Goal: Task Accomplishment & Management: Manage account settings

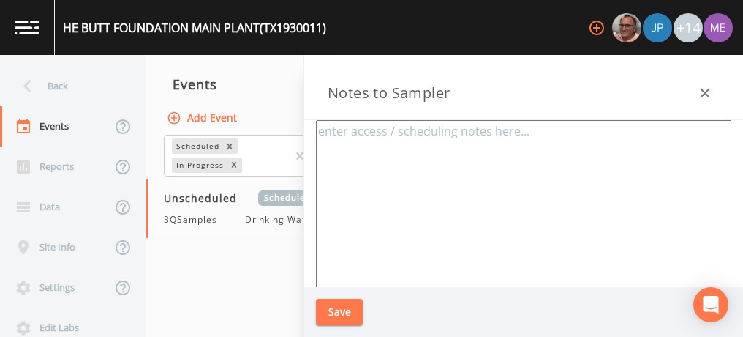
scroll to position [2, 0]
click at [405, 223] on textarea at bounding box center [524, 296] width 416 height 356
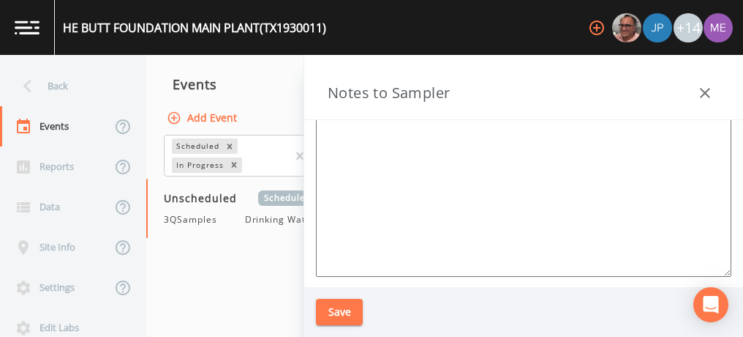
scroll to position [0, 0]
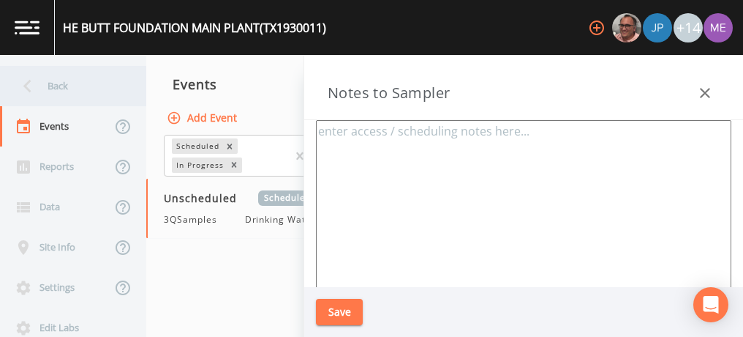
click at [72, 86] on div "Back" at bounding box center [66, 86] width 132 height 40
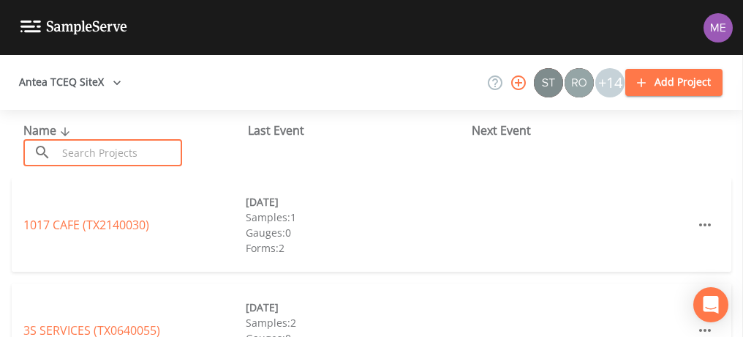
click at [100, 147] on input "text" at bounding box center [119, 152] width 125 height 27
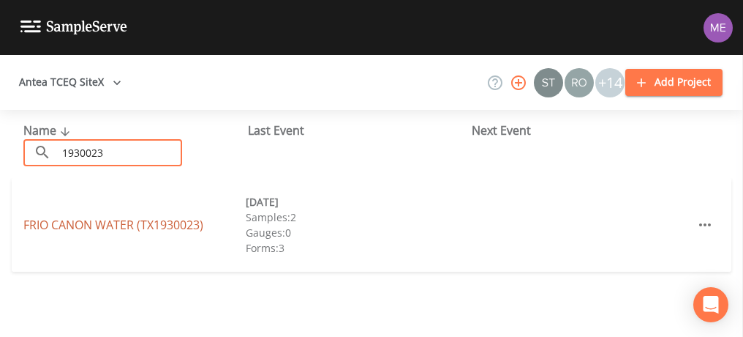
type input "1930023"
click at [70, 223] on link "FRIO CANON WATER (TX1930023)" at bounding box center [113, 225] width 180 height 16
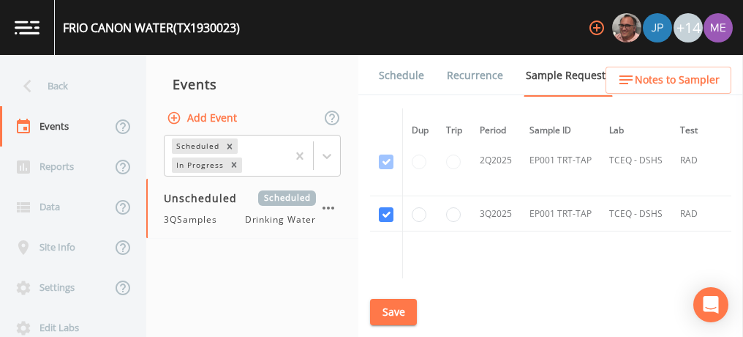
scroll to position [1463, 0]
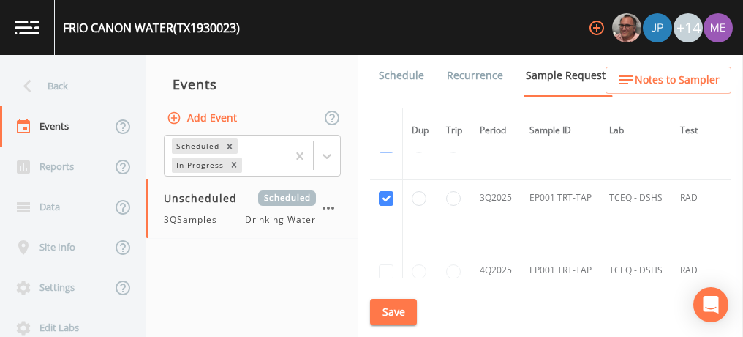
click at [387, 78] on link "Schedule" at bounding box center [402, 75] width 50 height 41
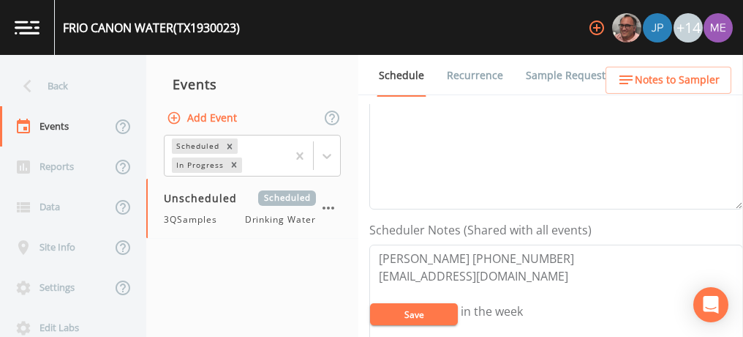
scroll to position [439, 0]
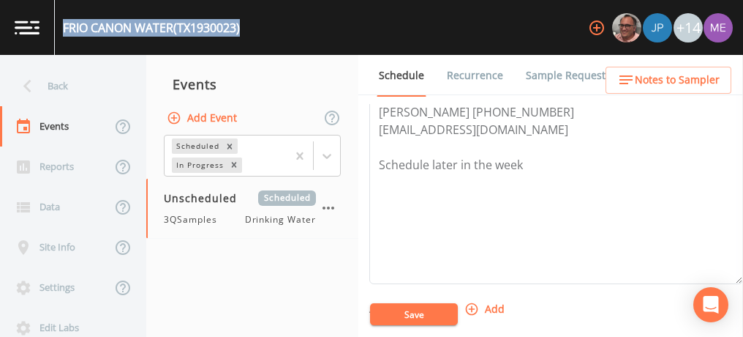
drag, startPoint x: 65, startPoint y: 27, endPoint x: 250, endPoint y: 43, distance: 185.8
click at [250, 44] on div "FRIO CANON WATER (TX1930023) +14" at bounding box center [371, 27] width 743 height 55
drag, startPoint x: 250, startPoint y: 43, endPoint x: 230, endPoint y: 25, distance: 27.5
copy div "FRIO CANON WATER (TX1930023)"
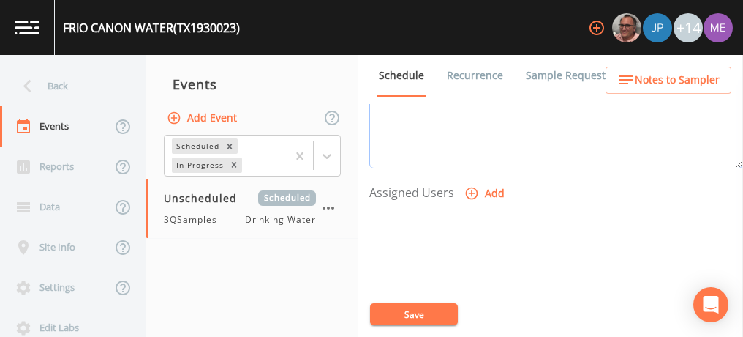
scroll to position [0, 0]
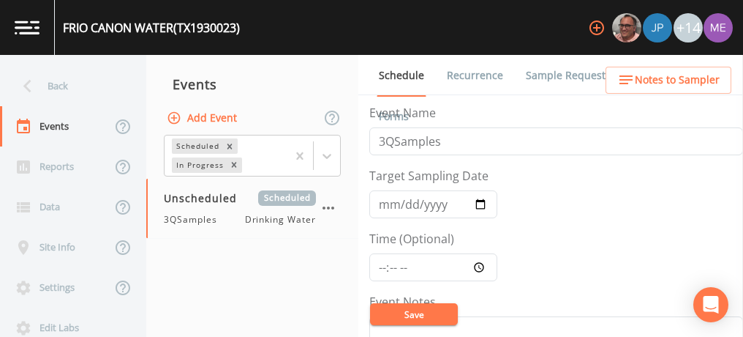
drag, startPoint x: 377, startPoint y: 108, endPoint x: 399, endPoint y: 306, distance: 198.8
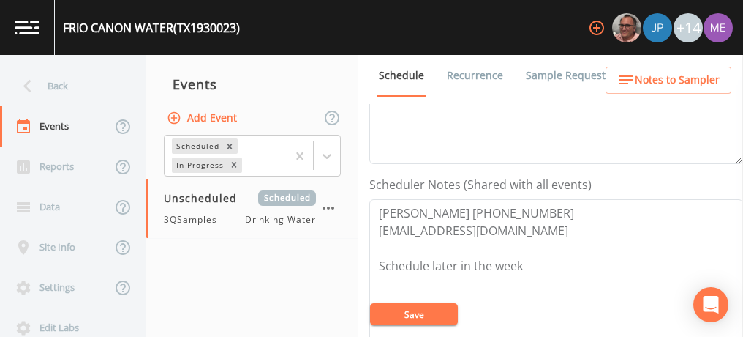
scroll to position [366, 0]
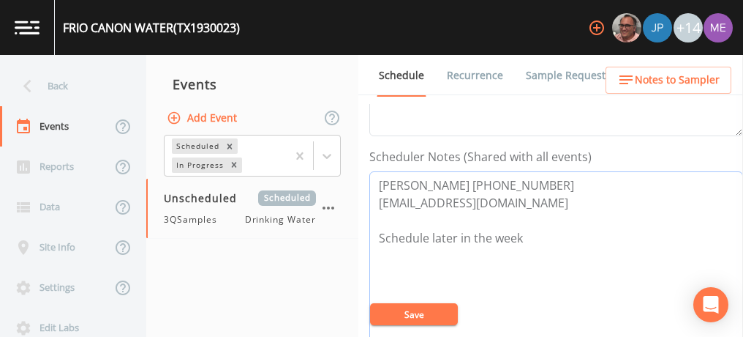
drag, startPoint x: 375, startPoint y: 184, endPoint x: 531, endPoint y: 178, distance: 155.9
click at [527, 186] on textarea "Greg Grinnan 830-214-5481 tandgwater@gmail.com Schedule later in the week" at bounding box center [556, 264] width 374 height 186
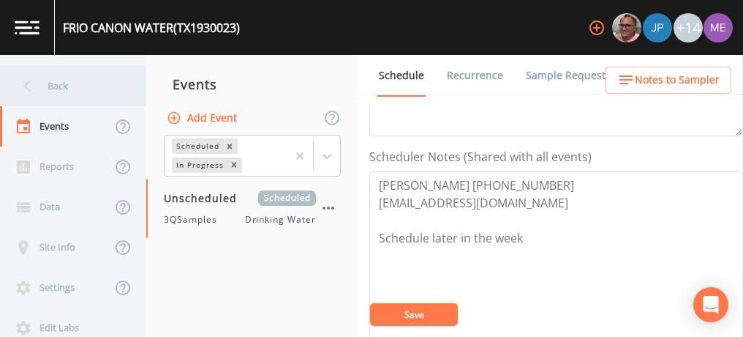
click at [69, 83] on div "Back" at bounding box center [66, 86] width 132 height 40
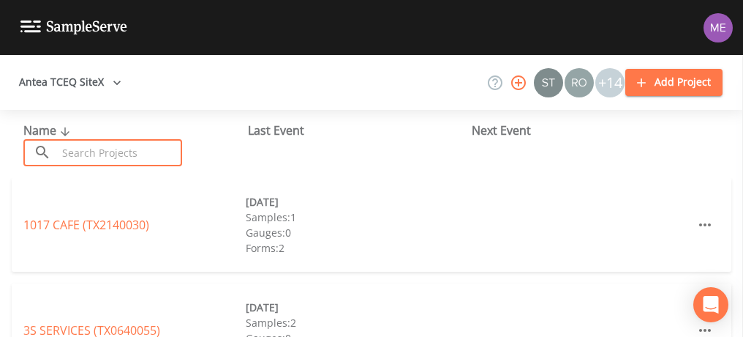
click at [86, 151] on input "text" at bounding box center [119, 152] width 125 height 27
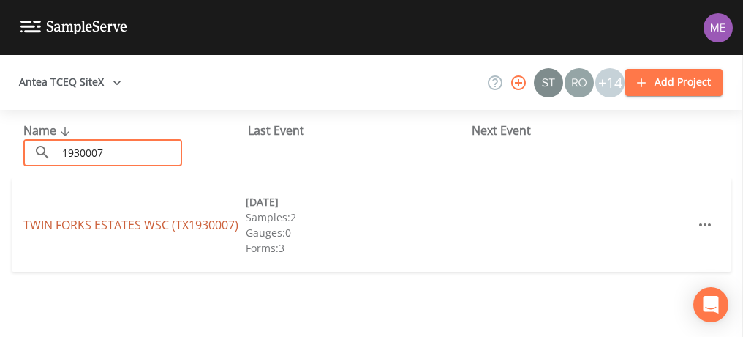
type input "1930007"
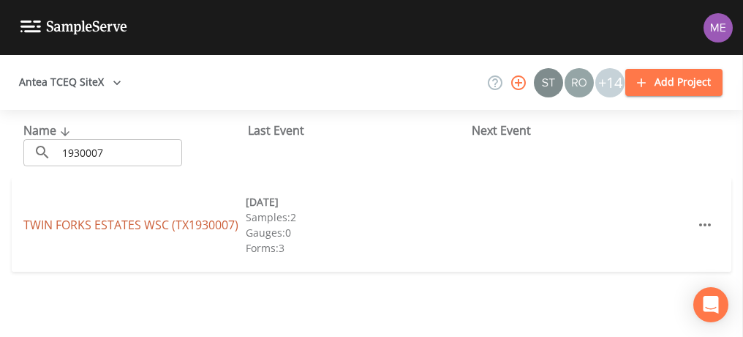
click at [99, 228] on link "TWIN FORKS ESTATES WSC (TX1930007)" at bounding box center [130, 225] width 215 height 16
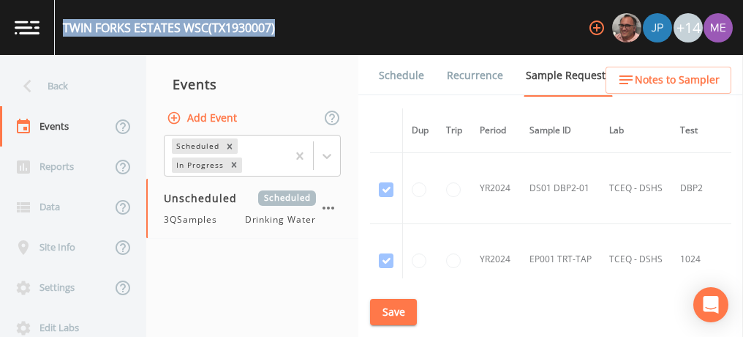
drag, startPoint x: 64, startPoint y: 26, endPoint x: 280, endPoint y: 37, distance: 216.1
click at [280, 38] on div "TWIN FORKS ESTATES WSC (TX1930007) +14" at bounding box center [371, 27] width 743 height 55
drag, startPoint x: 280, startPoint y: 37, endPoint x: 255, endPoint y: 26, distance: 27.2
copy div "TWIN FORKS ESTATES WSC (TX1930007)"
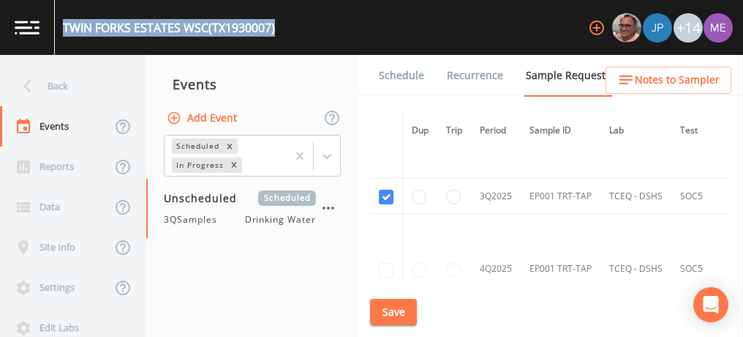
scroll to position [1536, 0]
click at [405, 71] on link "Schedule" at bounding box center [402, 75] width 50 height 41
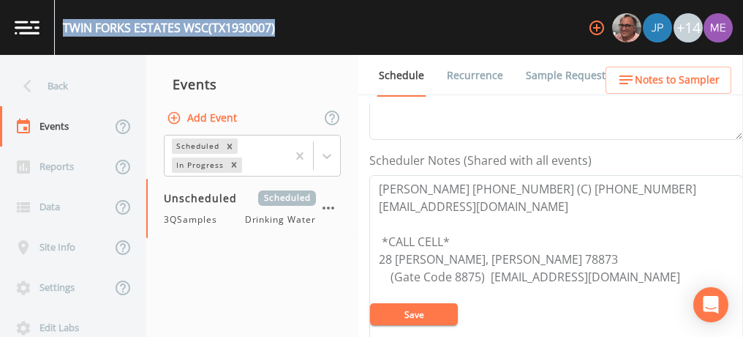
scroll to position [366, 0]
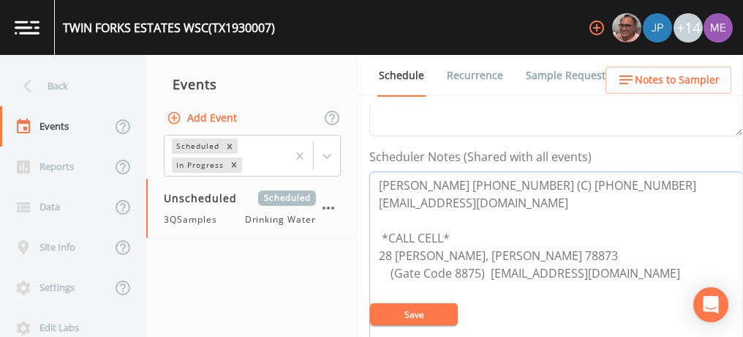
drag, startPoint x: 378, startPoint y: 179, endPoint x: 601, endPoint y: 178, distance: 223.2
click at [601, 178] on textarea "Jim Riley 830-232-4468 (C) 830-955-6656 jimdriley@gmail.com *CALL CELL* 28 KINK…" at bounding box center [556, 264] width 374 height 186
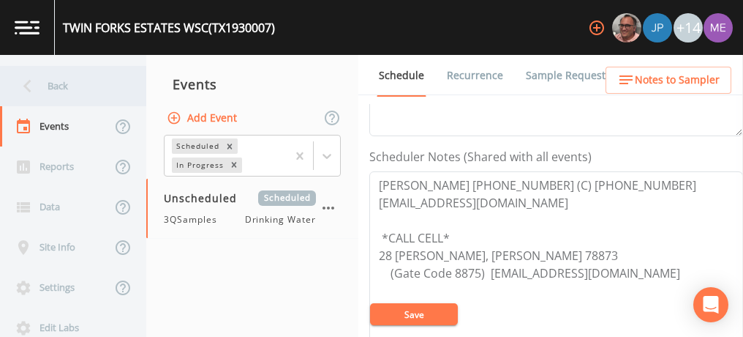
click at [59, 89] on div "Back" at bounding box center [66, 86] width 132 height 40
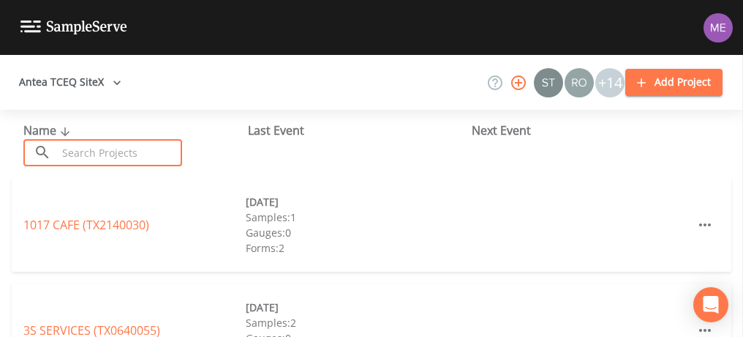
click at [70, 154] on input "text" at bounding box center [119, 152] width 125 height 27
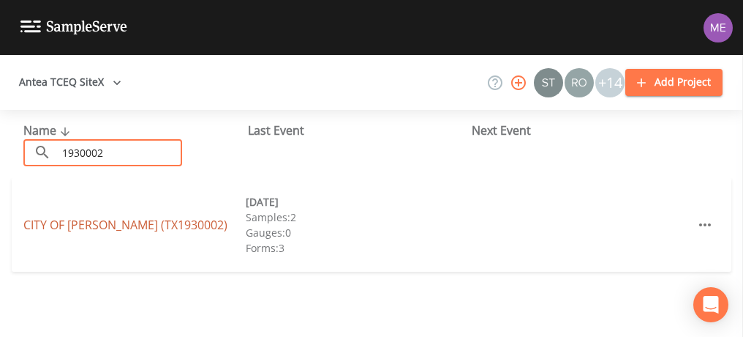
type input "1930002"
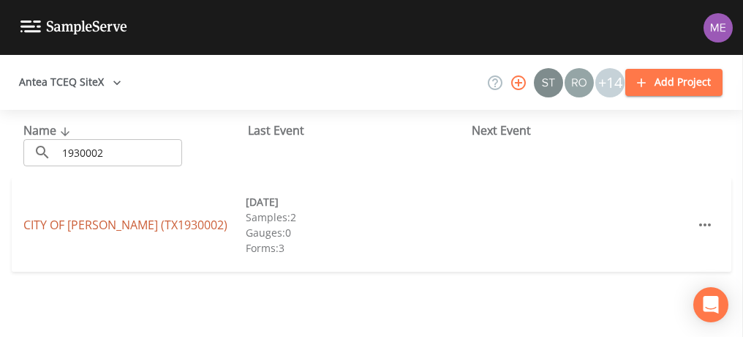
click at [56, 223] on link "CITY OF LEAKEY (TX1930002)" at bounding box center [125, 225] width 204 height 16
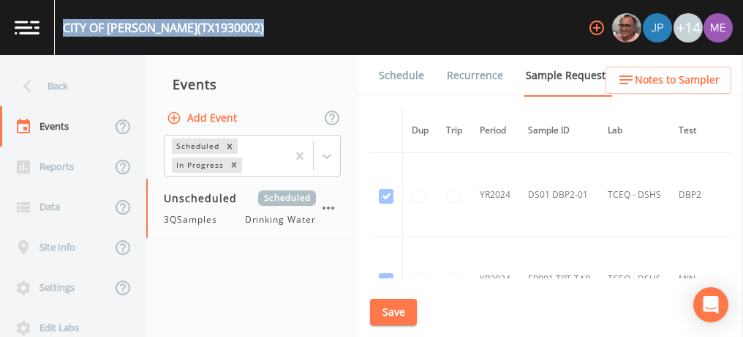
drag, startPoint x: 65, startPoint y: 29, endPoint x: 217, endPoint y: 28, distance: 152.2
click at [217, 28] on div "CITY OF LEAKEY (TX1930002)" at bounding box center [163, 28] width 201 height 18
drag, startPoint x: 217, startPoint y: 28, endPoint x: 197, endPoint y: 25, distance: 20.7
copy div "CITY OF LEAKEY (TX1930002)"
click at [390, 72] on link "Schedule" at bounding box center [402, 75] width 50 height 41
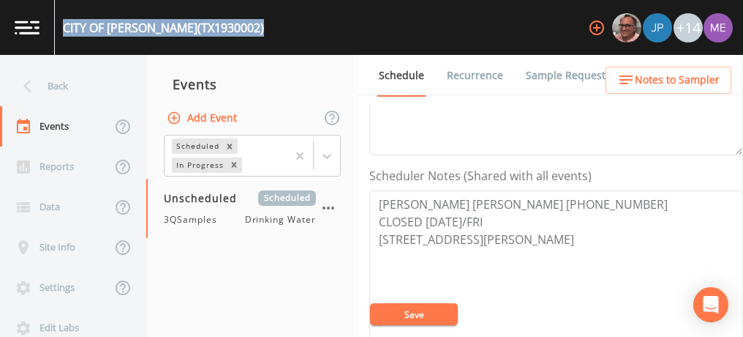
scroll to position [366, 0]
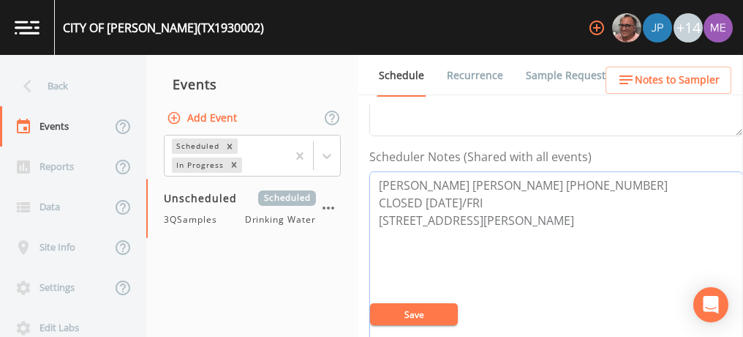
drag, startPoint x: 379, startPoint y: 180, endPoint x: 533, endPoint y: 186, distance: 154.5
click at [533, 186] on textarea "Dee Dee Wally 830-232-6757 CLOSED ON MON/FRI 148 W 4TH ST, LEAKEY 78873" at bounding box center [556, 264] width 374 height 186
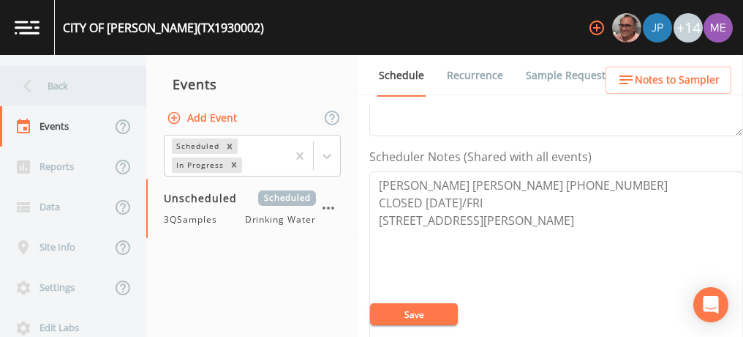
click at [59, 89] on div "Back" at bounding box center [66, 86] width 132 height 40
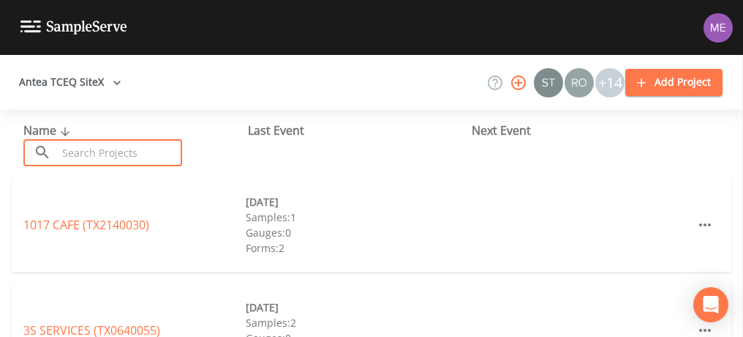
click at [69, 157] on input "text" at bounding box center [119, 152] width 125 height 27
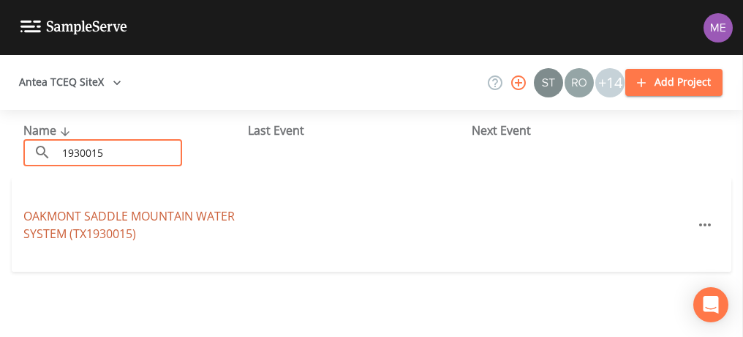
type input "1930015"
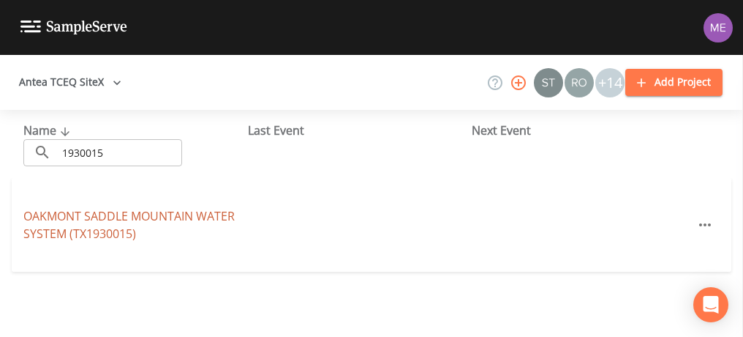
click at [54, 219] on link "OAKMONT SADDLE MOUNTAIN WATER SYSTEM (TX1930015)" at bounding box center [128, 225] width 211 height 34
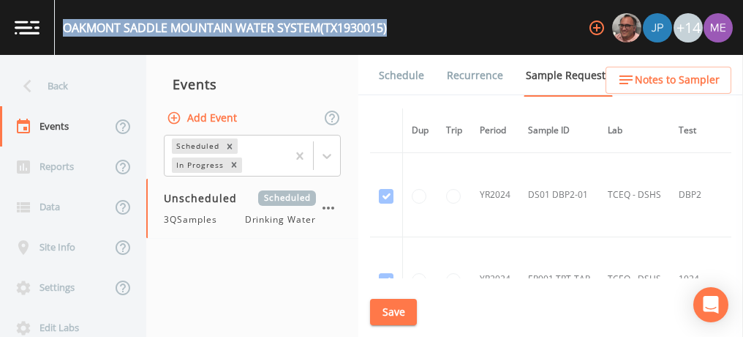
drag, startPoint x: 63, startPoint y: 29, endPoint x: 392, endPoint y: 31, distance: 329.2
click at [392, 31] on div "OAKMONT SADDLE MOUNTAIN WATER SYSTEM (TX1930015) +14" at bounding box center [371, 27] width 743 height 55
drag, startPoint x: 392, startPoint y: 31, endPoint x: 323, endPoint y: 32, distance: 69.5
copy div "OAKMONT SADDLE MOUNTAIN WATER SYSTEM (TX1930015)"
click at [404, 78] on link "Schedule" at bounding box center [402, 75] width 50 height 41
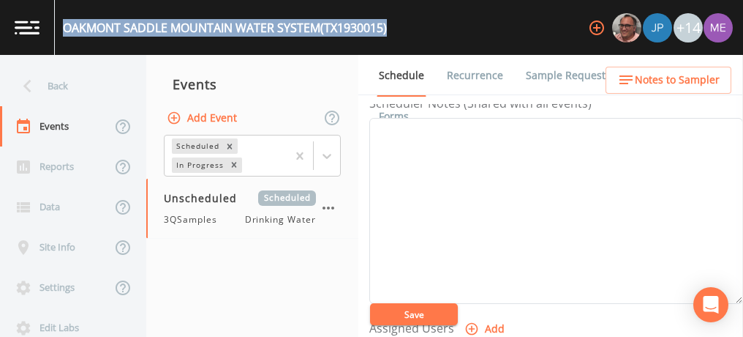
scroll to position [439, 0]
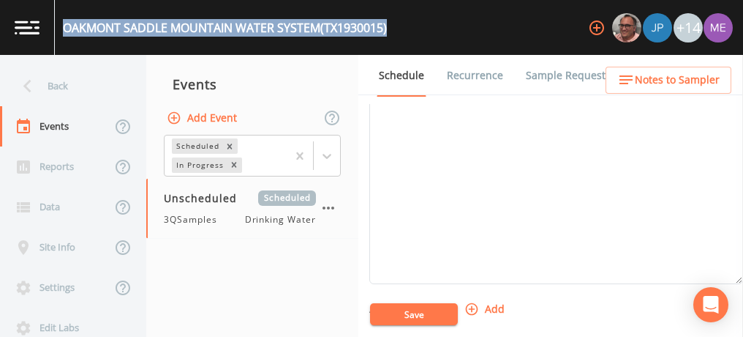
click at [664, 86] on span "Notes to Sampler" at bounding box center [677, 80] width 85 height 18
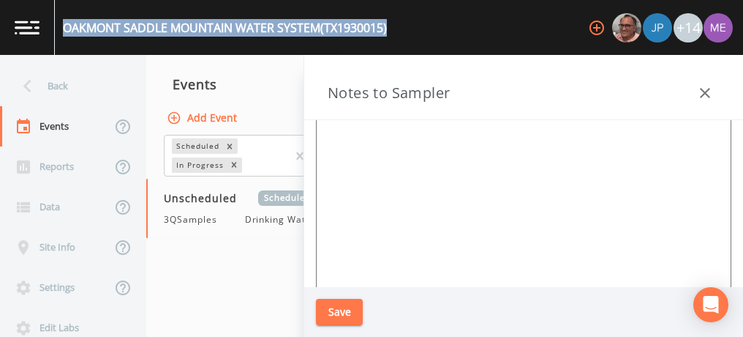
scroll to position [199, 0]
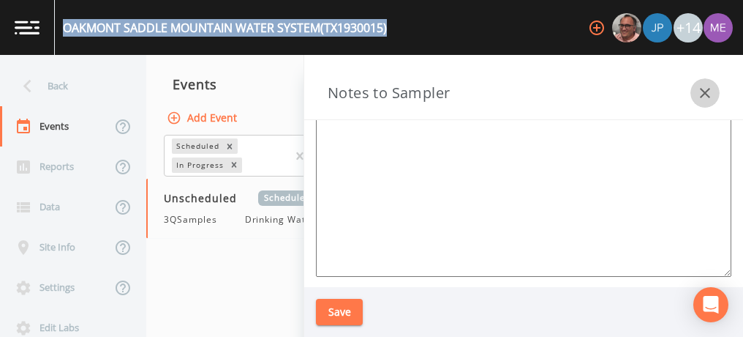
click at [710, 92] on icon "button" at bounding box center [706, 93] width 18 height 18
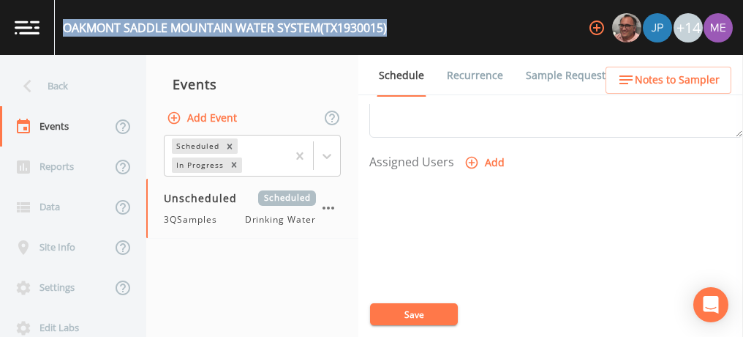
scroll to position [512, 0]
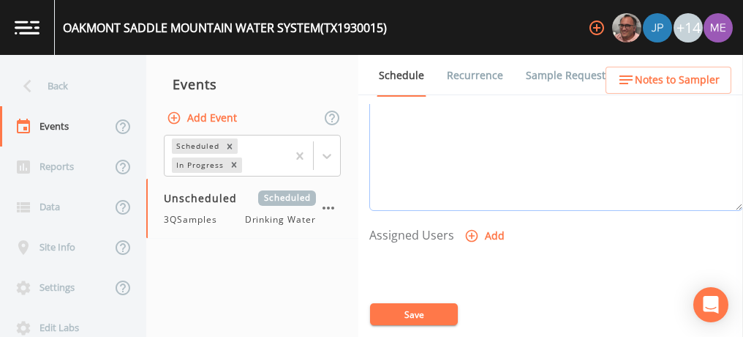
click at [489, 126] on textarea "Event Notes" at bounding box center [556, 118] width 374 height 186
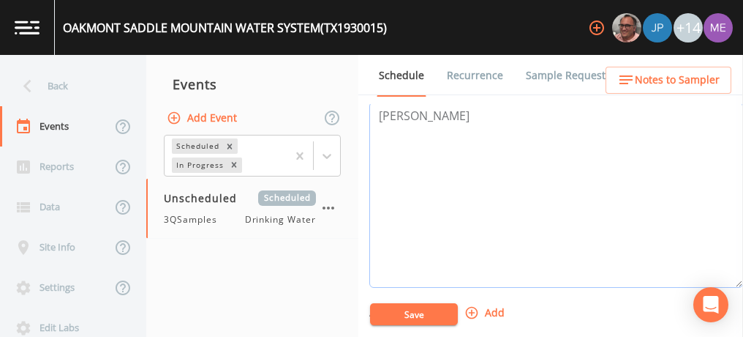
paste textarea "BUS - Business 830-232-4030 MOB - Mobile 830-591-3203"
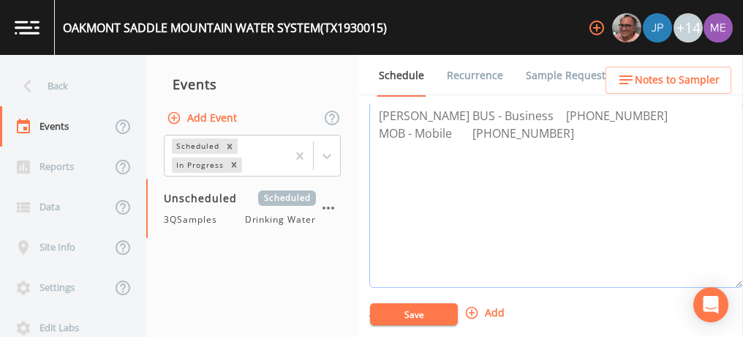
drag, startPoint x: 475, startPoint y: 128, endPoint x: 549, endPoint y: 132, distance: 74.8
click at [549, 132] on textarea "Greg Messer BUS - Business 830-232-4030 MOB - Mobile 830-591-3203" at bounding box center [556, 195] width 374 height 186
type textarea "Greg Messer BUS - Business 830-232-4030 MOB - Mobile 830-591-3203"
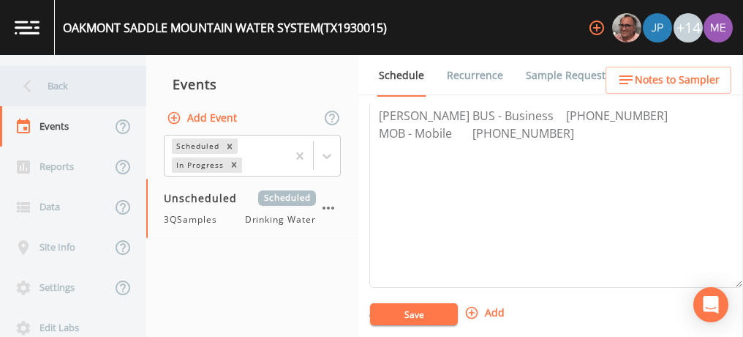
click at [48, 89] on div "Back" at bounding box center [66, 86] width 132 height 40
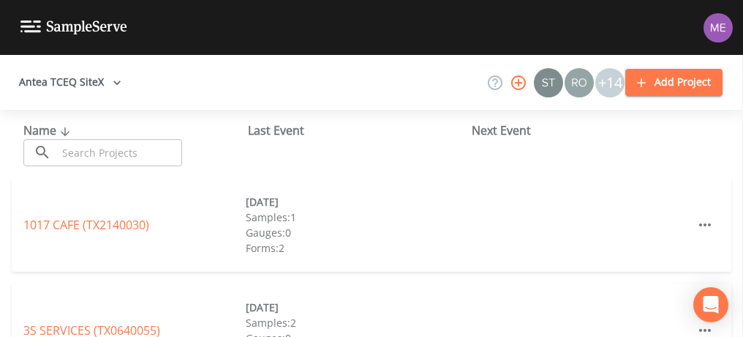
click at [89, 154] on input "text" at bounding box center [119, 152] width 125 height 27
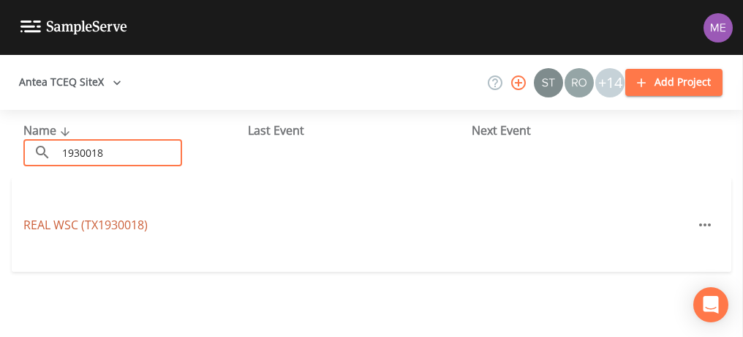
type input "1930018"
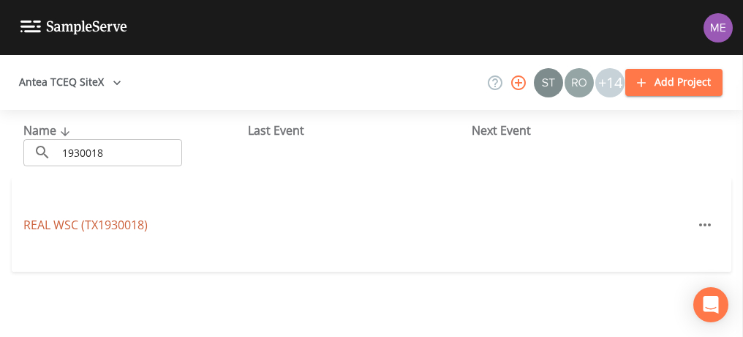
click at [113, 225] on link "REAL WSC (TX1930018)" at bounding box center [85, 225] width 124 height 16
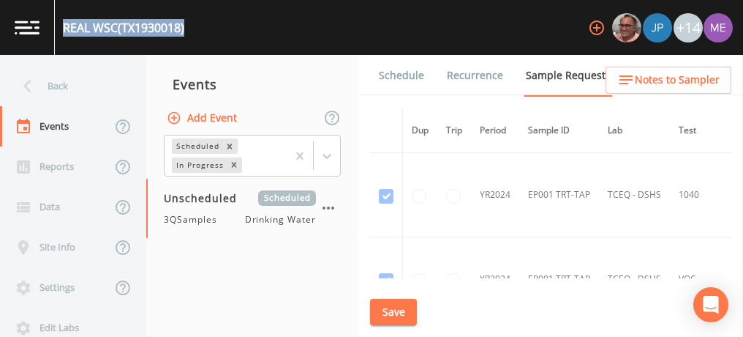
drag, startPoint x: 64, startPoint y: 26, endPoint x: 188, endPoint y: 28, distance: 123.7
click at [188, 28] on div "REAL WSC (TX1930018) +14" at bounding box center [371, 27] width 743 height 55
drag, startPoint x: 188, startPoint y: 28, endPoint x: 162, endPoint y: 26, distance: 26.4
copy div "REAL WSC (TX1930018)"
click at [411, 75] on link "Schedule" at bounding box center [402, 75] width 50 height 41
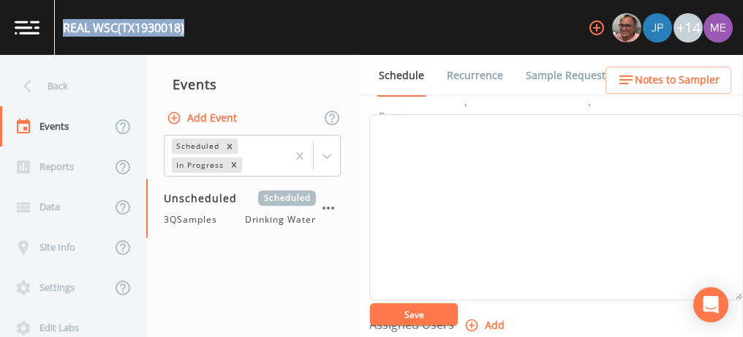
scroll to position [366, 0]
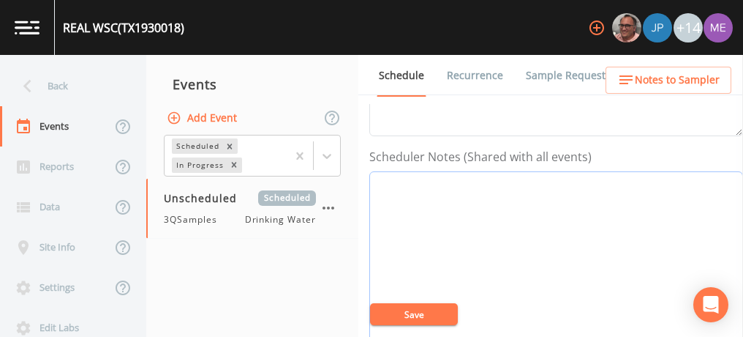
click at [416, 200] on textarea "Event Notes" at bounding box center [556, 264] width 374 height 186
paste textarea "BUS - Business 830-232-4030 MOB - Mobile 830-591-3203"
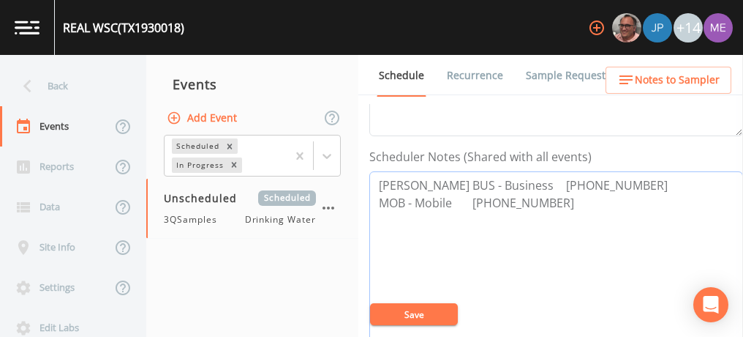
type textarea "Greg Messer BUS - Business 830-232-4030 MOB - Mobile 830-591-3203"
click at [429, 318] on button "Save" at bounding box center [414, 314] width 88 height 22
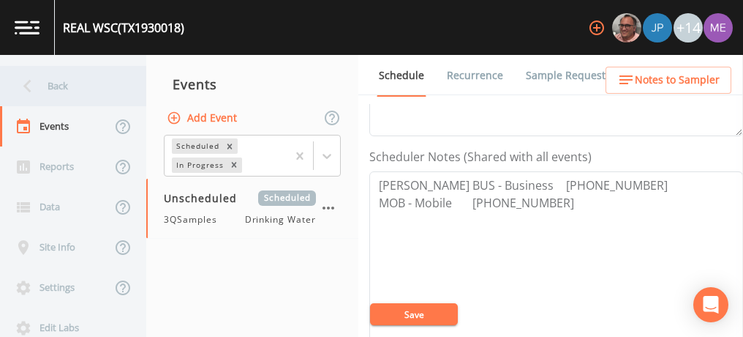
click at [60, 86] on div "Back" at bounding box center [66, 86] width 132 height 40
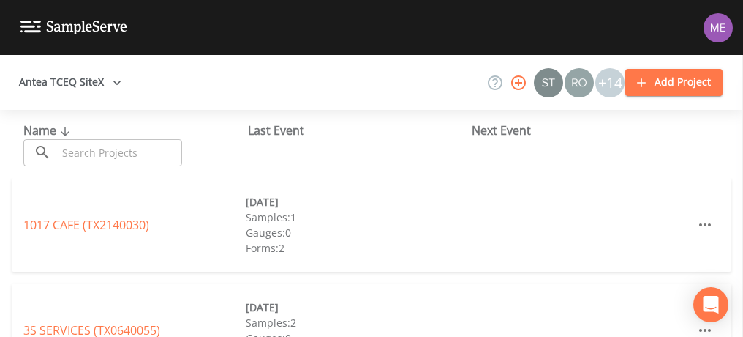
click at [123, 151] on input "text" at bounding box center [119, 152] width 125 height 27
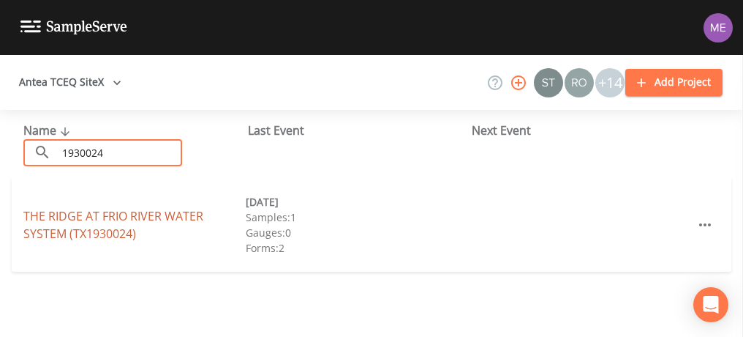
type input "1930024"
click at [42, 218] on link "THE RIDGE AT FRIO RIVER WATER SYSTEM (TX1930024)" at bounding box center [113, 225] width 180 height 34
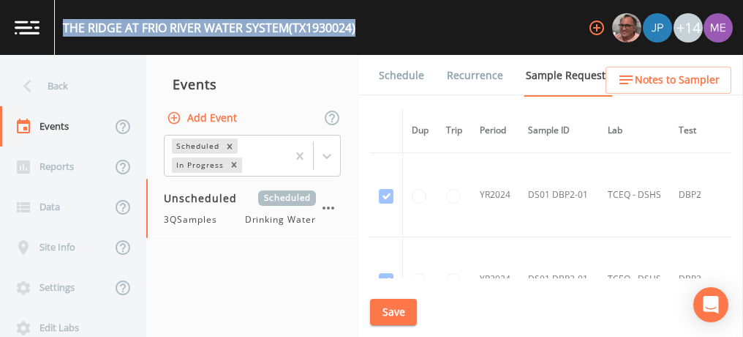
drag, startPoint x: 62, startPoint y: 26, endPoint x: 358, endPoint y: 28, distance: 295.6
click at [356, 28] on div "THE RIDGE AT FRIO RIVER WATER SYSTEM (TX1930024)" at bounding box center [209, 28] width 293 height 18
copy div "THE RIDGE AT FRIO RIVER WATER SYSTEM (TX1930024)"
click at [417, 78] on link "Schedule" at bounding box center [402, 75] width 50 height 41
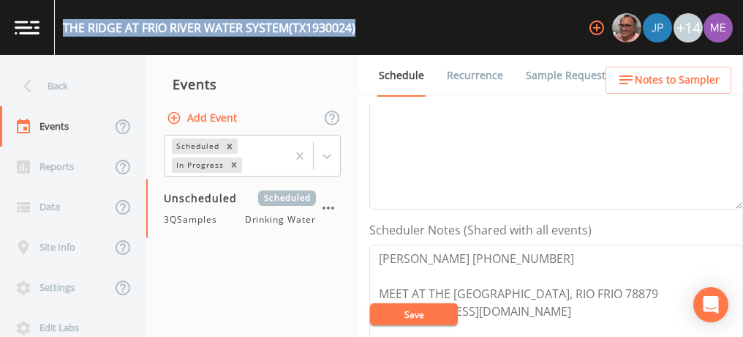
scroll to position [366, 0]
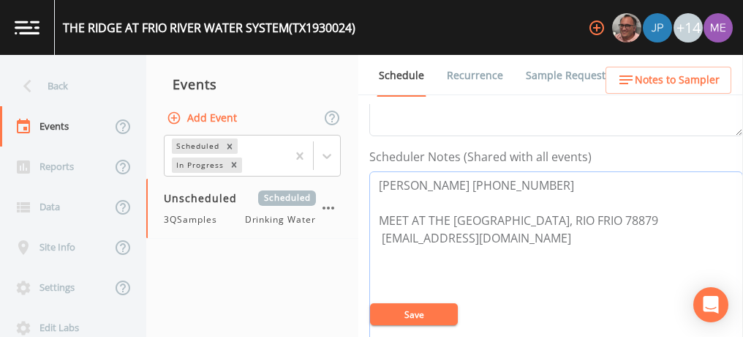
drag, startPoint x: 378, startPoint y: 180, endPoint x: 520, endPoint y: 185, distance: 142.8
click at [520, 185] on textarea "James Wally 830-275-2811 MEET AT THE GATE - 688 THE RIDGE LOOP, RIO FRIO 78879 …" at bounding box center [556, 264] width 374 height 186
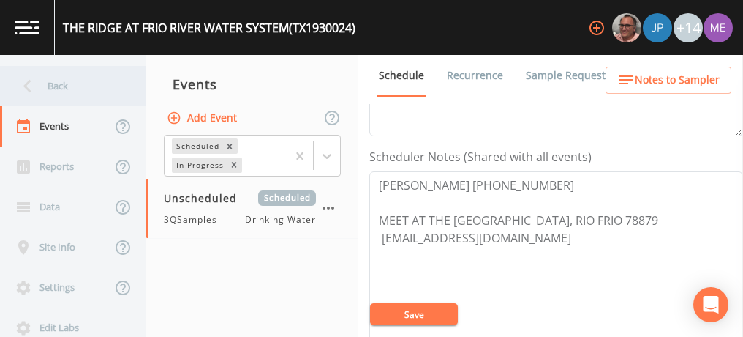
click at [45, 78] on div "Back" at bounding box center [66, 86] width 132 height 40
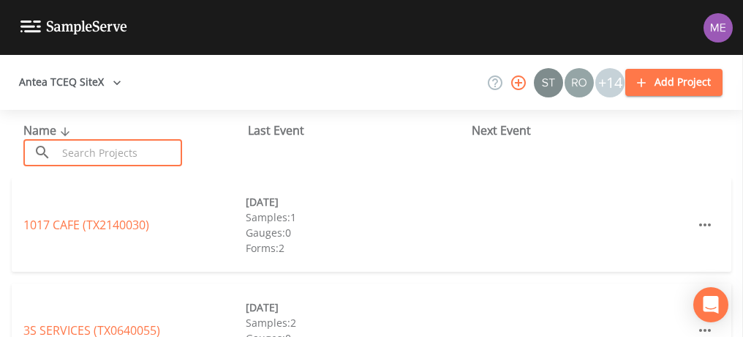
click at [78, 146] on input "text" at bounding box center [119, 152] width 125 height 27
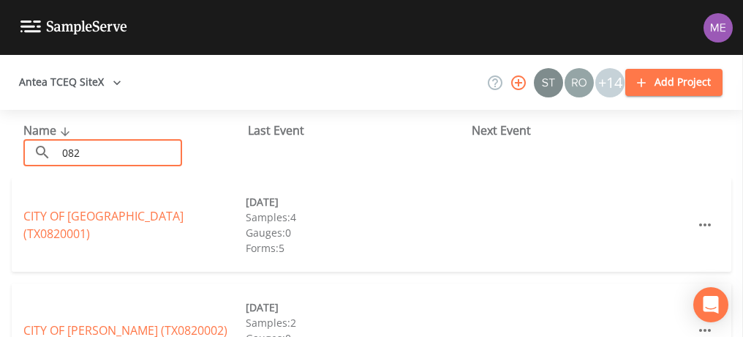
type input "0820017"
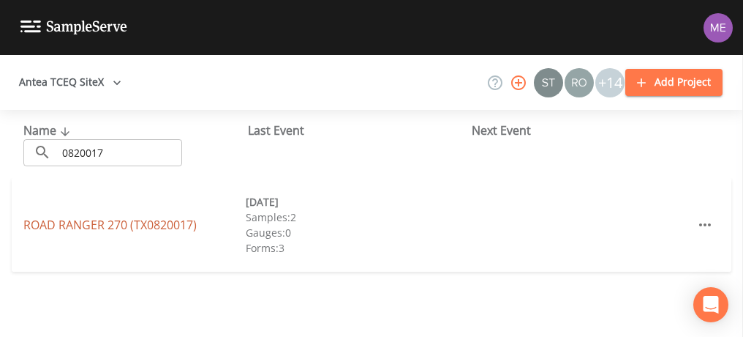
click at [122, 224] on link "ROAD RANGER 270 (TX0820017)" at bounding box center [109, 225] width 173 height 16
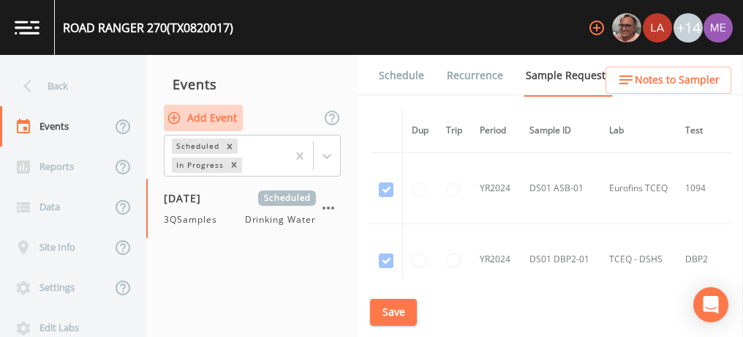
click at [215, 117] on button "Add Event" at bounding box center [203, 118] width 79 height 27
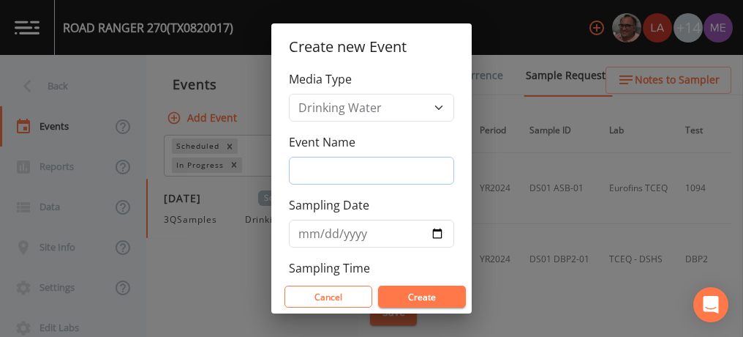
click at [319, 173] on input "Event Name" at bounding box center [371, 171] width 165 height 28
type input "3QSamples"
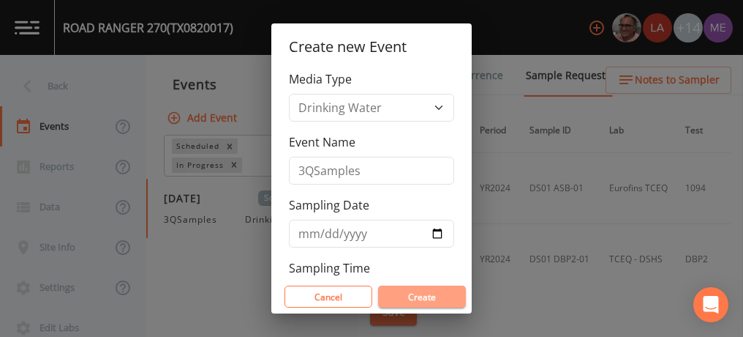
click at [433, 298] on button "Create" at bounding box center [422, 296] width 88 height 22
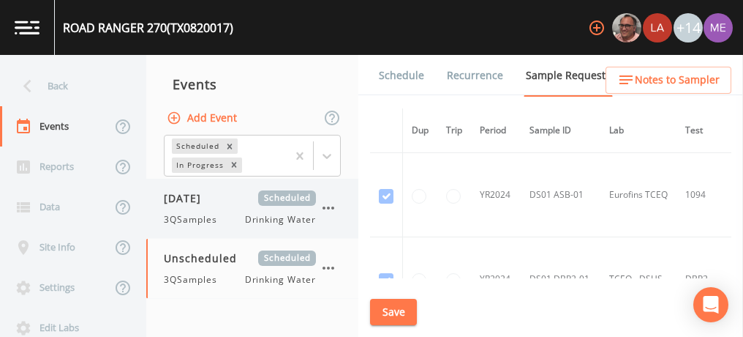
click at [332, 211] on icon "button" at bounding box center [329, 208] width 18 height 18
click at [249, 336] on div at bounding box center [371, 337] width 743 height 0
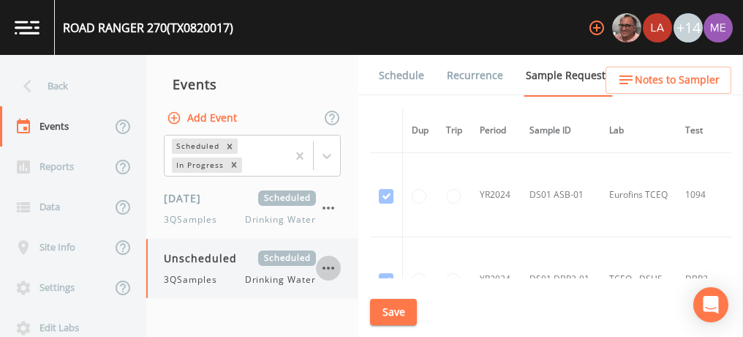
click at [331, 271] on icon "button" at bounding box center [329, 268] width 18 height 18
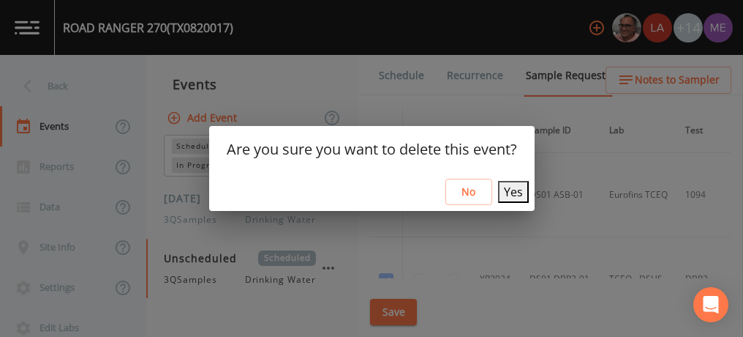
click at [498, 187] on button "Yes" at bounding box center [513, 192] width 31 height 22
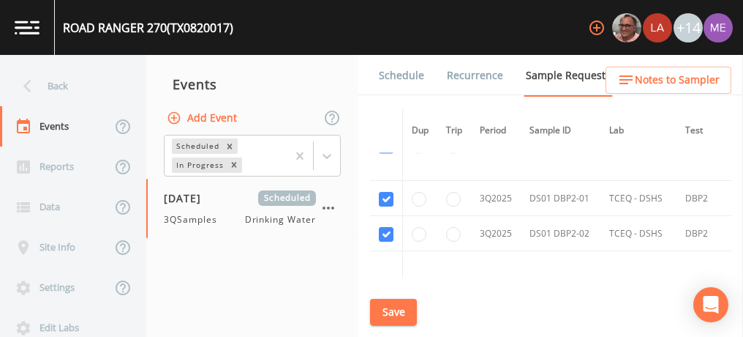
scroll to position [2927, 0]
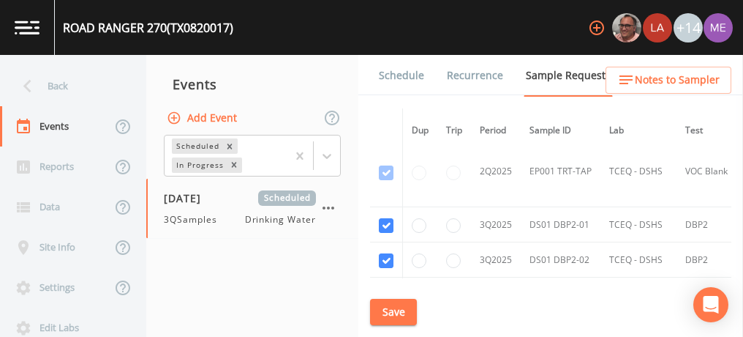
click at [394, 80] on link "Schedule" at bounding box center [402, 75] width 50 height 41
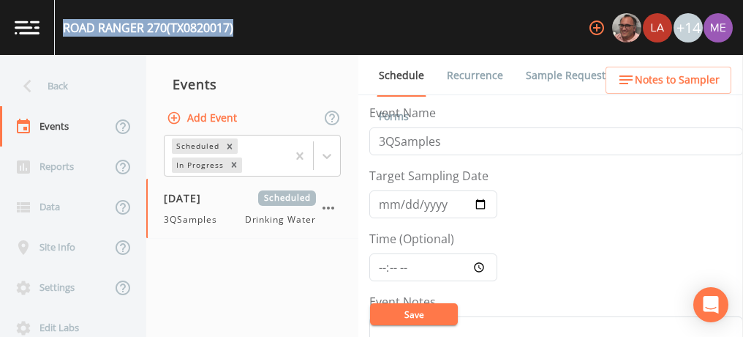
drag, startPoint x: 63, startPoint y: 28, endPoint x: 236, endPoint y: 37, distance: 172.9
click at [233, 37] on div "ROAD RANGER 270 (TX0820017)" at bounding box center [144, 27] width 179 height 55
copy div "ROAD RANGER 270 (TX0820017)"
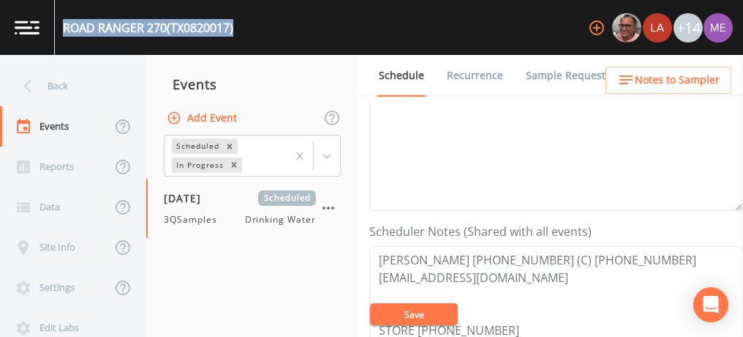
scroll to position [293, 0]
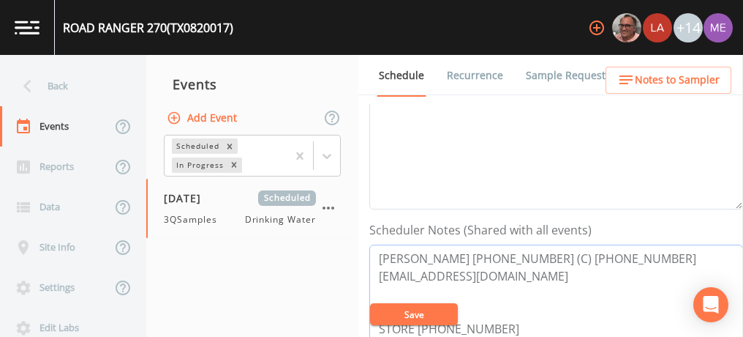
drag, startPoint x: 375, startPoint y: 255, endPoint x: 630, endPoint y: 258, distance: 254.6
click at [630, 258] on textarea "John Carabelli 210-226-5344 (C) 815-621-9972 jcarabelli@roadrangerusa.com STORE…" at bounding box center [556, 337] width 374 height 186
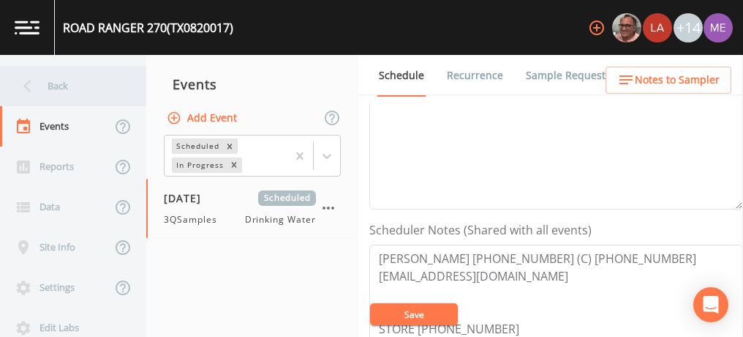
click at [48, 88] on div "Back" at bounding box center [66, 86] width 132 height 40
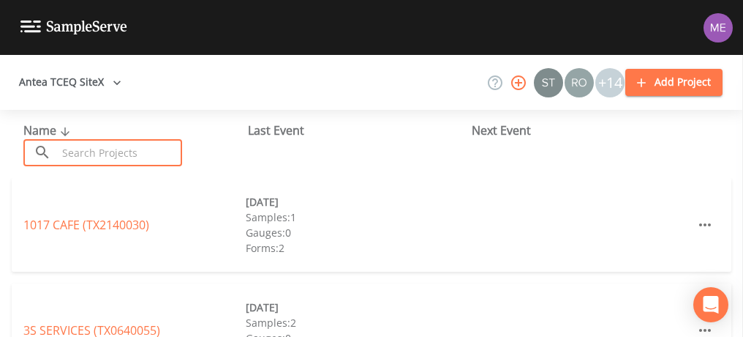
click at [78, 148] on input "text" at bounding box center [119, 152] width 125 height 27
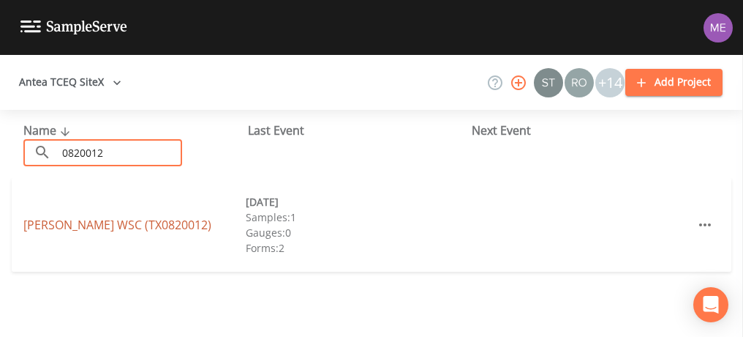
type input "0820012"
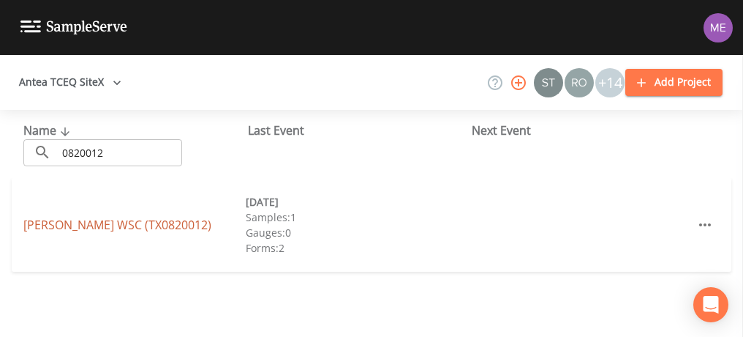
click at [69, 222] on link "MOORE WSC (TX0820012)" at bounding box center [117, 225] width 188 height 16
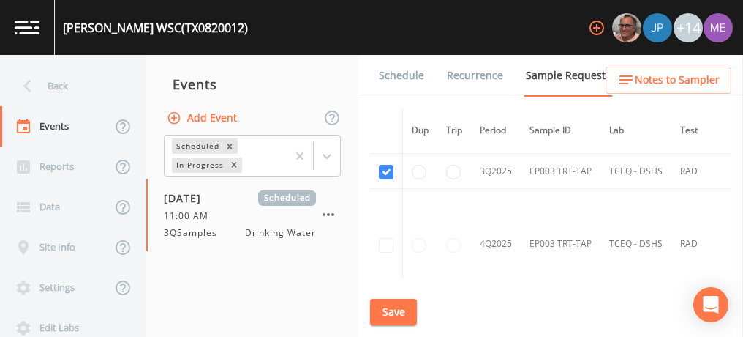
scroll to position [2268, 0]
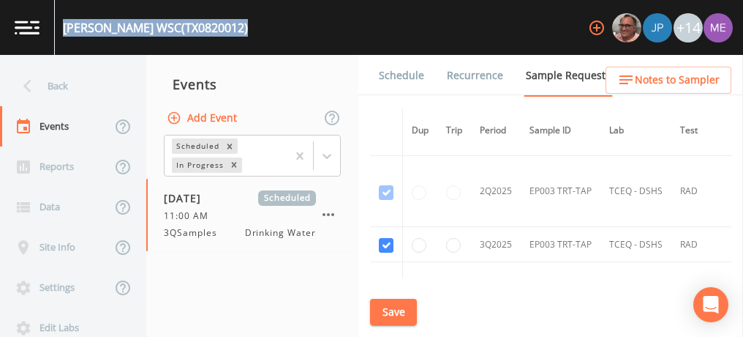
drag, startPoint x: 64, startPoint y: 30, endPoint x: 204, endPoint y: 29, distance: 140.5
click at [204, 29] on div "MOORE WSC (TX0820012) +14" at bounding box center [371, 27] width 743 height 55
drag, startPoint x: 204, startPoint y: 29, endPoint x: 191, endPoint y: 27, distance: 13.3
copy div "MOORE WSC (TX0820012)"
click at [394, 73] on link "Schedule" at bounding box center [402, 75] width 50 height 41
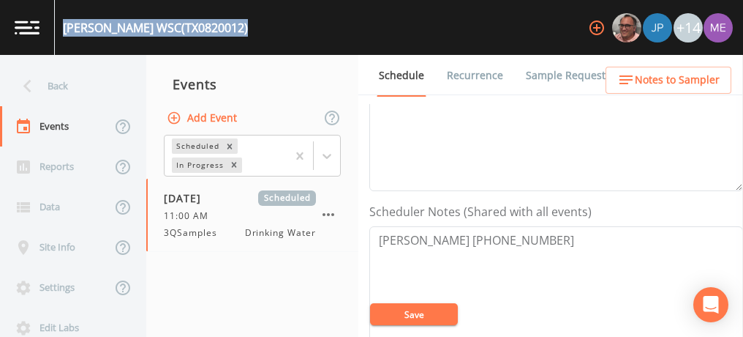
scroll to position [366, 0]
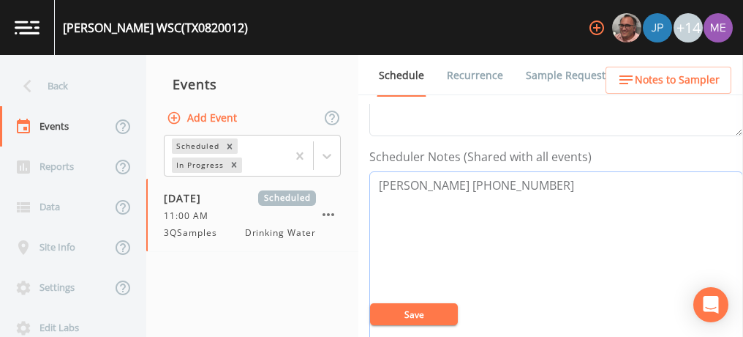
drag, startPoint x: 376, startPoint y: 181, endPoint x: 539, endPoint y: 187, distance: 163.3
click at [539, 187] on textarea "Roland DeLeon 210-413-3897" at bounding box center [556, 264] width 374 height 186
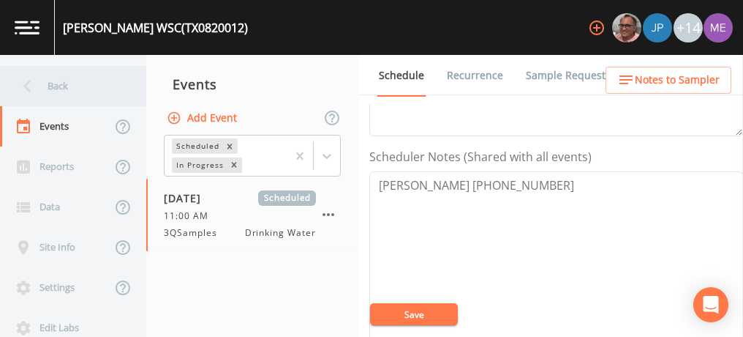
click at [53, 87] on div "Back" at bounding box center [66, 86] width 132 height 40
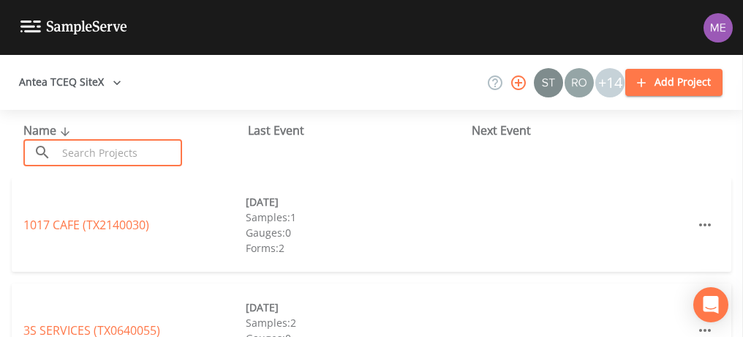
click at [73, 155] on input "text" at bounding box center [119, 152] width 125 height 27
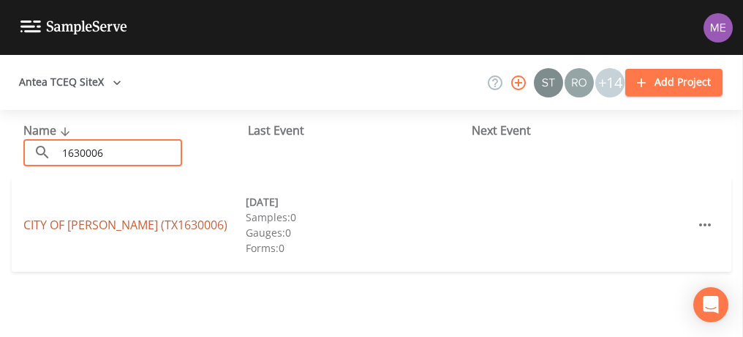
type input "1630006"
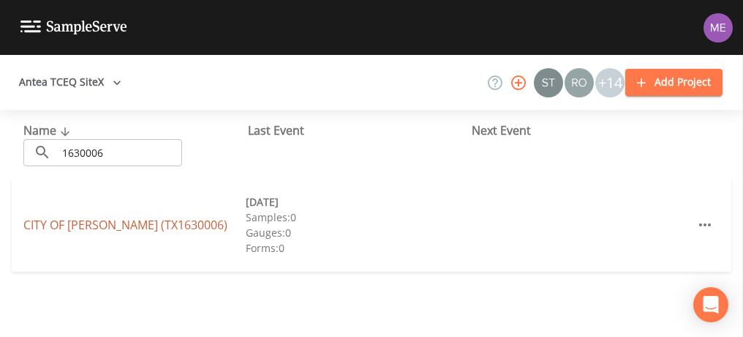
click at [42, 225] on link "CITY OF DEVINE (TX1630006)" at bounding box center [125, 225] width 204 height 16
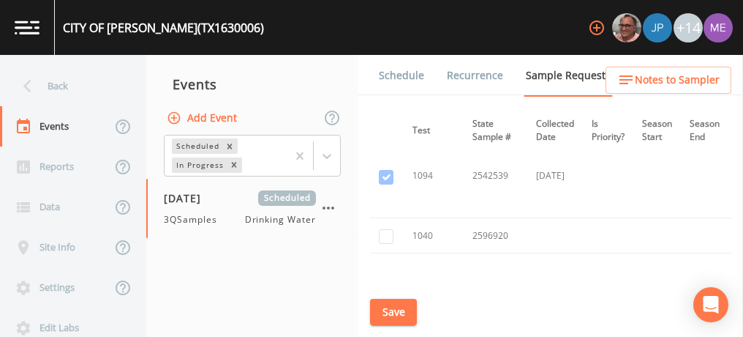
scroll to position [4829, 273]
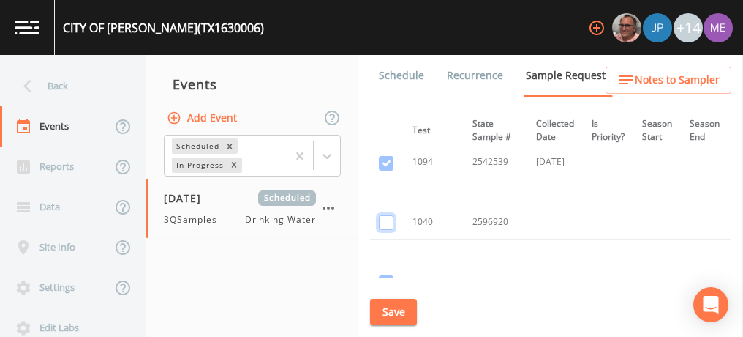
checkbox input "true"
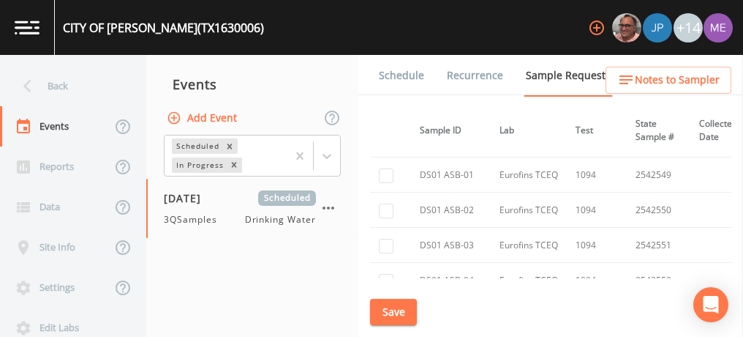
scroll to position [4218, 84]
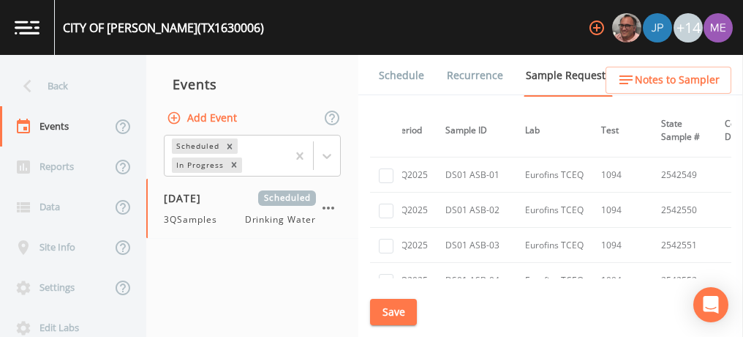
drag, startPoint x: 454, startPoint y: 274, endPoint x: 431, endPoint y: 279, distance: 23.1
click at [436, 283] on div "Schedule Recurrence Sample Requests COC Details Forms Dup Trip Period Sample ID…" at bounding box center [550, 196] width 385 height 282
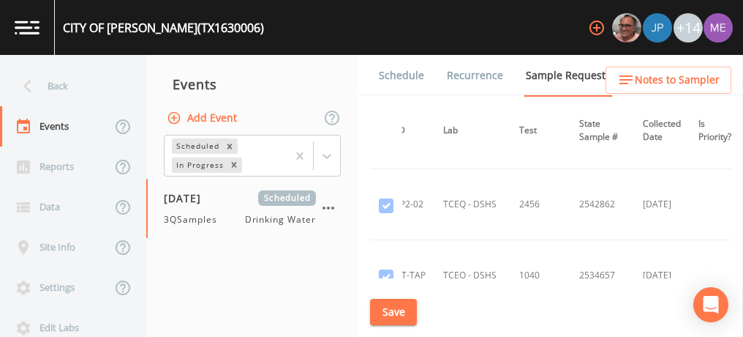
scroll to position [2169, 166]
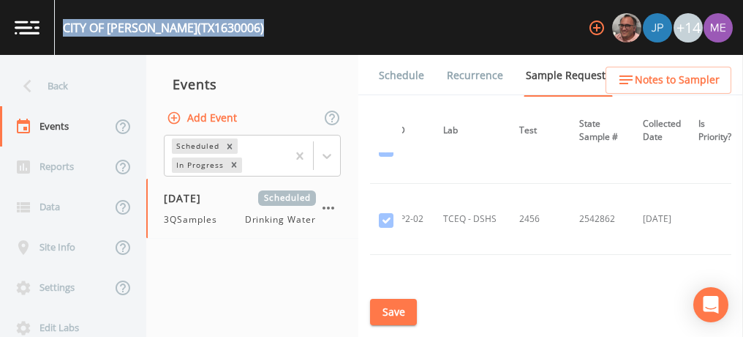
drag, startPoint x: 63, startPoint y: 30, endPoint x: 219, endPoint y: 20, distance: 156.9
click at [219, 20] on div "CITY OF DEVINE (TX1630006) +14" at bounding box center [371, 27] width 743 height 55
drag, startPoint x: 219, startPoint y: 20, endPoint x: 211, endPoint y: 26, distance: 10.6
copy div "CITY OF DEVINE (TX1630006)"
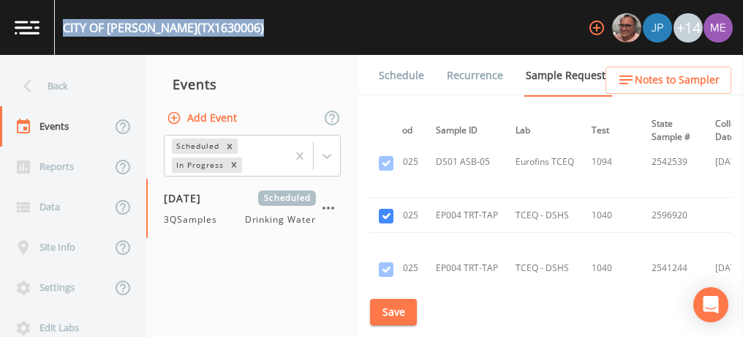
scroll to position [4072, 91]
click at [402, 70] on link "Schedule" at bounding box center [402, 75] width 50 height 41
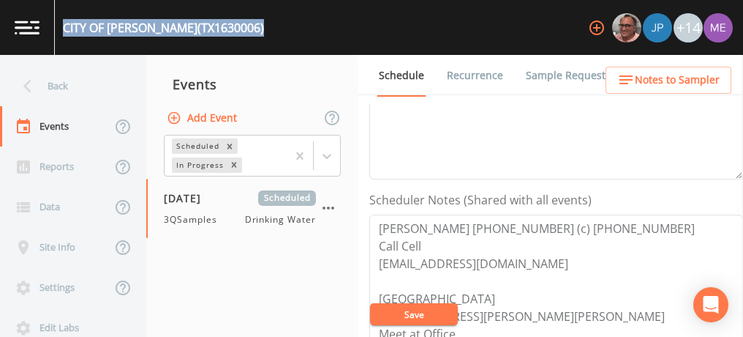
scroll to position [366, 0]
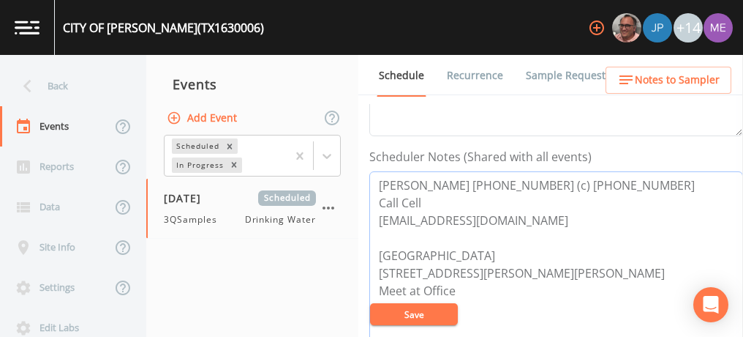
drag, startPoint x: 378, startPoint y: 181, endPoint x: 617, endPoint y: 166, distance: 240.5
click at [621, 173] on textarea "Pete Sanchez 830-663-2804 (c) 210-289-1882 Call Cell devinepw@yahoo.com Meeting…" at bounding box center [556, 264] width 374 height 186
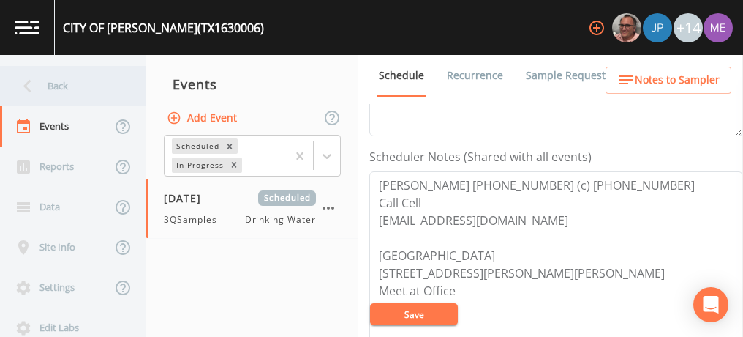
click at [66, 85] on div "Back" at bounding box center [66, 86] width 132 height 40
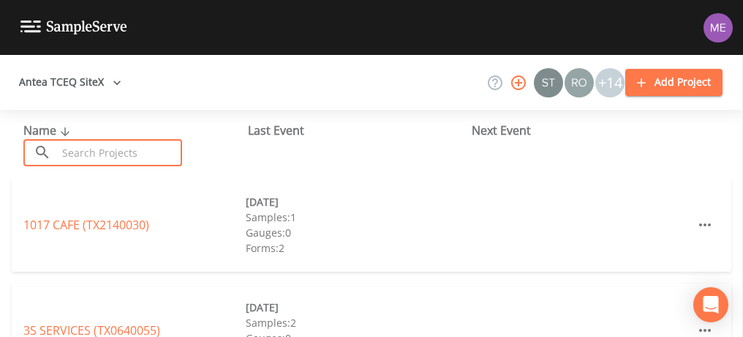
click at [121, 157] on input "text" at bounding box center [119, 152] width 125 height 27
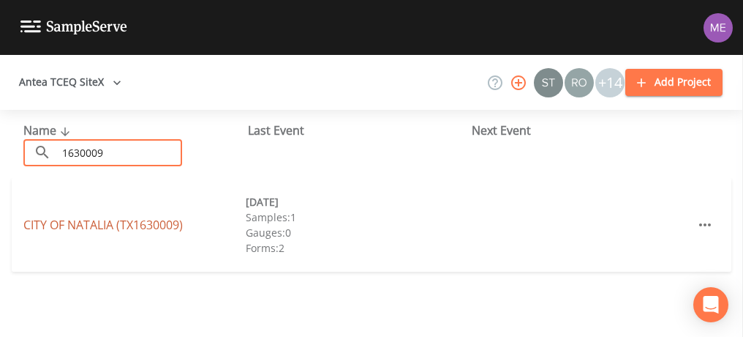
type input "1630009"
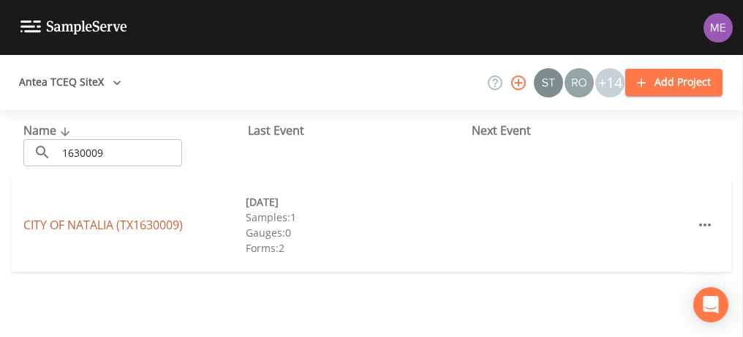
click at [103, 224] on link "CITY OF NATALIA (TX1630009)" at bounding box center [102, 225] width 159 height 16
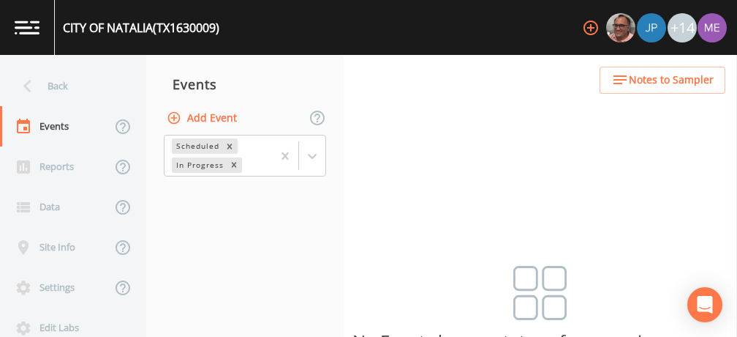
click at [209, 117] on button "Add Event" at bounding box center [203, 118] width 79 height 27
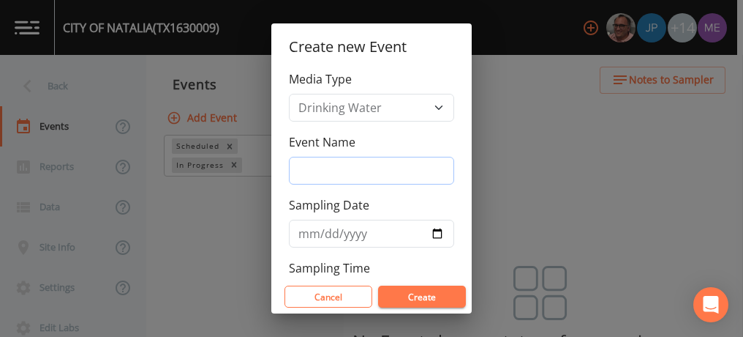
click at [305, 166] on input "Event Name" at bounding box center [371, 171] width 165 height 28
type input "3QSamples"
click at [416, 293] on button "Create" at bounding box center [422, 296] width 88 height 22
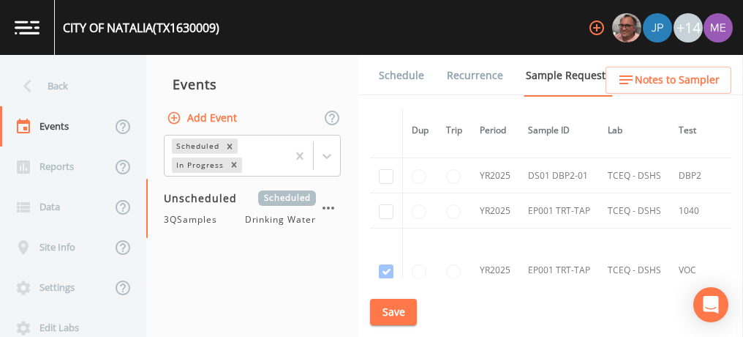
scroll to position [736, 0]
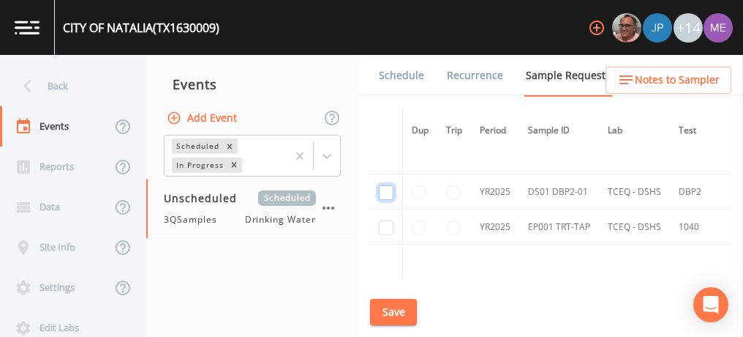
checkbox input "true"
click at [386, 224] on input "checkbox" at bounding box center [386, 227] width 15 height 15
checkbox input "true"
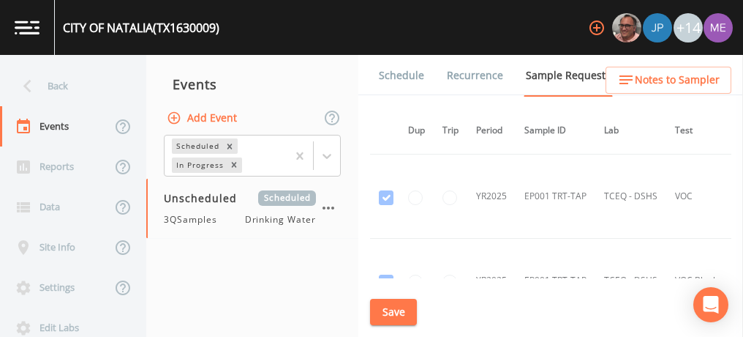
scroll to position [826, 0]
click at [386, 309] on button "Save" at bounding box center [393, 312] width 47 height 27
click at [399, 301] on button "Save" at bounding box center [393, 312] width 47 height 27
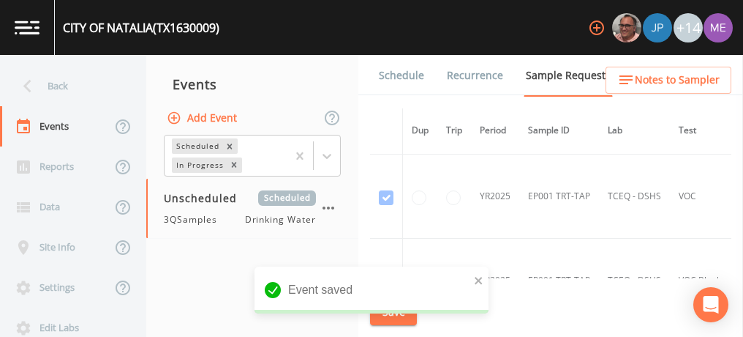
click at [402, 79] on link "Schedule" at bounding box center [402, 75] width 50 height 41
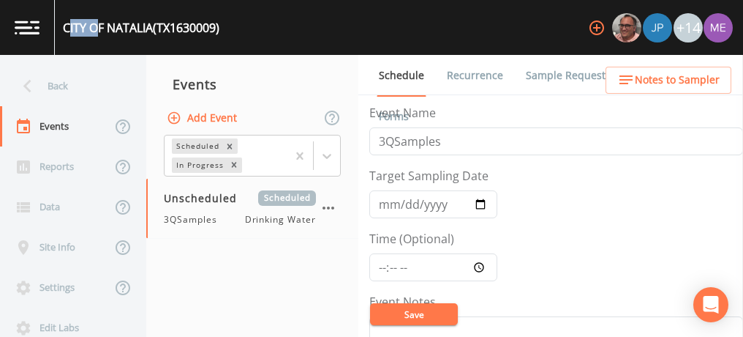
drag, startPoint x: 67, startPoint y: 28, endPoint x: 95, endPoint y: 33, distance: 28.3
click at [95, 33] on div "CITY OF NATALIA (TX1630009)" at bounding box center [141, 28] width 157 height 18
drag, startPoint x: 95, startPoint y: 33, endPoint x: 67, endPoint y: 31, distance: 28.6
click at [67, 31] on div "CITY OF NATALIA (TX1630009)" at bounding box center [141, 28] width 157 height 18
drag, startPoint x: 67, startPoint y: 31, endPoint x: 161, endPoint y: 44, distance: 95.3
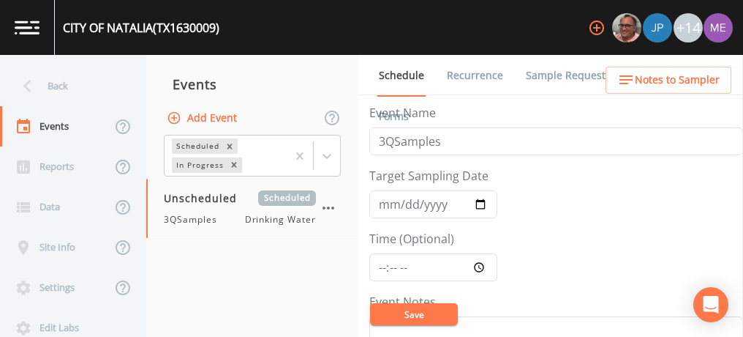
click at [64, 29] on div "CITY OF NATALIA (TX1630009)" at bounding box center [137, 27] width 165 height 55
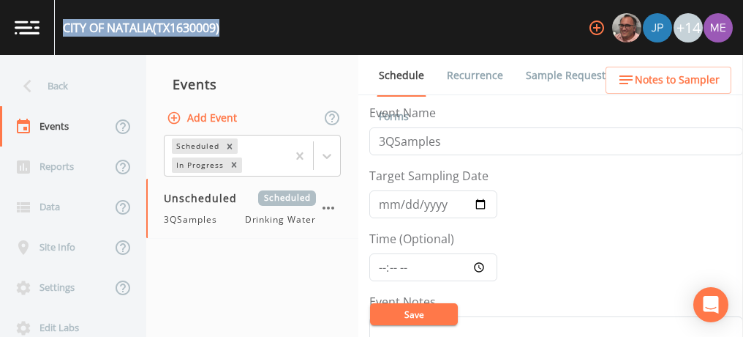
drag, startPoint x: 63, startPoint y: 29, endPoint x: 226, endPoint y: 28, distance: 163.2
click at [226, 28] on div "CITY OF NATALIA (TX1630009) +14" at bounding box center [371, 27] width 743 height 55
drag, startPoint x: 226, startPoint y: 28, endPoint x: 206, endPoint y: 26, distance: 20.6
copy div "CITY OF NATALIA (TX1630009)"
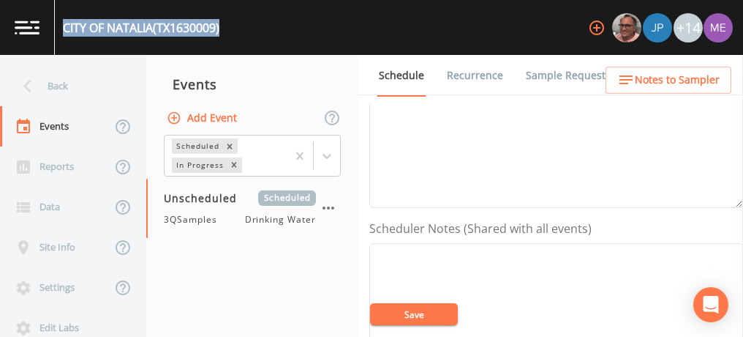
scroll to position [293, 0]
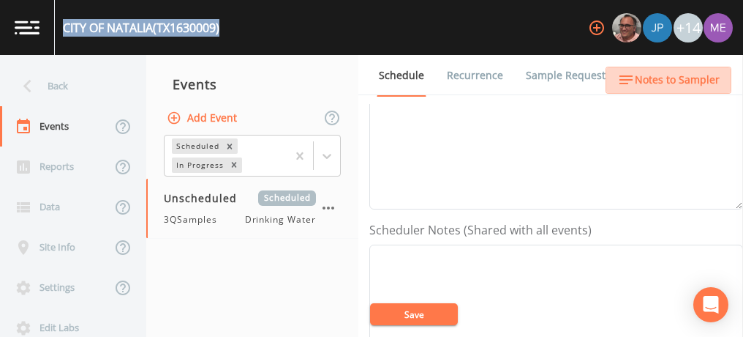
click at [674, 89] on button "Notes to Sampler" at bounding box center [669, 80] width 126 height 27
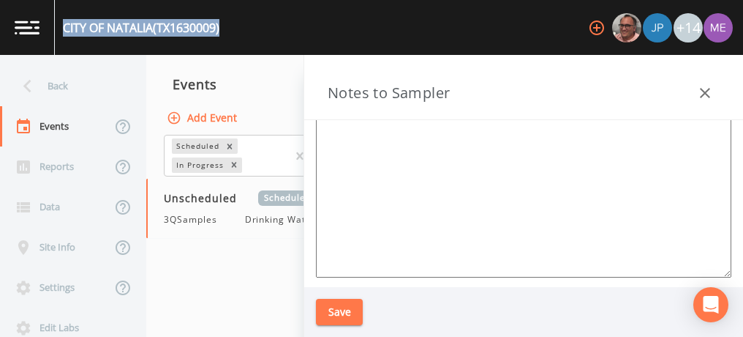
scroll to position [199, 0]
click at [698, 95] on icon "button" at bounding box center [706, 93] width 18 height 18
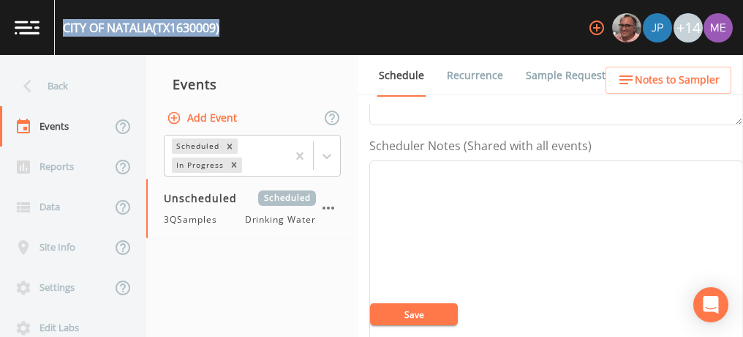
scroll to position [439, 0]
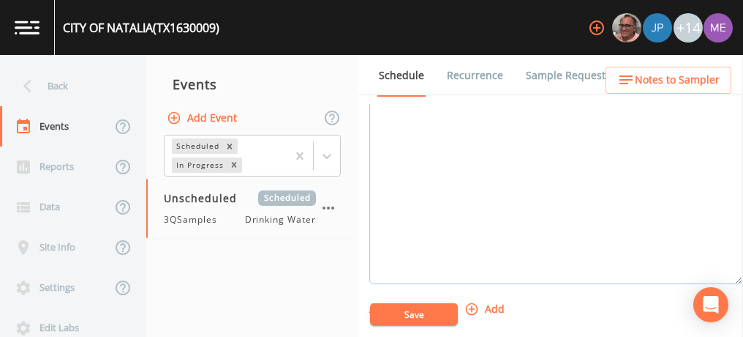
click at [469, 157] on textarea "Event Notes" at bounding box center [556, 191] width 374 height 186
paste textarea "BUS - Business 830-663-2926 MOB - Mobile 210-394-4737"
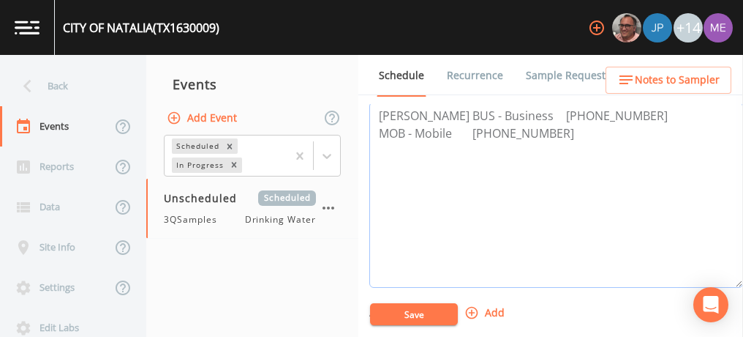
type textarea "Albert Smith BUS - Business 830-663-2926 MOB - Mobile 210-394-4737"
click at [416, 312] on button "Save" at bounding box center [414, 314] width 88 height 22
drag, startPoint x: 478, startPoint y: 131, endPoint x: 548, endPoint y: 135, distance: 69.6
click at [548, 135] on textarea "Albert Smith BUS - Business 830-663-2926 MOB - Mobile 210-394-4737" at bounding box center [556, 195] width 374 height 186
click at [407, 309] on button "Save" at bounding box center [414, 314] width 88 height 22
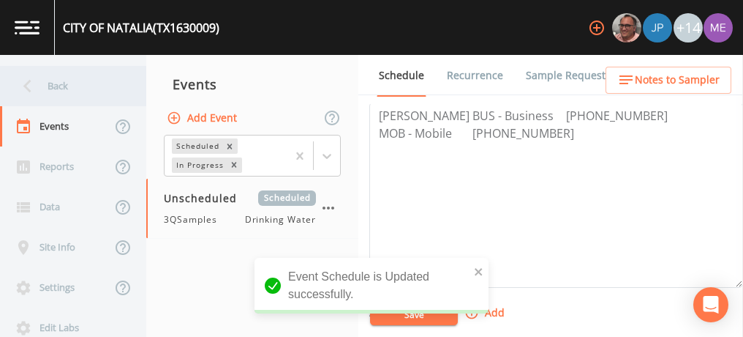
click at [60, 83] on div "Back" at bounding box center [66, 86] width 132 height 40
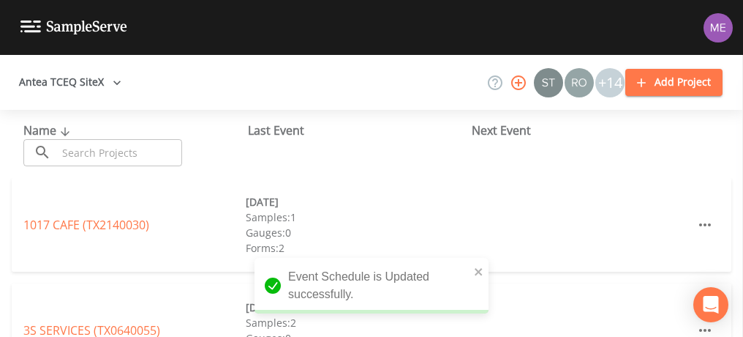
click at [132, 157] on input "text" at bounding box center [119, 152] width 125 height 27
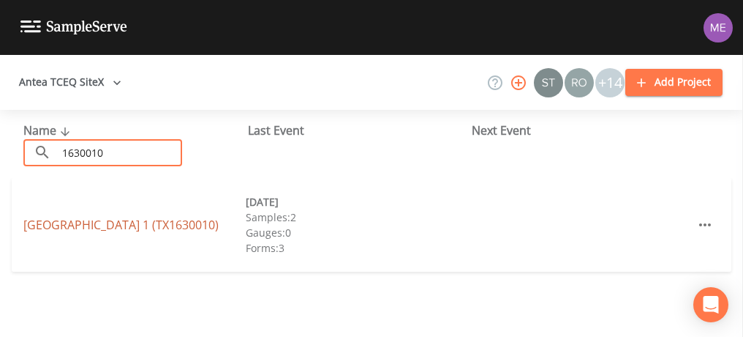
type input "1630010"
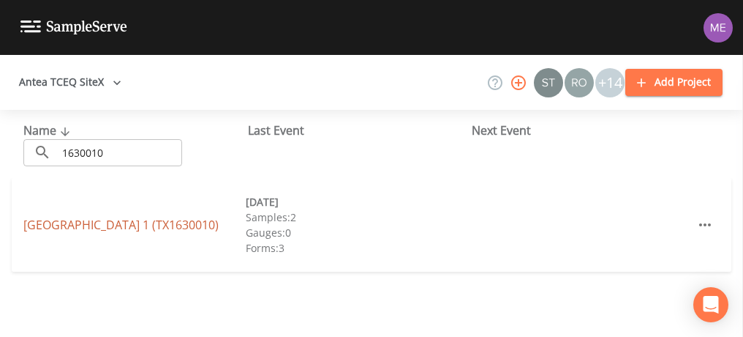
click at [53, 219] on link "EAST MEDINA COUNTY SUD UNIT 1 (TX1630010)" at bounding box center [120, 225] width 195 height 16
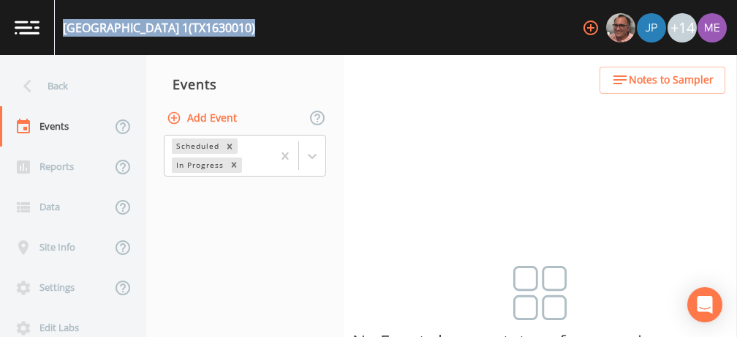
drag, startPoint x: 64, startPoint y: 25, endPoint x: 333, endPoint y: 29, distance: 269.3
click at [333, 29] on div "EAST MEDINA COUNTY SUD UNIT 1 (TX1630010) +14" at bounding box center [368, 27] width 737 height 55
drag, startPoint x: 333, startPoint y: 29, endPoint x: 298, endPoint y: 26, distance: 35.2
click at [225, 118] on button "Add Event" at bounding box center [203, 118] width 79 height 27
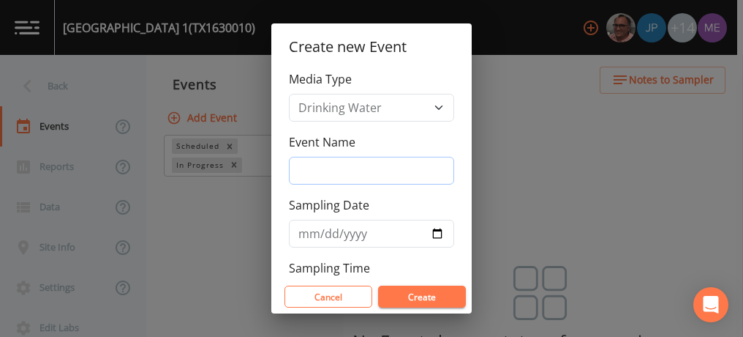
click at [375, 175] on input "Event Name" at bounding box center [371, 171] width 165 height 28
type input "3QSamples"
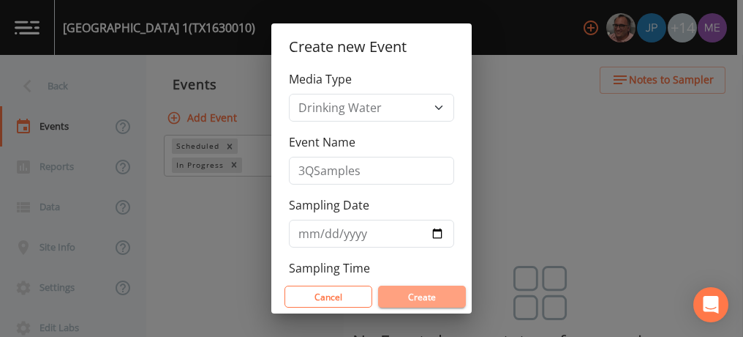
click at [413, 293] on button "Create" at bounding box center [422, 296] width 88 height 22
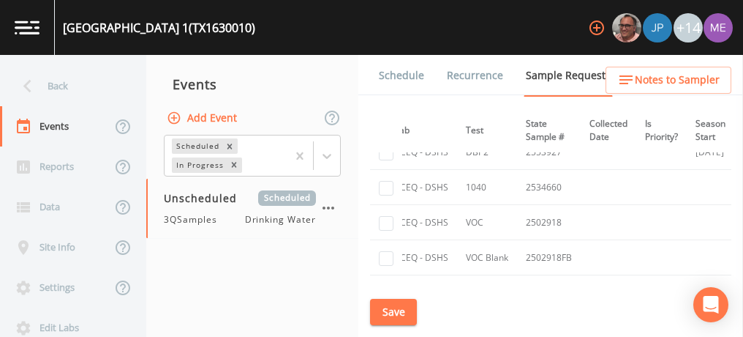
scroll to position [366, 213]
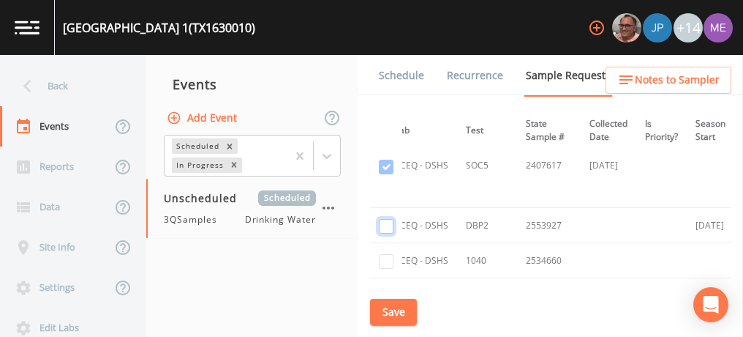
checkbox input "true"
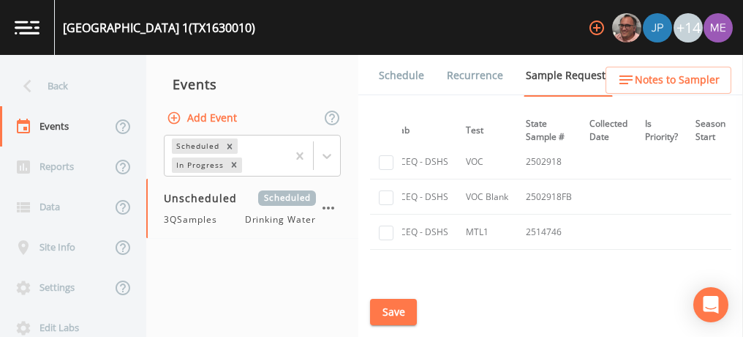
scroll to position [512, 213]
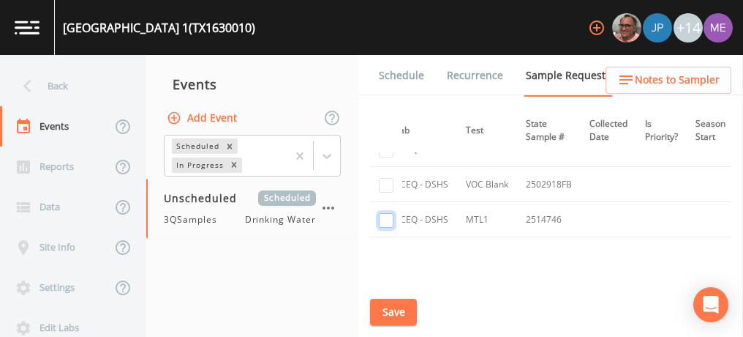
click at [384, 218] on input "checkbox" at bounding box center [386, 220] width 15 height 15
checkbox input "true"
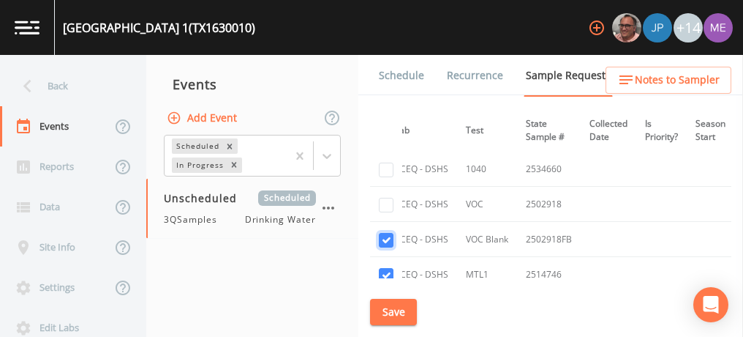
scroll to position [439, 213]
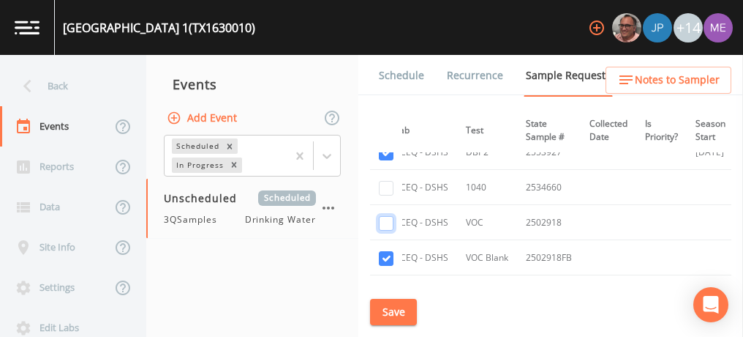
checkbox input "true"
click at [402, 308] on button "Save" at bounding box center [393, 312] width 47 height 27
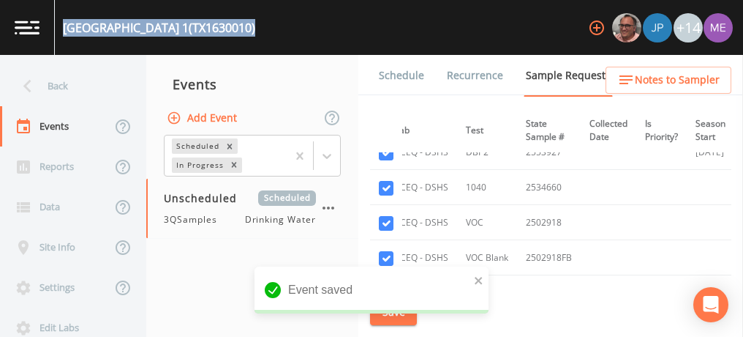
drag, startPoint x: 65, startPoint y: 26, endPoint x: 329, endPoint y: 26, distance: 263.4
click at [329, 26] on div "EAST MEDINA COUNTY SUD UNIT 1 (TX1630010) +14" at bounding box center [371, 27] width 743 height 55
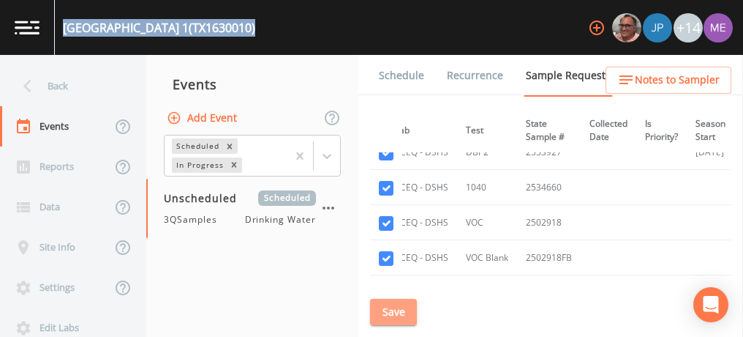
click at [391, 315] on button "Save" at bounding box center [393, 312] width 47 height 27
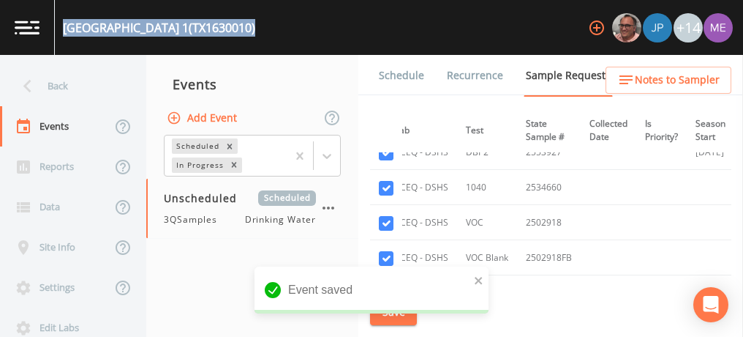
click at [392, 77] on link "Schedule" at bounding box center [402, 75] width 50 height 41
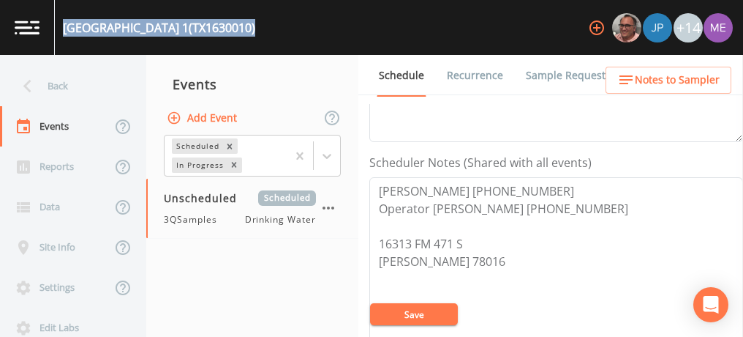
scroll to position [366, 0]
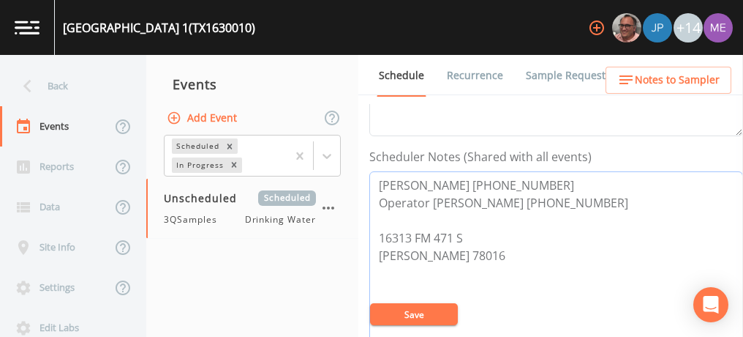
drag, startPoint x: 376, startPoint y: 200, endPoint x: 607, endPoint y: 201, distance: 230.5
click at [607, 201] on textarea "Bruce Alexander 830-709-3879 Operator Ronnie Lemmons 830-302-6239 16313 FM 471 …" at bounding box center [556, 264] width 374 height 186
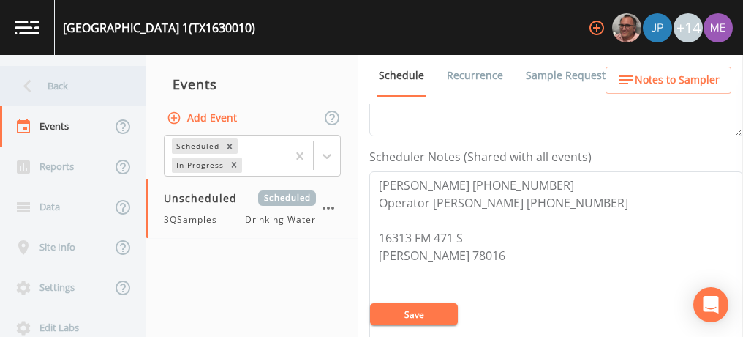
click at [68, 85] on div "Back" at bounding box center [66, 86] width 132 height 40
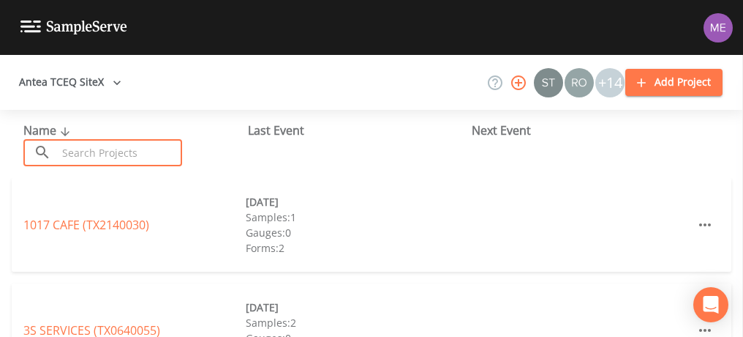
click at [83, 151] on input "text" at bounding box center [119, 152] width 125 height 27
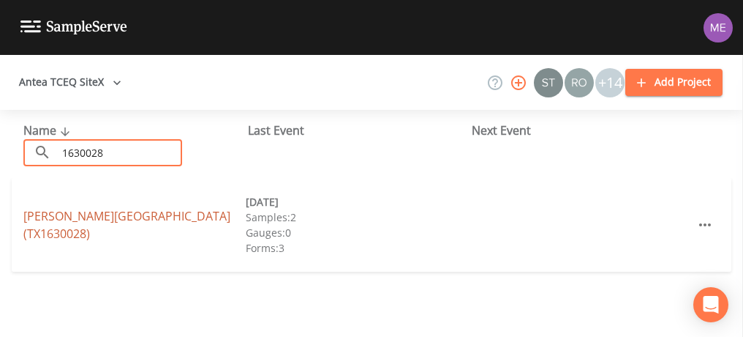
type input "1630028"
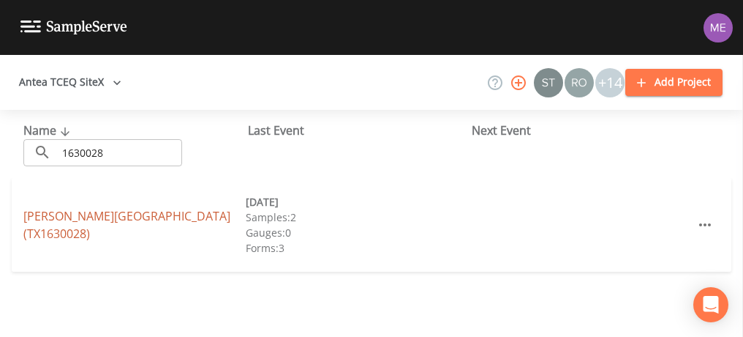
click at [79, 222] on link "MEDINA RIVER WEST WSC (TX1630028)" at bounding box center [126, 225] width 207 height 34
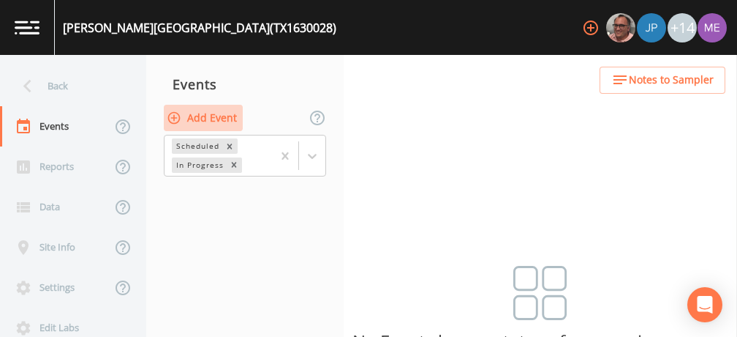
click at [200, 117] on button "Add Event" at bounding box center [203, 118] width 79 height 27
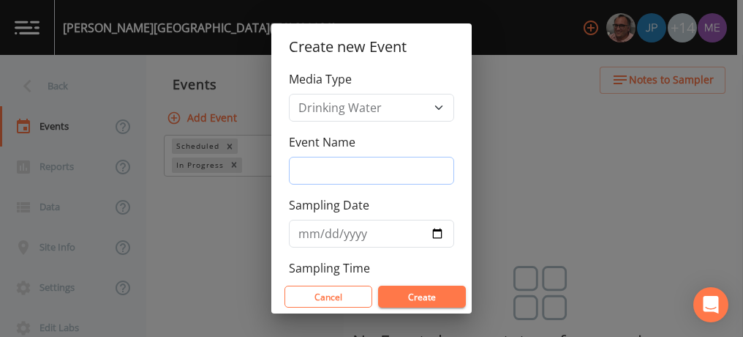
click at [372, 172] on input "Event Name" at bounding box center [371, 171] width 165 height 28
type input "3QSamples"
click at [418, 298] on button "Create" at bounding box center [422, 296] width 88 height 22
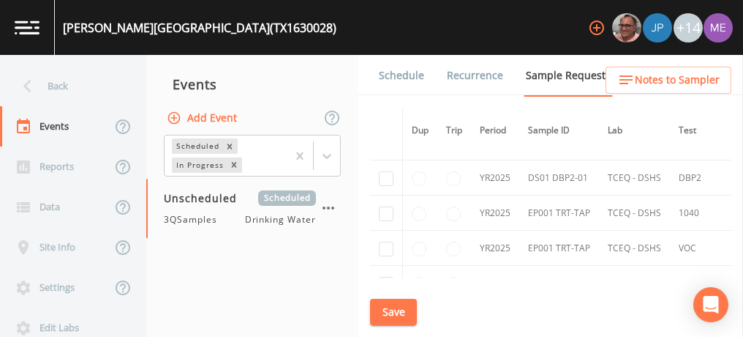
scroll to position [732, 0]
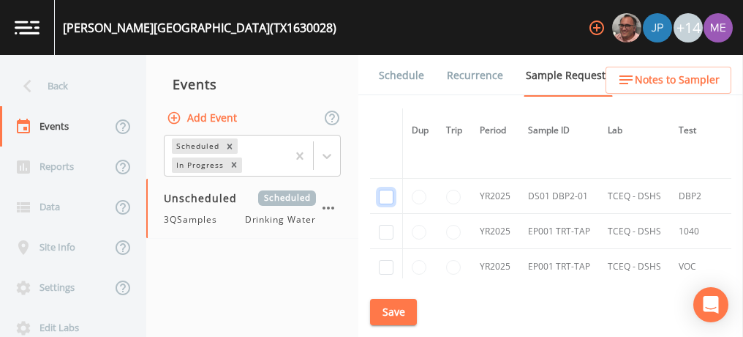
checkbox input "true"
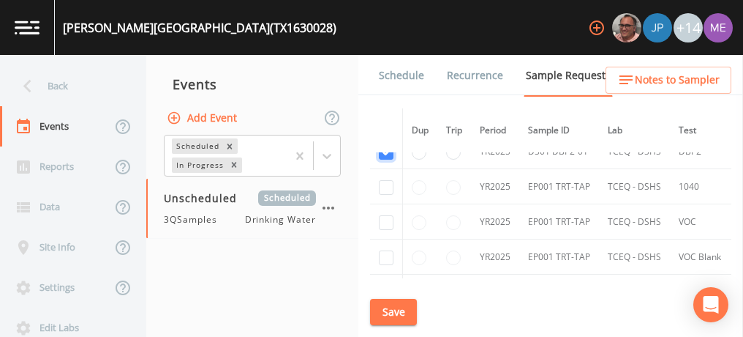
scroll to position [849, 0]
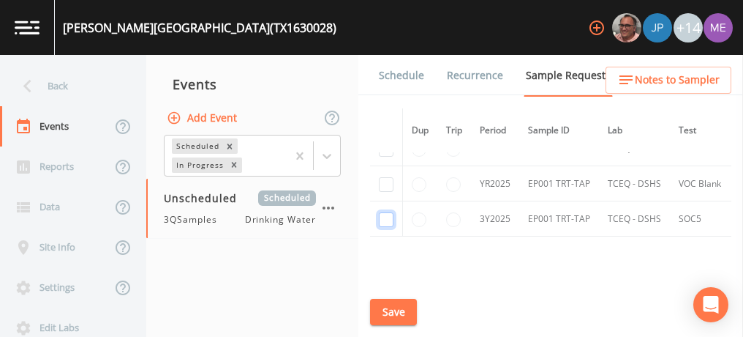
click at [381, 216] on input "checkbox" at bounding box center [386, 219] width 15 height 15
checkbox input "true"
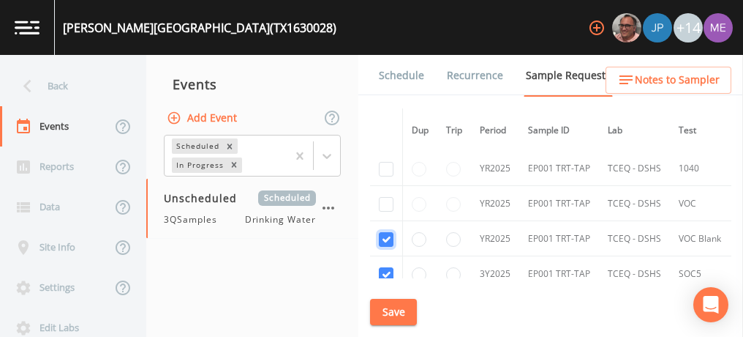
scroll to position [776, 0]
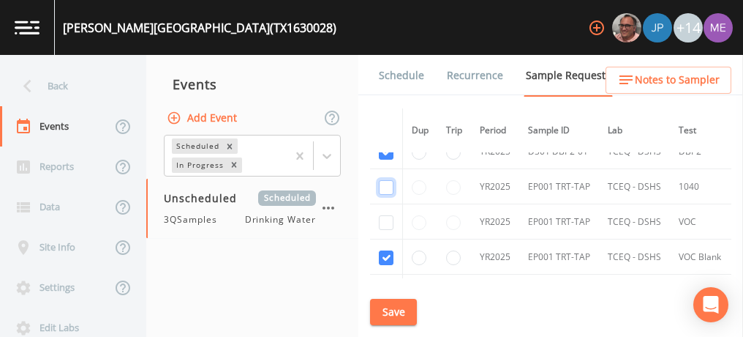
click at [386, 184] on input "checkbox" at bounding box center [386, 187] width 15 height 15
checkbox input "true"
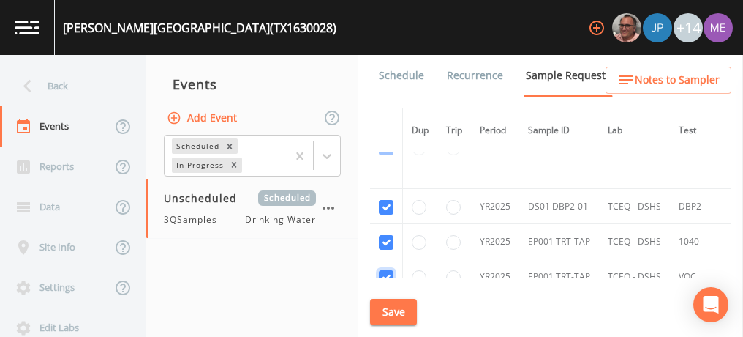
scroll to position [703, 0]
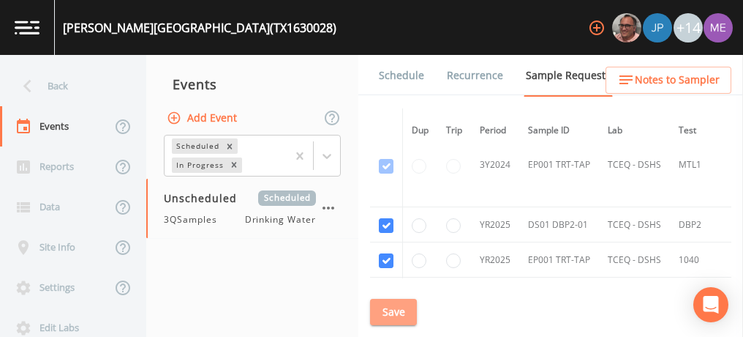
click at [391, 307] on button "Save" at bounding box center [393, 312] width 47 height 27
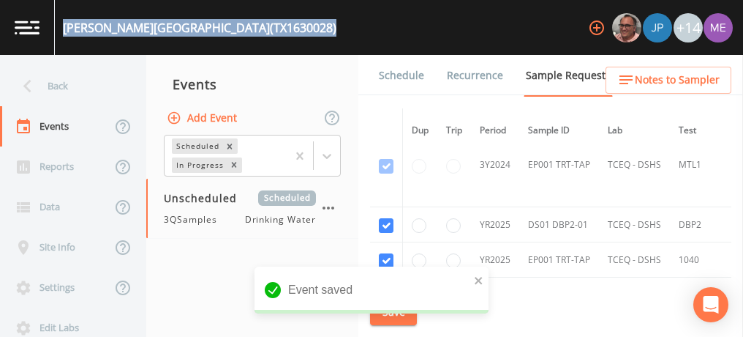
drag, startPoint x: 63, startPoint y: 23, endPoint x: 280, endPoint y: 31, distance: 217.4
click at [280, 31] on div "MEDINA RIVER WEST WSC (TX1630028) +14" at bounding box center [371, 27] width 743 height 55
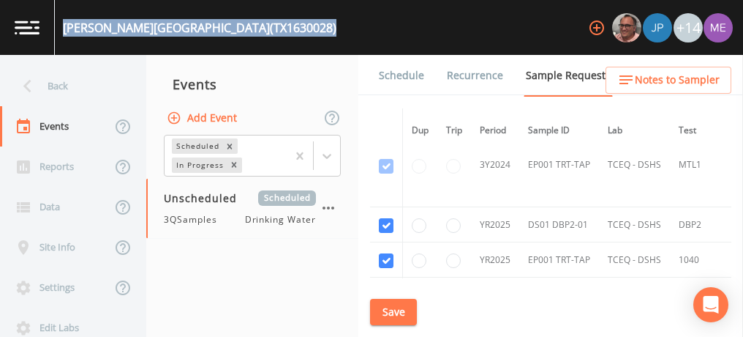
click at [419, 75] on link "Schedule" at bounding box center [402, 75] width 50 height 41
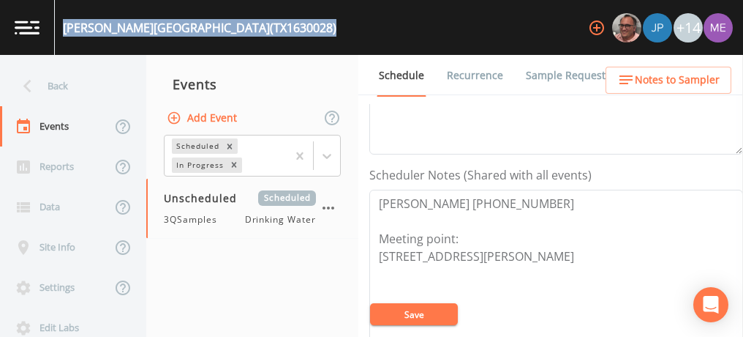
scroll to position [366, 0]
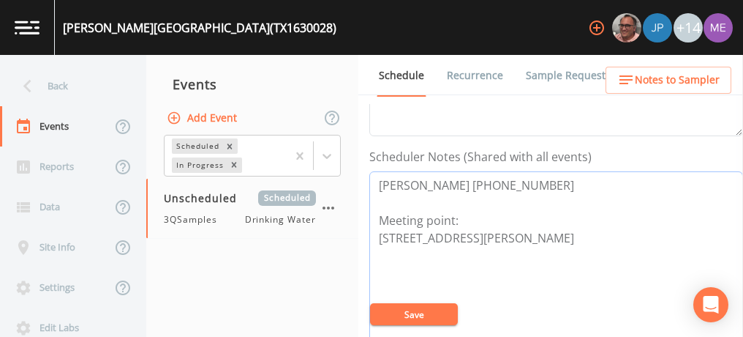
drag, startPoint x: 380, startPoint y: 182, endPoint x: 537, endPoint y: 182, distance: 157.3
click at [537, 182] on textarea "Roland DeLeon 210-413-3897 Meeting point: 150 Co Rd 743 Yancey 78886" at bounding box center [556, 264] width 374 height 186
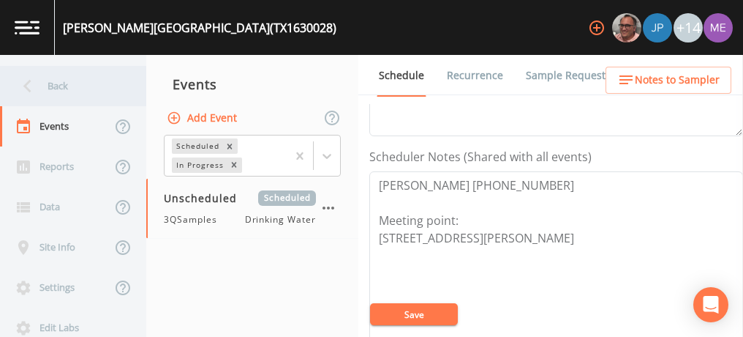
click at [62, 87] on div "Back" at bounding box center [66, 86] width 132 height 40
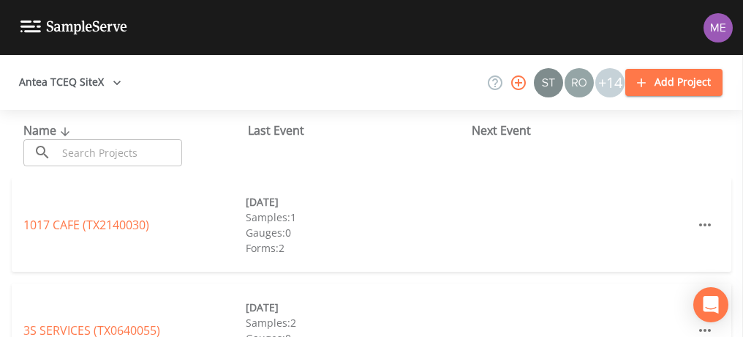
click at [117, 156] on input "text" at bounding box center [119, 152] width 125 height 27
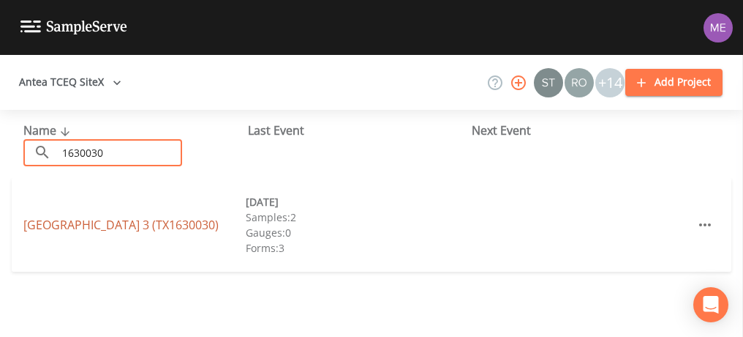
type input "1630030"
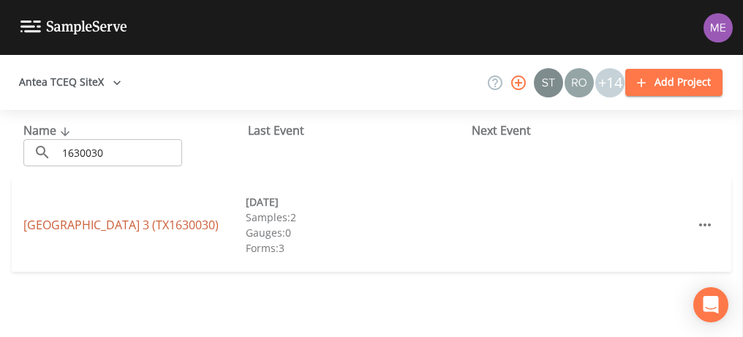
click at [121, 217] on link "EAST MEDINA COUNTY SUD UNIT 3 (TX1630030)" at bounding box center [120, 225] width 195 height 16
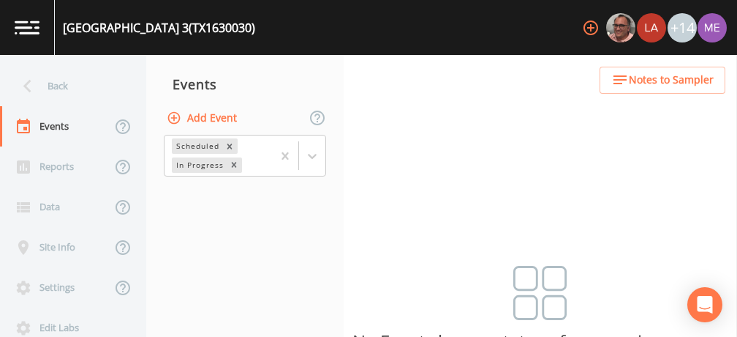
click at [192, 122] on button "Add Event" at bounding box center [203, 118] width 79 height 27
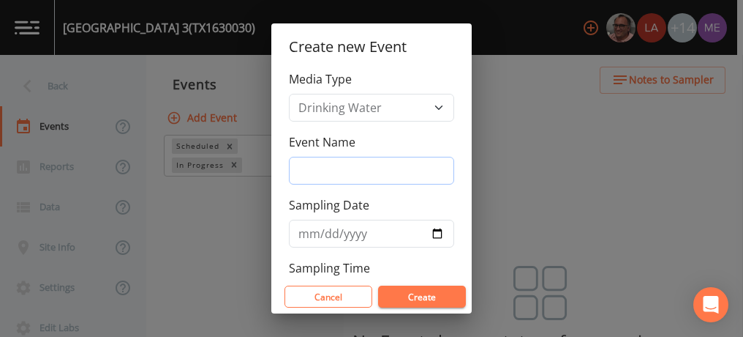
click at [328, 168] on input "Event Name" at bounding box center [371, 171] width 165 height 28
type input "3QSamples"
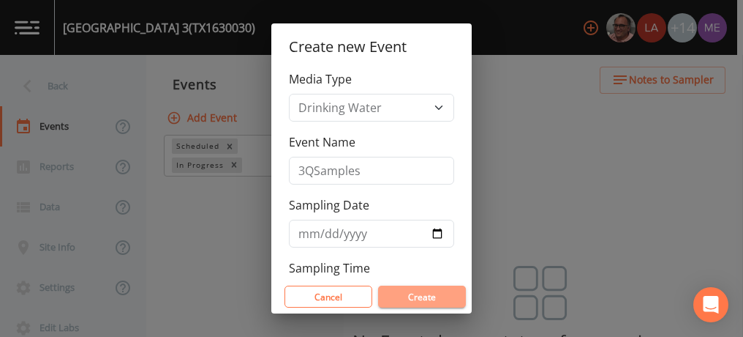
click at [446, 296] on button "Create" at bounding box center [422, 296] width 88 height 22
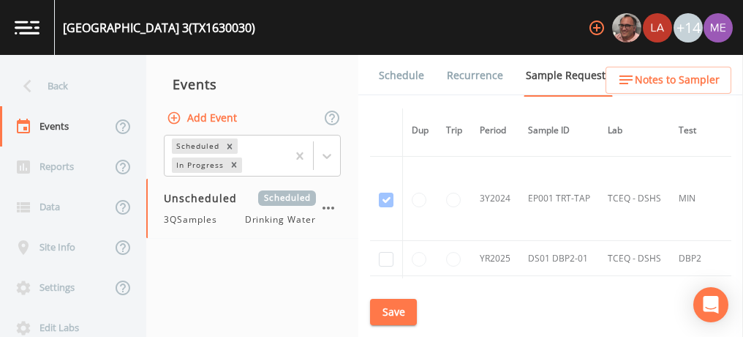
scroll to position [658, 0]
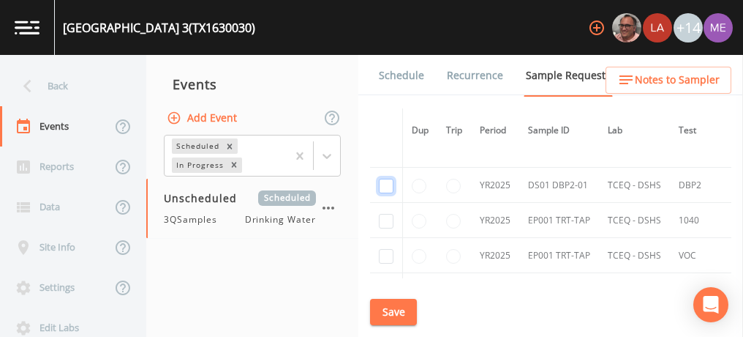
checkbox input "true"
click at [388, 215] on input "checkbox" at bounding box center [386, 221] width 15 height 15
checkbox input "true"
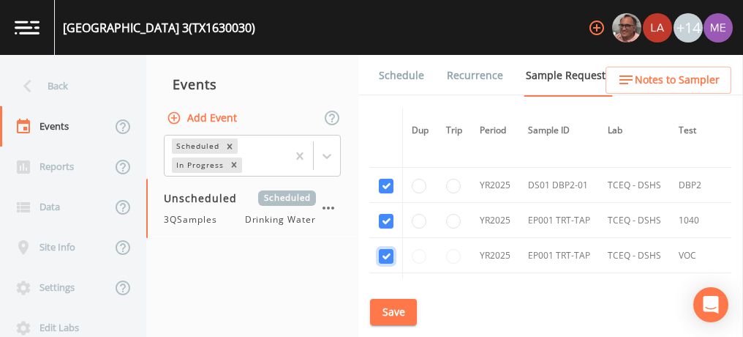
checkbox input "true"
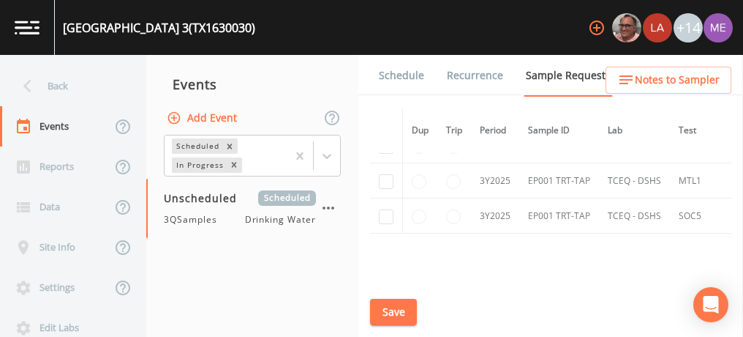
scroll to position [805, 0]
click at [388, 208] on input "checkbox" at bounding box center [386, 215] width 15 height 15
checkbox input "true"
click at [381, 177] on input "checkbox" at bounding box center [386, 180] width 15 height 15
checkbox input "true"
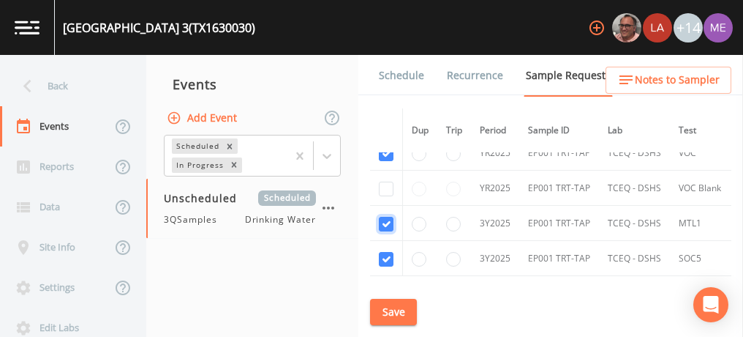
scroll to position [732, 0]
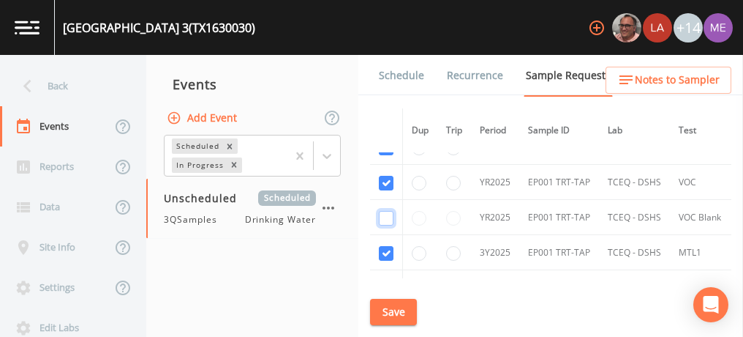
checkbox input "true"
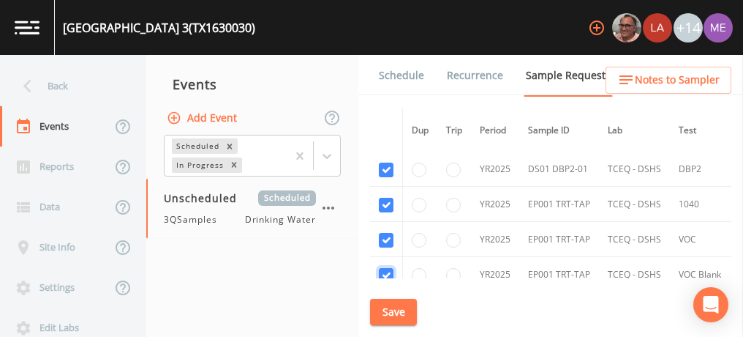
scroll to position [658, 0]
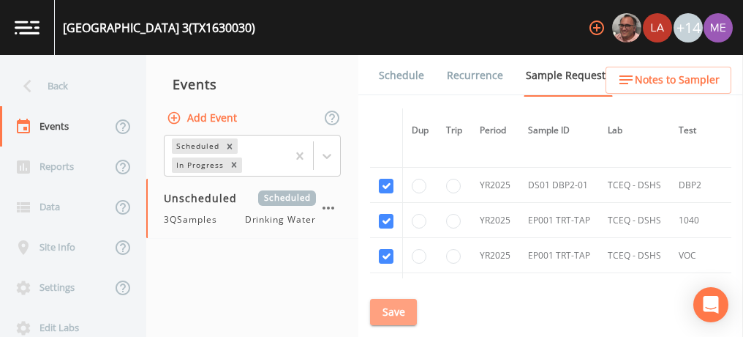
click at [396, 310] on button "Save" at bounding box center [393, 312] width 47 height 27
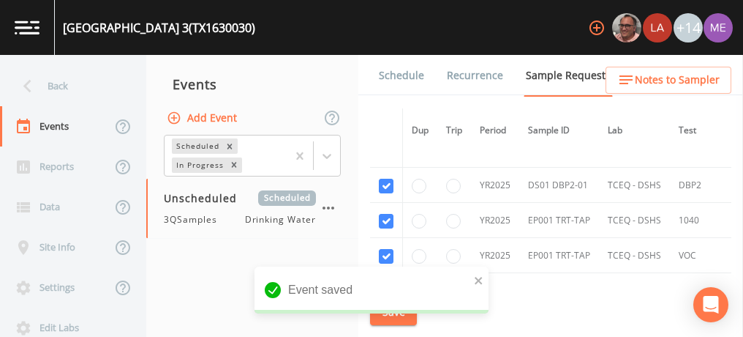
click at [62, 26] on div "EAST MEDINA COUNTY SUD UNIT 3 (TX1630030)" at bounding box center [155, 27] width 200 height 55
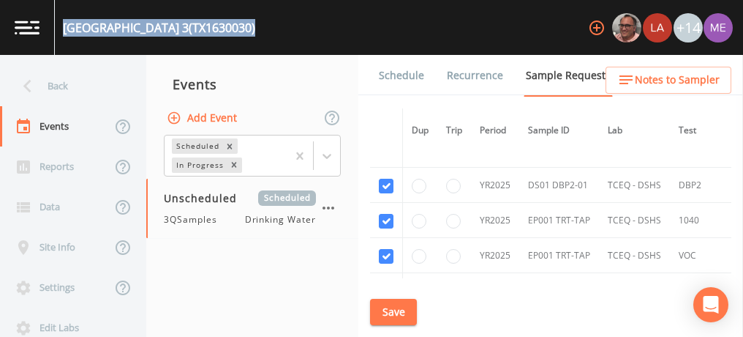
drag, startPoint x: 62, startPoint y: 26, endPoint x: 326, endPoint y: 33, distance: 264.2
click at [326, 33] on div "EAST MEDINA COUNTY SUD UNIT 3 (TX1630030) +14" at bounding box center [371, 27] width 743 height 55
drag, startPoint x: 326, startPoint y: 33, endPoint x: 307, endPoint y: 20, distance: 22.7
click at [407, 78] on link "Schedule" at bounding box center [402, 75] width 50 height 41
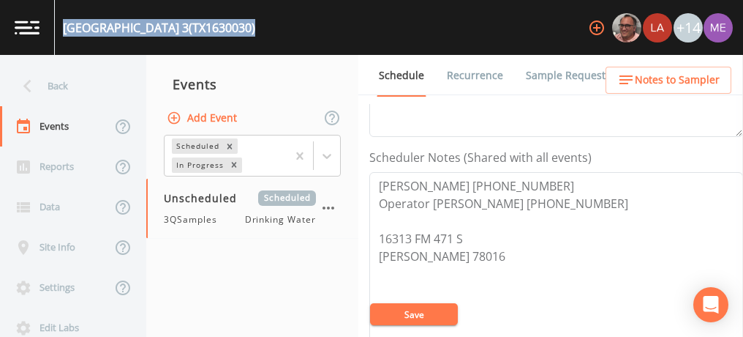
scroll to position [366, 0]
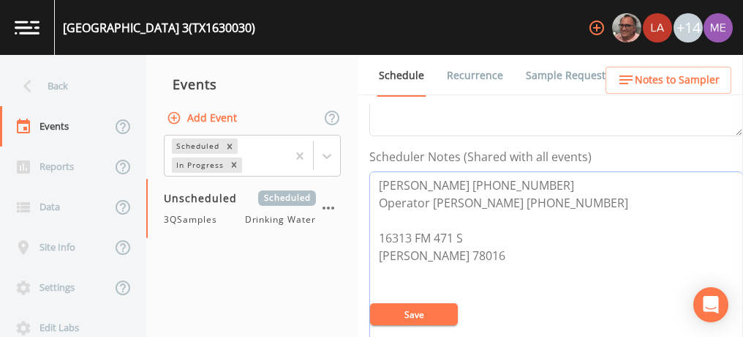
drag, startPoint x: 375, startPoint y: 200, endPoint x: 608, endPoint y: 196, distance: 232.7
click at [608, 196] on textarea "Bruce Alexander 830-709-3879 Operator Ronnie Lemmons 830-302-6239 16313 FM 471 …" at bounding box center [556, 264] width 374 height 186
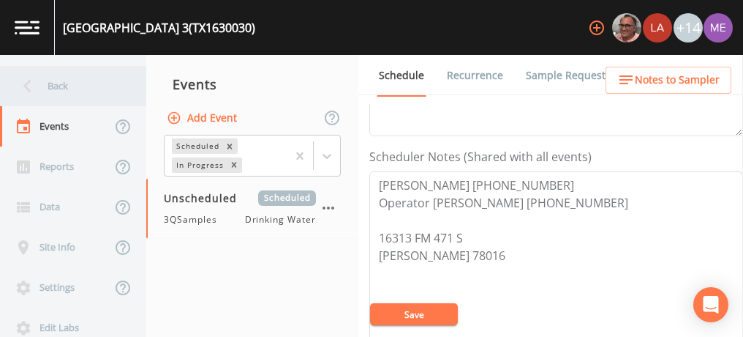
click at [59, 89] on div "Back" at bounding box center [66, 86] width 132 height 40
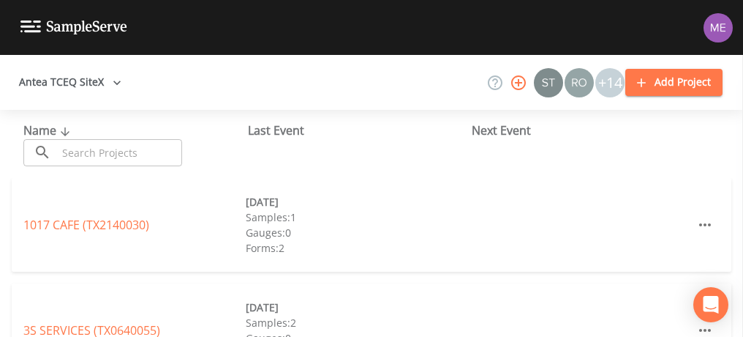
click at [82, 151] on input "text" at bounding box center [119, 152] width 125 height 27
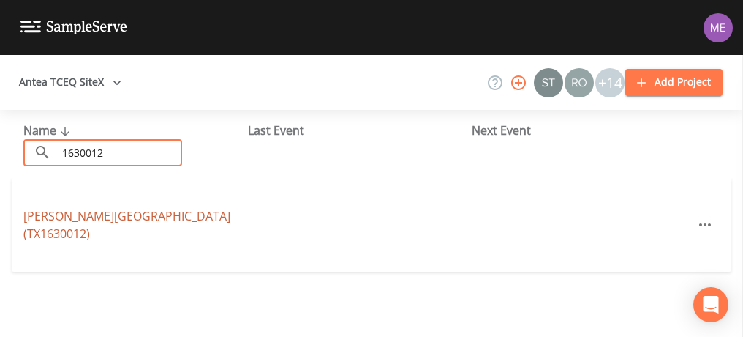
type input "1630012"
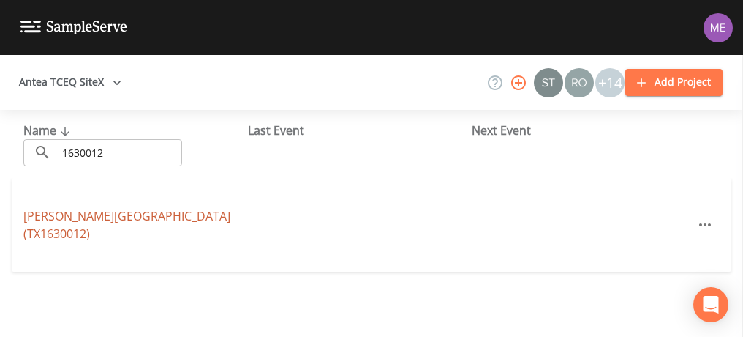
click at [93, 211] on link "MEDINA VALLEY HIGH SCHOOL (TX1630012)" at bounding box center [126, 225] width 207 height 34
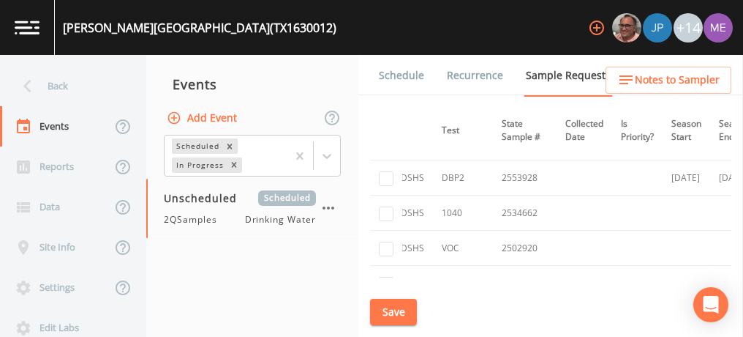
scroll to position [312, 237]
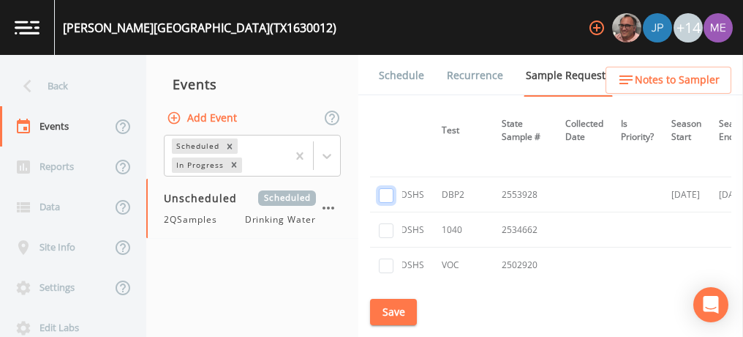
checkbox input "true"
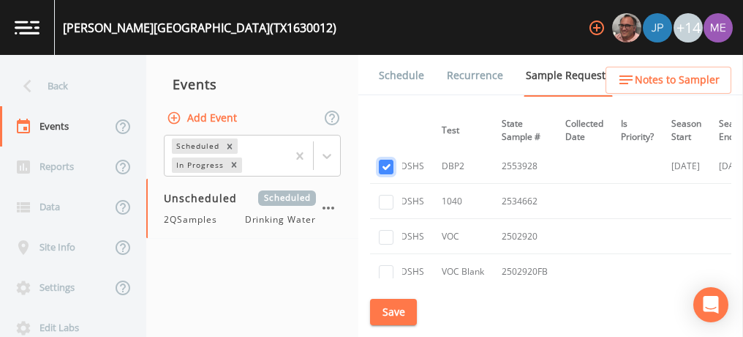
scroll to position [337, 237]
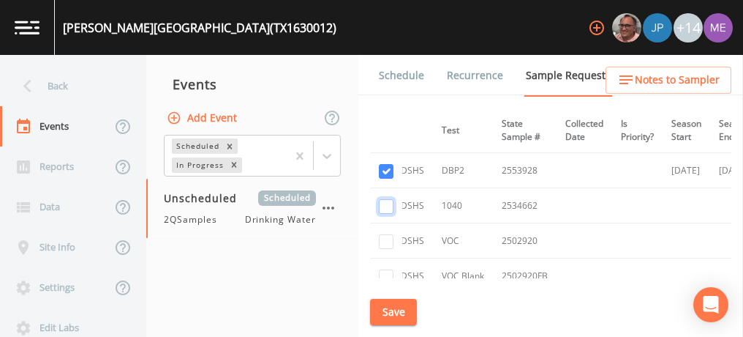
click at [384, 205] on input "checkbox" at bounding box center [386, 206] width 15 height 15
checkbox input "true"
click at [386, 35] on input "checkbox" at bounding box center [386, 27] width 15 height 15
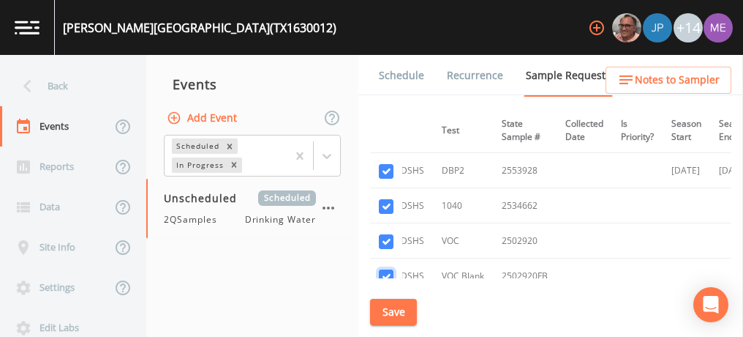
checkbox input "true"
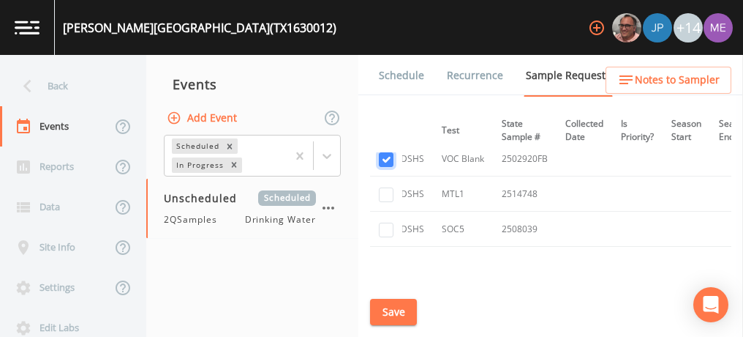
scroll to position [457, 237]
click at [385, 188] on input "checkbox" at bounding box center [386, 191] width 15 height 15
checkbox input "true"
click at [386, 219] on input "checkbox" at bounding box center [386, 226] width 15 height 15
checkbox input "true"
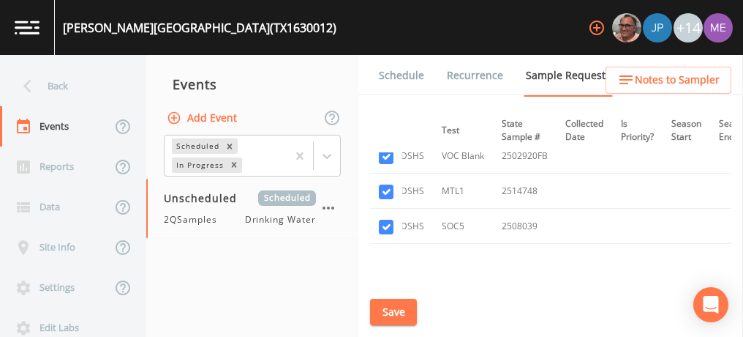
click at [405, 310] on button "Save" at bounding box center [393, 312] width 47 height 27
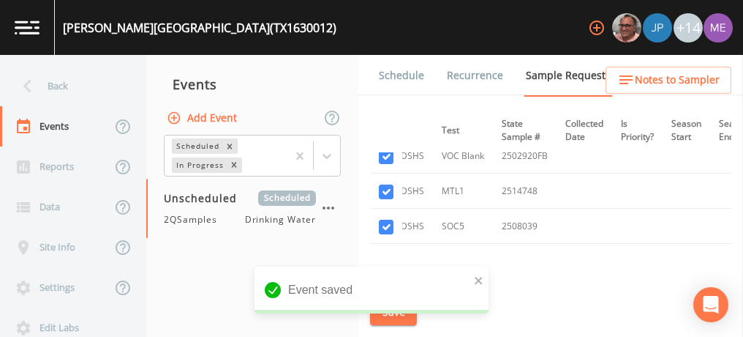
click at [402, 75] on link "Schedule" at bounding box center [402, 75] width 50 height 41
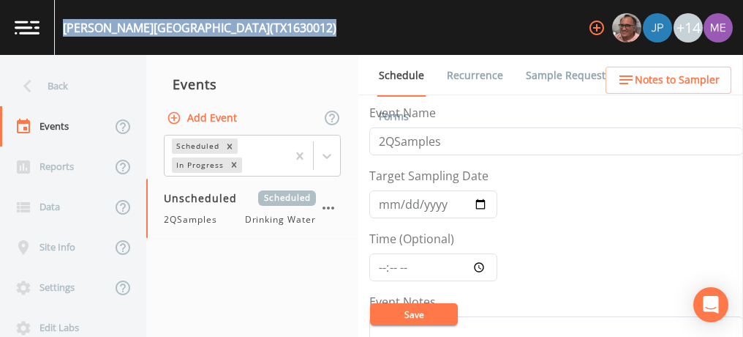
drag, startPoint x: 64, startPoint y: 25, endPoint x: 301, endPoint y: 37, distance: 238.1
click at [301, 37] on div "MEDINA VALLEY HIGH SCHOOL (TX1630012)" at bounding box center [196, 27] width 282 height 55
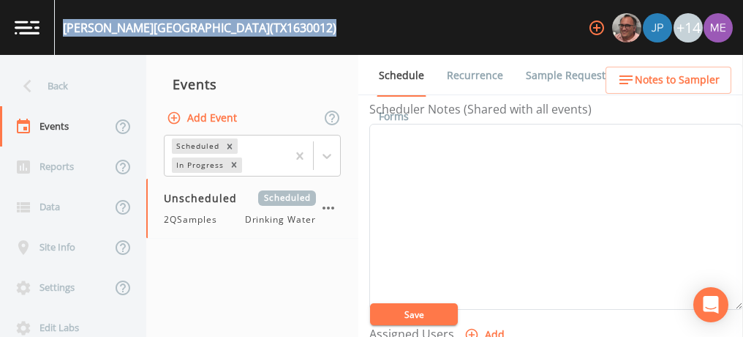
scroll to position [366, 0]
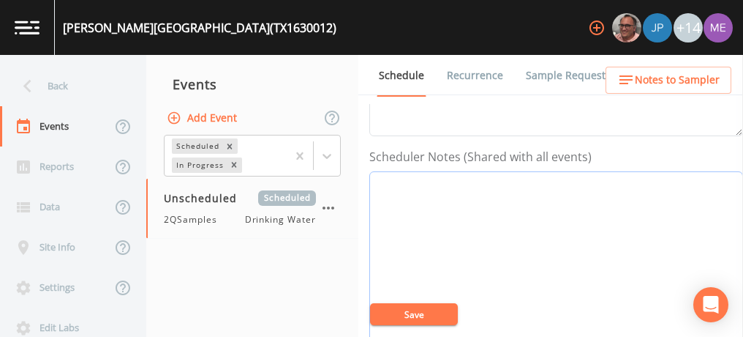
click at [418, 228] on textarea "Event Notes" at bounding box center [556, 264] width 374 height 186
paste textarea "BUS - Business 830-931-2243 MOB - Mobile 210-414-5887"
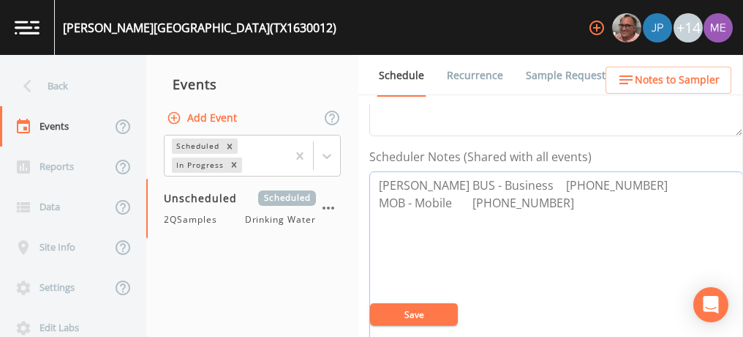
drag, startPoint x: 378, startPoint y: 181, endPoint x: 622, endPoint y: 180, distance: 243.6
click at [622, 180] on textarea "Natalie Badley BUS - Business 830-931-2243 MOB - Mobile 210-414-5887" at bounding box center [556, 264] width 374 height 186
type textarea "Natalie Badley BUS - Business 830-931-2243 MOB - Mobile 210-414-5887"
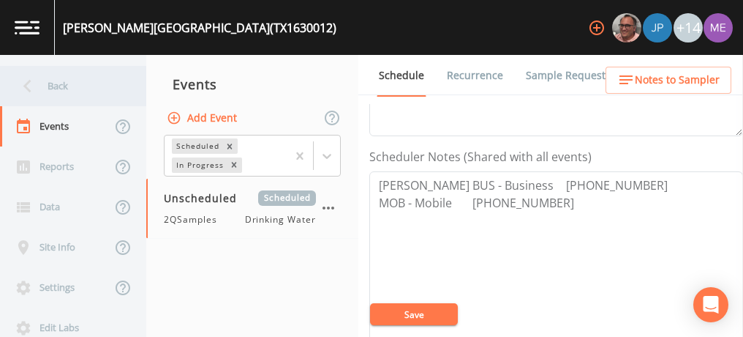
click at [64, 84] on div "Back" at bounding box center [66, 86] width 132 height 40
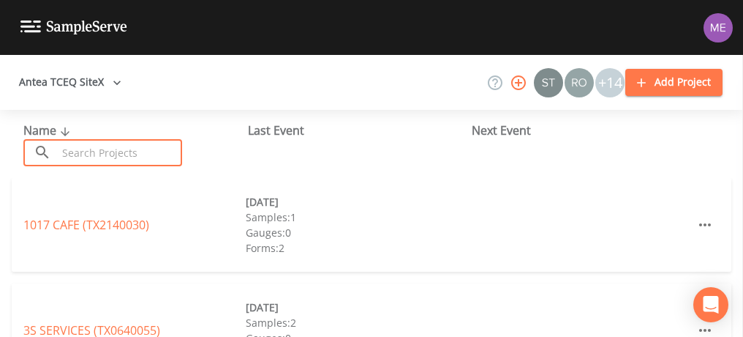
click at [94, 151] on input "text" at bounding box center [119, 152] width 125 height 27
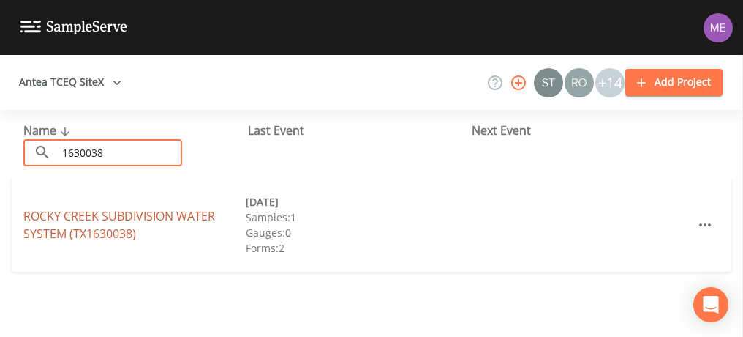
type input "1630038"
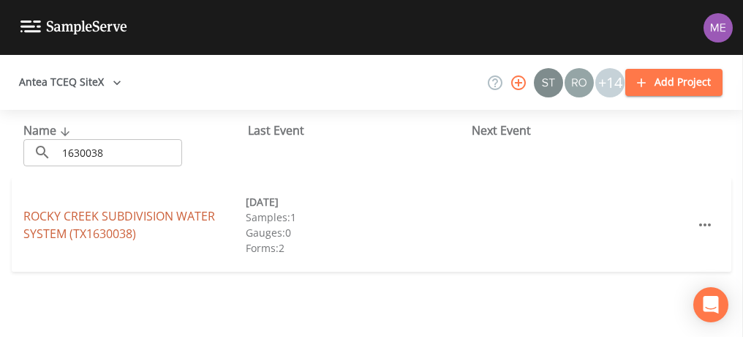
click at [105, 215] on link "ROCKY CREEK SUBDIVISION WATER SYSTEM (TX1630038)" at bounding box center [119, 225] width 192 height 34
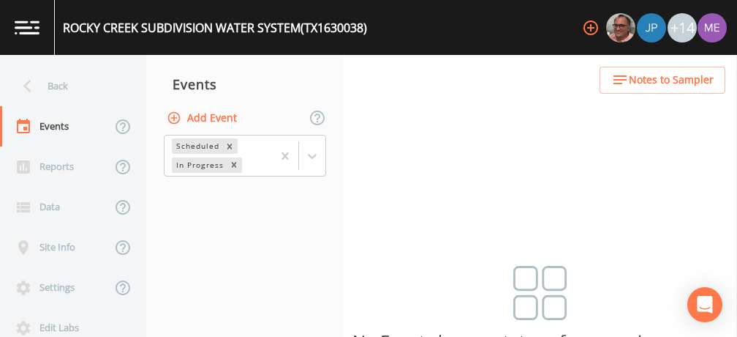
click at [429, 157] on div "Back Events Reports Data Site Info Settings Edit Labs Help Mobile App Training …" at bounding box center [368, 196] width 737 height 282
click at [230, 117] on button "Add Event" at bounding box center [203, 118] width 79 height 27
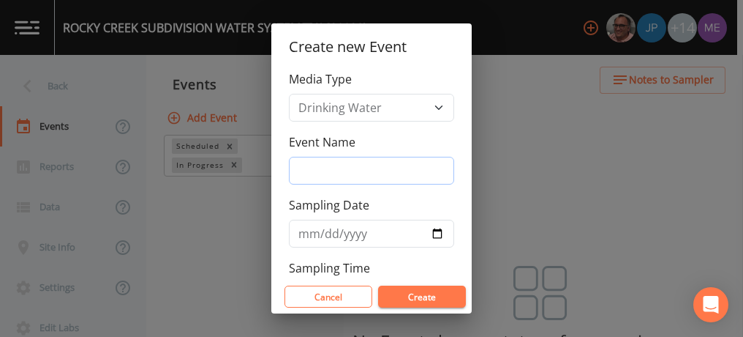
click at [314, 169] on input "Event Name" at bounding box center [371, 171] width 165 height 28
type input "3QSamples"
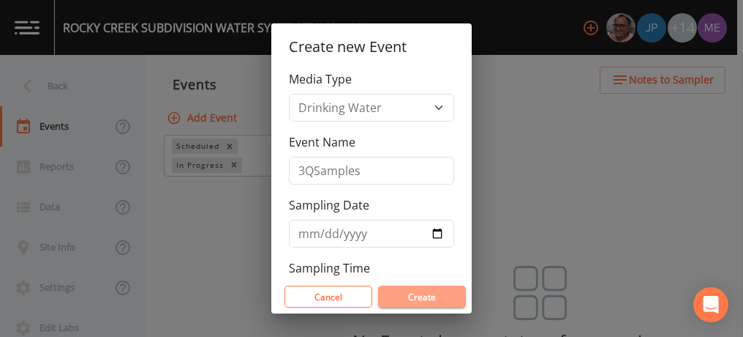
click at [429, 293] on button "Create" at bounding box center [422, 296] width 88 height 22
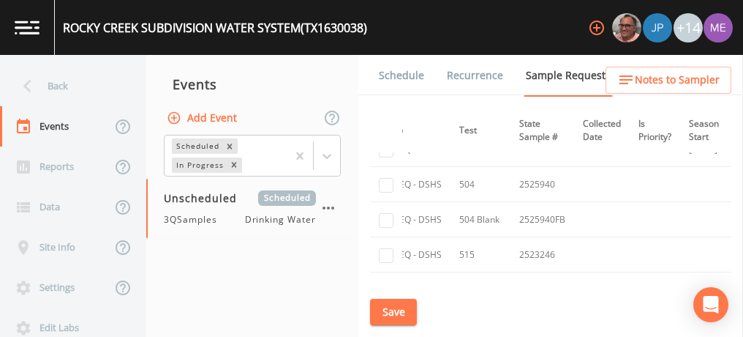
scroll to position [359, 219]
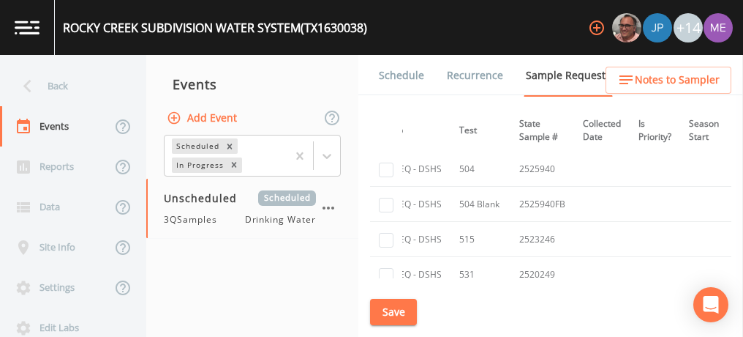
click at [389, 79] on link "Schedule" at bounding box center [402, 75] width 50 height 41
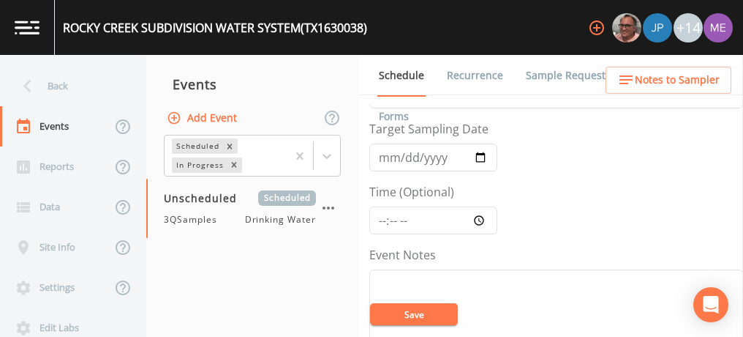
scroll to position [44, 0]
click at [544, 78] on link "Sample Requests" at bounding box center [568, 75] width 89 height 41
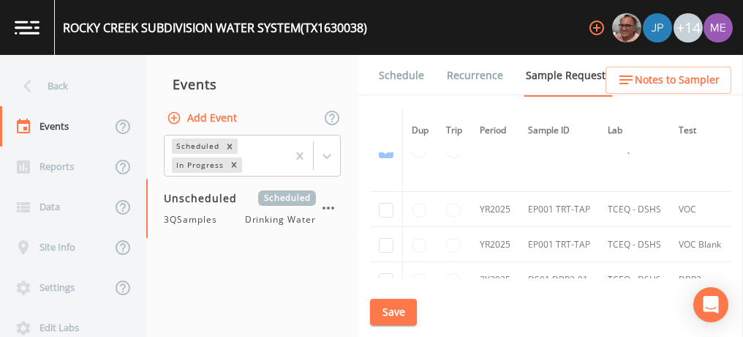
scroll to position [223, 0]
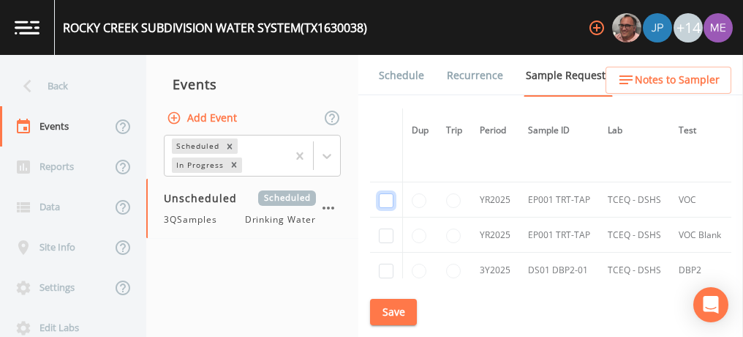
click at [388, 64] on input "checkbox" at bounding box center [386, 57] width 15 height 15
click at [386, 64] on input "checkbox" at bounding box center [386, 57] width 15 height 15
checkbox input "false"
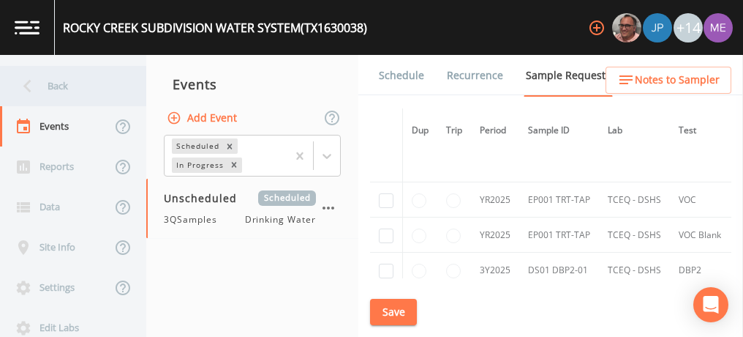
click at [42, 83] on div "Back" at bounding box center [66, 86] width 132 height 40
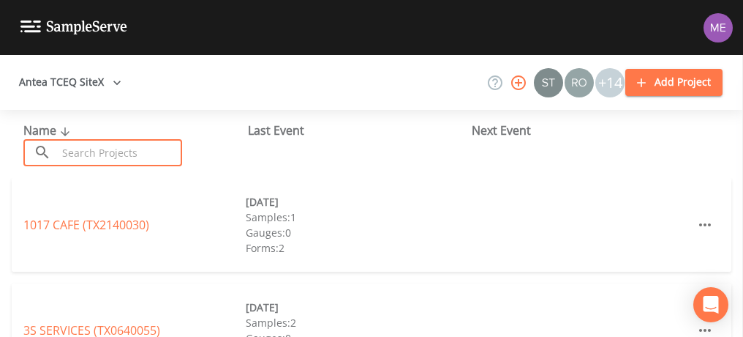
click at [111, 152] on input "text" at bounding box center [119, 152] width 125 height 27
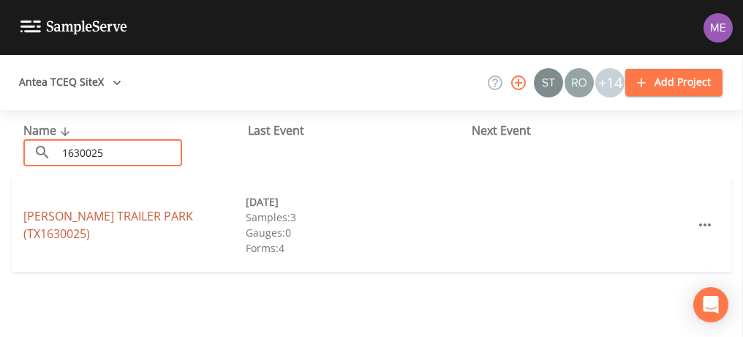
type input "1630025"
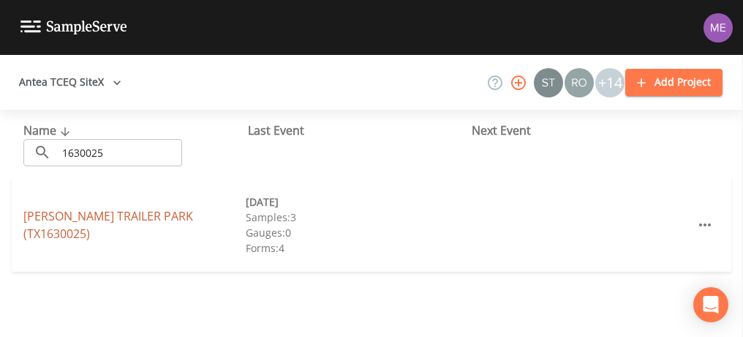
click at [127, 227] on link "ZINSMEYER TRAILER PARK (TX1630025)" at bounding box center [108, 225] width 170 height 34
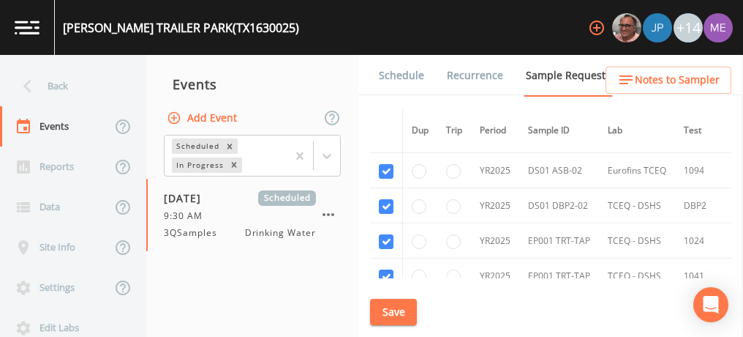
click at [462, 201] on td at bounding box center [455, 205] width 34 height 35
click at [390, 170] on input "checkbox" at bounding box center [386, 171] width 15 height 15
click at [386, 174] on input "checkbox" at bounding box center [386, 171] width 15 height 15
checkbox input "false"
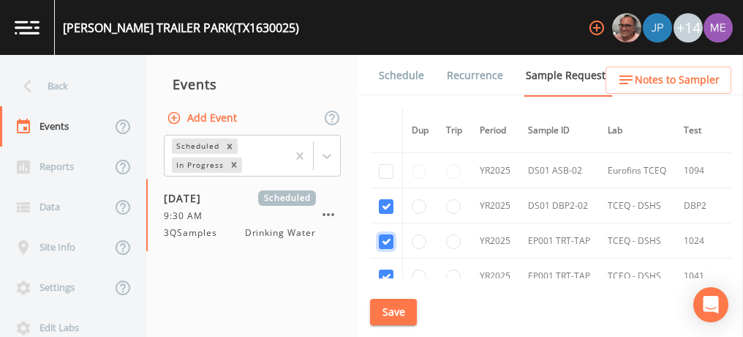
click at [389, 240] on input "checkbox" at bounding box center [386, 241] width 15 height 15
checkbox input "false"
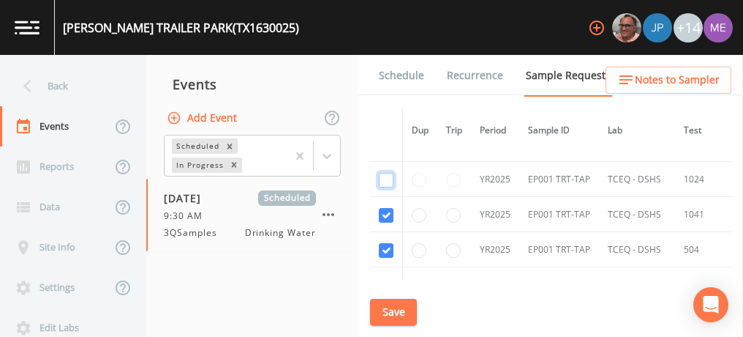
scroll to position [61, 0]
click at [385, 213] on input "checkbox" at bounding box center [386, 215] width 15 height 15
checkbox input "false"
click at [386, 247] on input "checkbox" at bounding box center [386, 250] width 15 height 15
checkbox input "false"
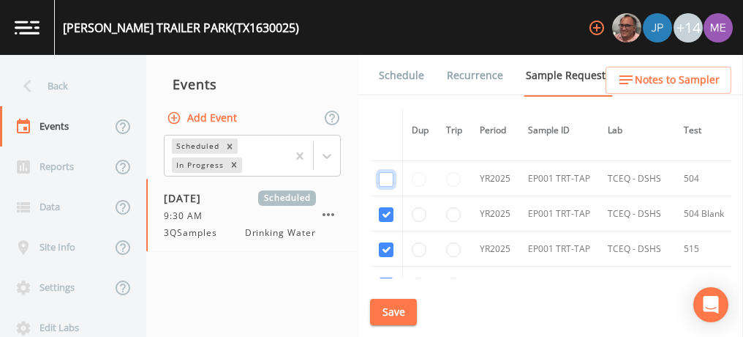
scroll to position [138, 0]
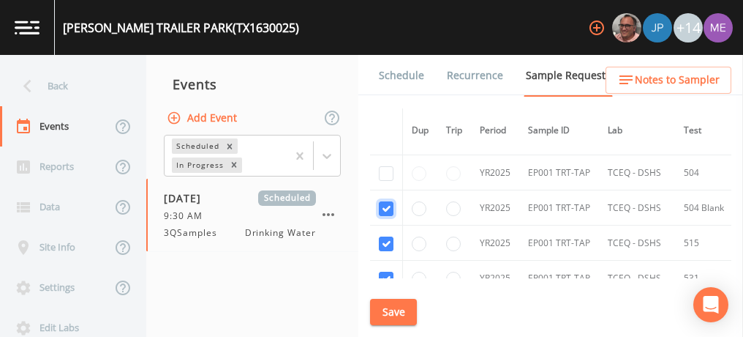
click at [386, 206] on input "checkbox" at bounding box center [386, 208] width 15 height 15
checkbox input "false"
click at [387, 240] on input "checkbox" at bounding box center [386, 243] width 15 height 15
checkbox input "false"
click at [388, 271] on input "checkbox" at bounding box center [386, 278] width 15 height 15
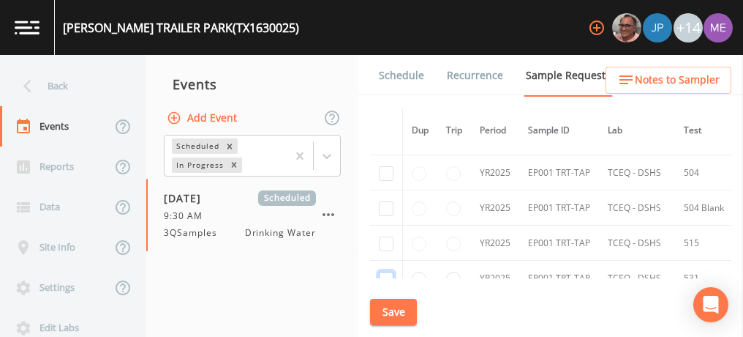
checkbox input "false"
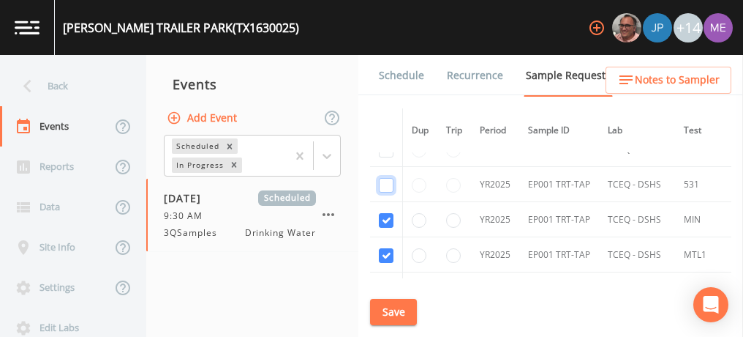
scroll to position [236, 0]
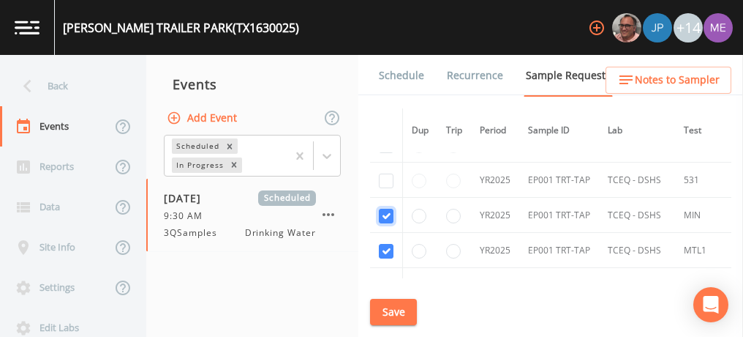
click at [387, 213] on input "checkbox" at bounding box center [386, 216] width 15 height 15
checkbox input "false"
click at [384, 245] on input "checkbox" at bounding box center [386, 251] width 15 height 15
checkbox input "false"
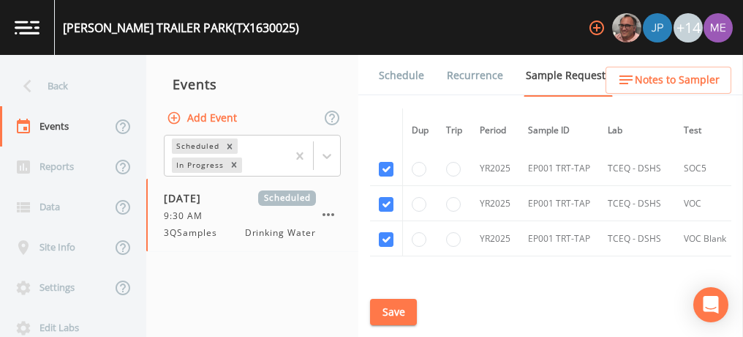
scroll to position [354, 0]
click at [387, 162] on input "checkbox" at bounding box center [386, 168] width 15 height 15
checkbox input "false"
click at [388, 196] on input "checkbox" at bounding box center [386, 203] width 15 height 15
checkbox input "false"
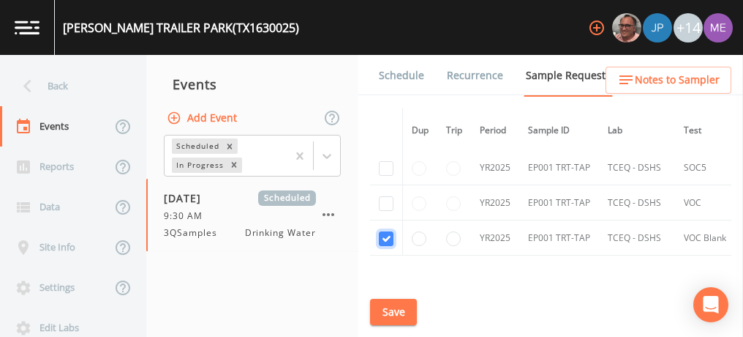
click at [388, 234] on input "checkbox" at bounding box center [386, 238] width 15 height 15
checkbox input "false"
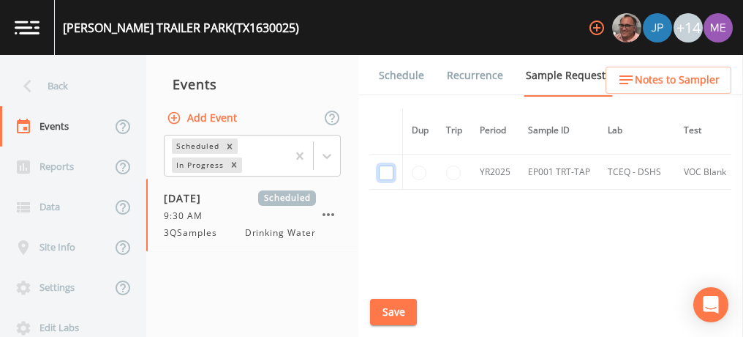
scroll to position [421, 0]
click at [399, 306] on button "Save" at bounding box center [393, 312] width 47 height 27
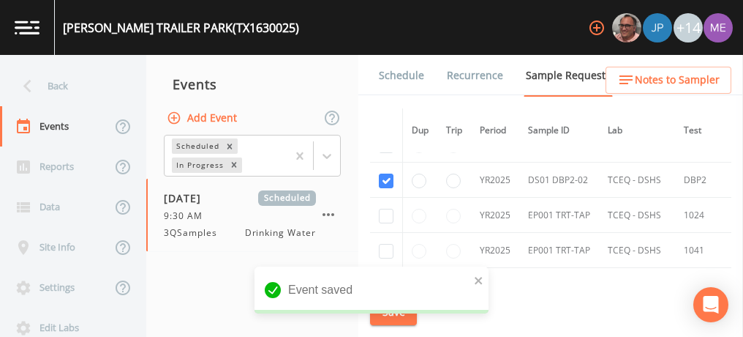
scroll to position [0, 0]
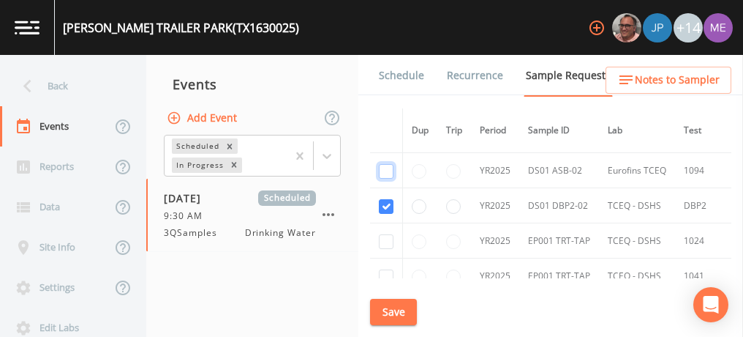
click at [384, 169] on input "checkbox" at bounding box center [386, 171] width 15 height 15
checkbox input "true"
click at [403, 309] on button "Save" at bounding box center [393, 312] width 47 height 27
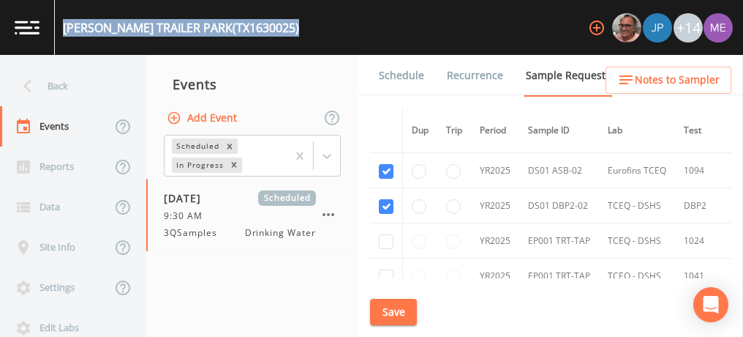
drag, startPoint x: 64, startPoint y: 30, endPoint x: 282, endPoint y: 32, distance: 217.3
click at [282, 32] on div "ZINSMEYER TRAILER PARK (TX1630025) +14" at bounding box center [371, 27] width 743 height 55
click at [408, 307] on button "Save" at bounding box center [393, 312] width 47 height 27
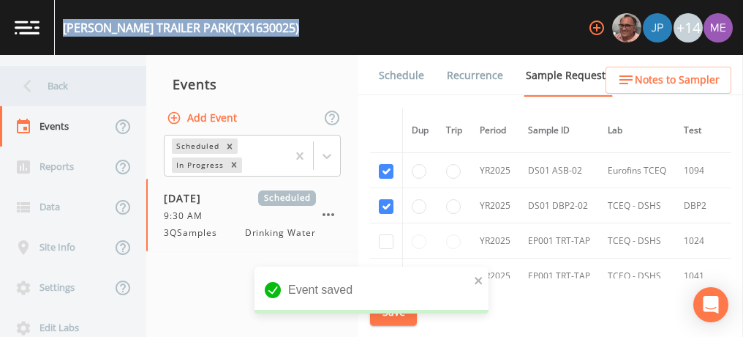
click at [50, 86] on div "Back" at bounding box center [66, 86] width 132 height 40
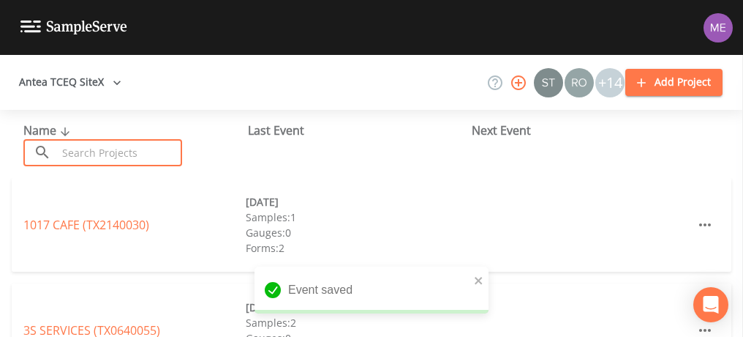
click at [117, 154] on input "text" at bounding box center [119, 152] width 125 height 27
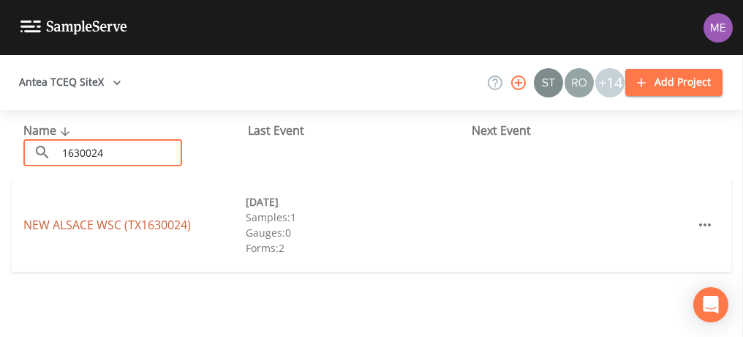
type input "1630024"
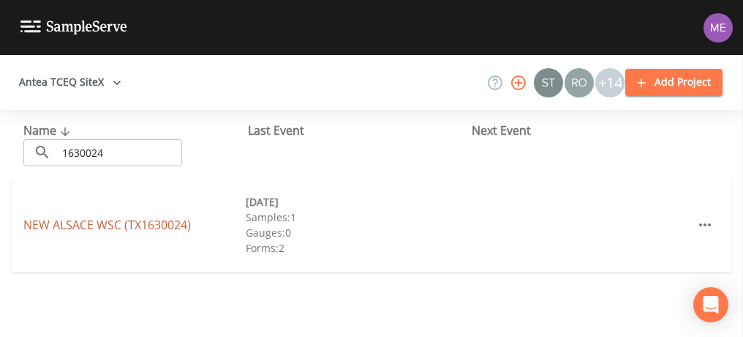
click at [129, 228] on link "NEW ALSACE WSC (TX1630024)" at bounding box center [107, 225] width 168 height 16
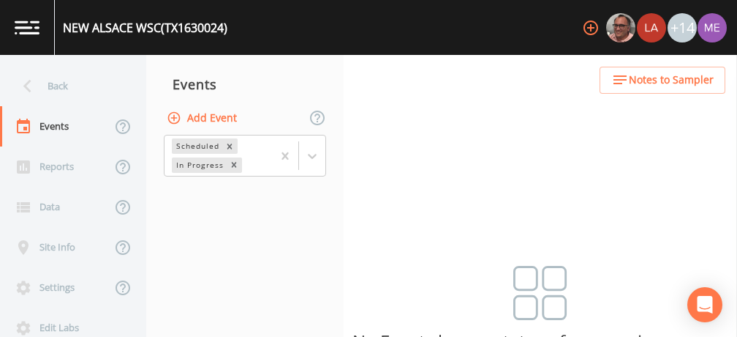
click at [230, 120] on button "Add Event" at bounding box center [203, 118] width 79 height 27
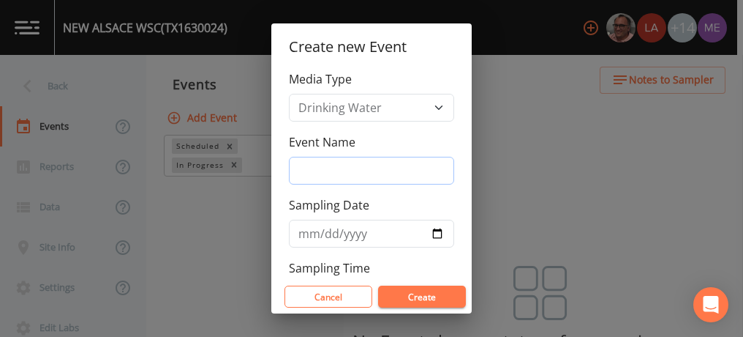
click at [325, 176] on input "Event Name" at bounding box center [371, 171] width 165 height 28
type input "3QSamples"
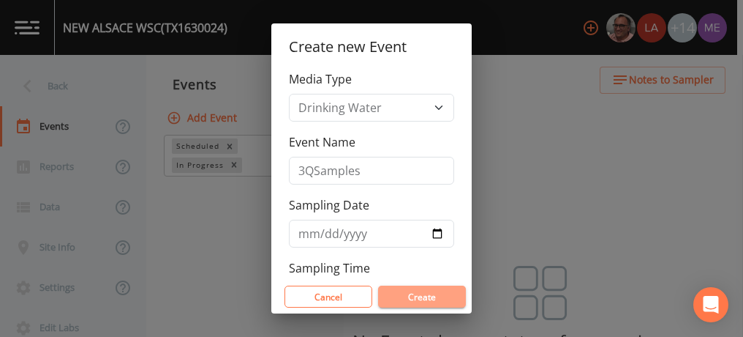
click at [413, 293] on button "Create" at bounding box center [422, 296] width 88 height 22
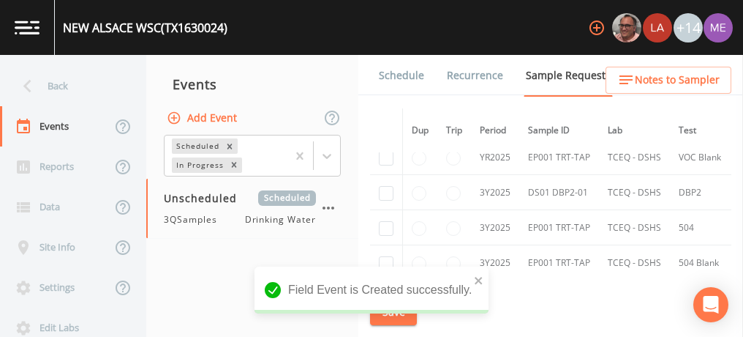
scroll to position [439, 0]
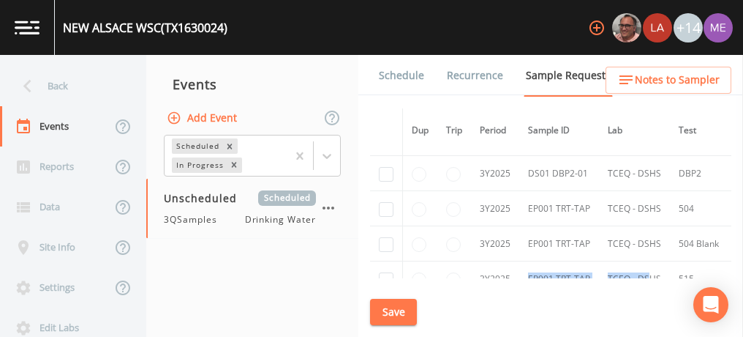
drag, startPoint x: 518, startPoint y: 278, endPoint x: 650, endPoint y: 269, distance: 132.0
click at [650, 269] on div "Schedule Recurrence Sample Requests COC Details Forms Dup Trip Period Sample ID…" at bounding box center [550, 196] width 385 height 282
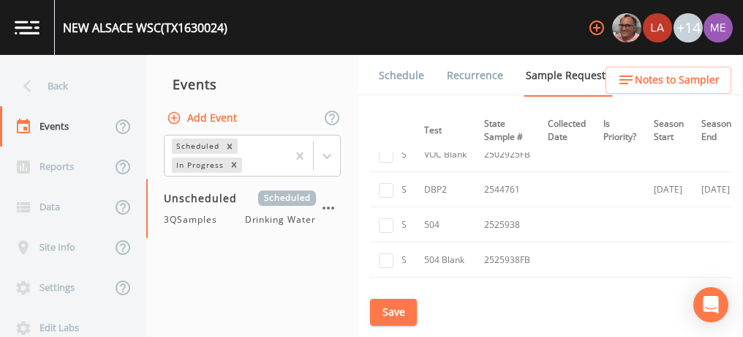
scroll to position [439, 255]
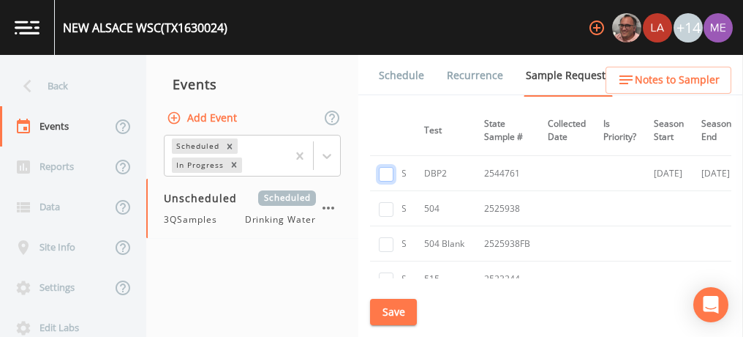
click at [386, 174] on input "checkbox" at bounding box center [386, 174] width 15 height 15
checkbox input "true"
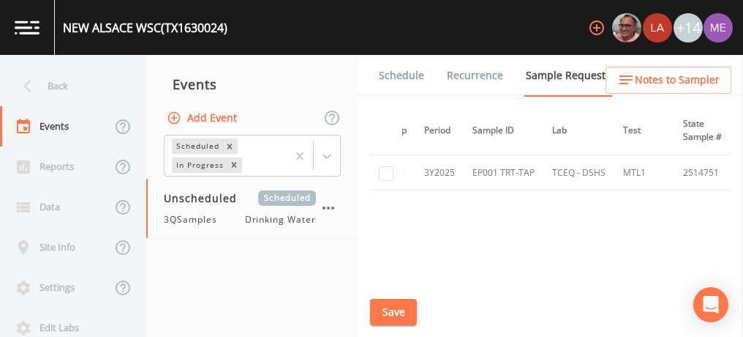
scroll to position [658, 56]
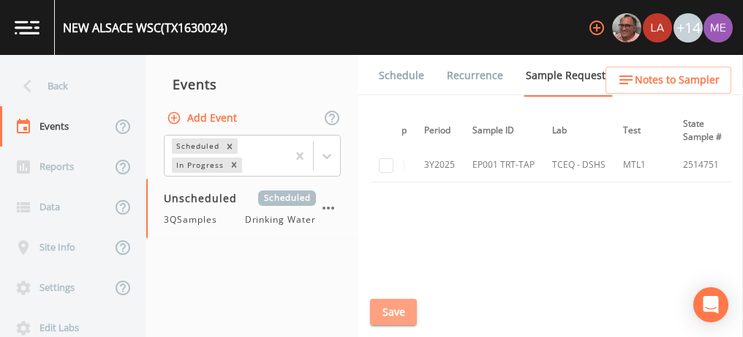
click at [405, 317] on button "Save" at bounding box center [393, 312] width 47 height 27
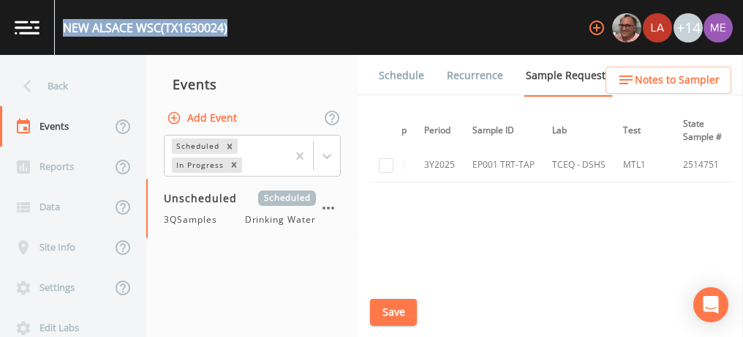
drag, startPoint x: 64, startPoint y: 26, endPoint x: 230, endPoint y: 24, distance: 165.4
click at [228, 24] on div "NEW ALSACE WSC (TX1630024)" at bounding box center [145, 28] width 165 height 18
drag, startPoint x: 230, startPoint y: 24, endPoint x: 209, endPoint y: 26, distance: 21.3
click at [410, 75] on link "Schedule" at bounding box center [402, 75] width 50 height 41
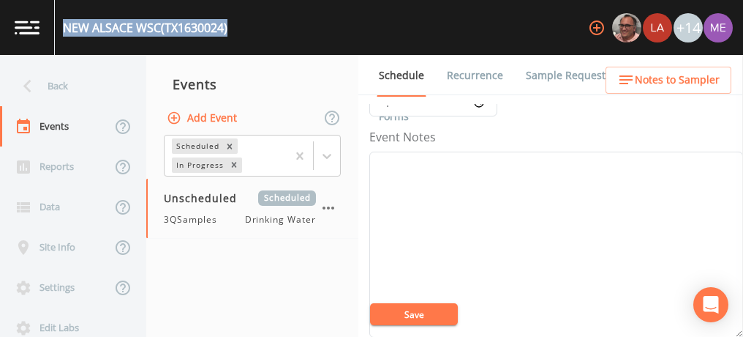
scroll to position [293, 0]
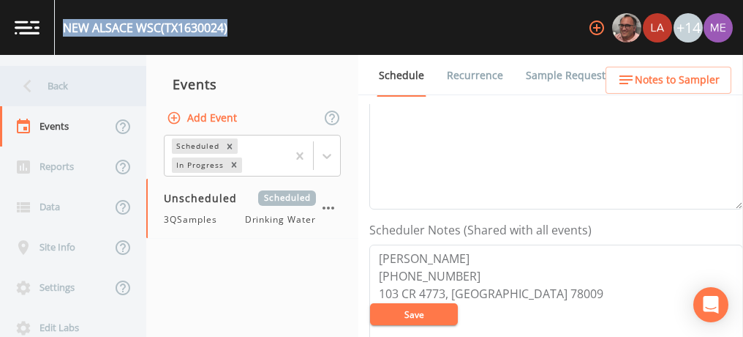
click at [47, 88] on div "Back" at bounding box center [66, 86] width 132 height 40
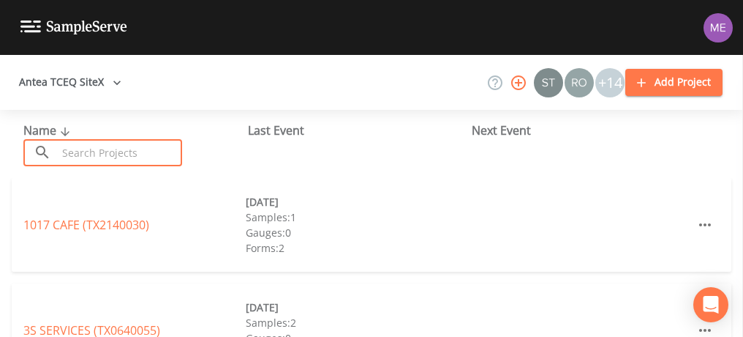
click at [86, 151] on input "text" at bounding box center [119, 152] width 125 height 27
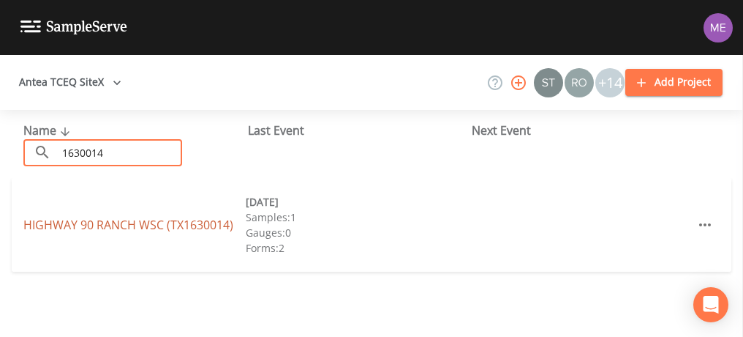
type input "1630014"
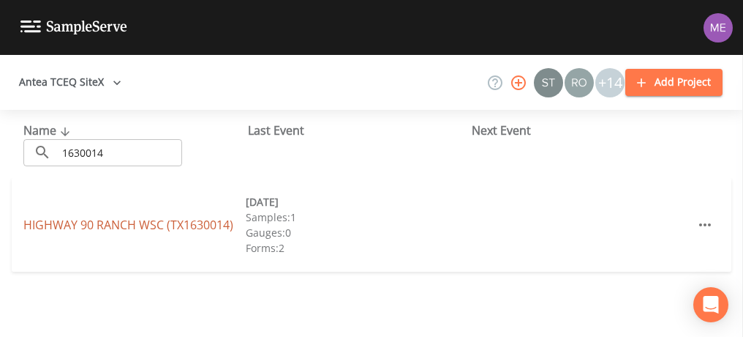
click at [110, 225] on link "HIGHWAY 90 RANCH WSC (TX1630014)" at bounding box center [128, 225] width 210 height 16
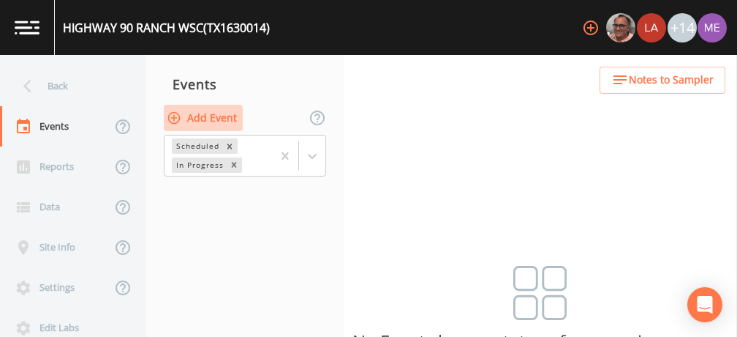
click at [203, 113] on button "Add Event" at bounding box center [203, 118] width 79 height 27
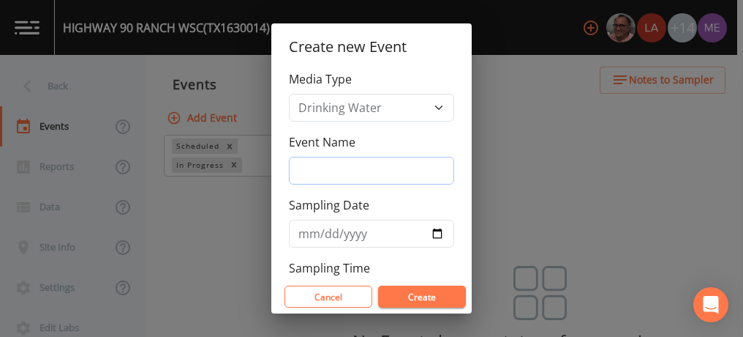
click at [300, 164] on input "Event Name" at bounding box center [371, 171] width 165 height 28
type input "3QSamples"
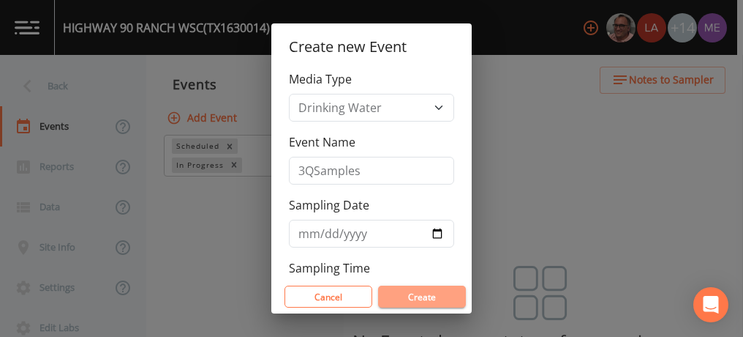
click at [412, 293] on button "Create" at bounding box center [422, 296] width 88 height 22
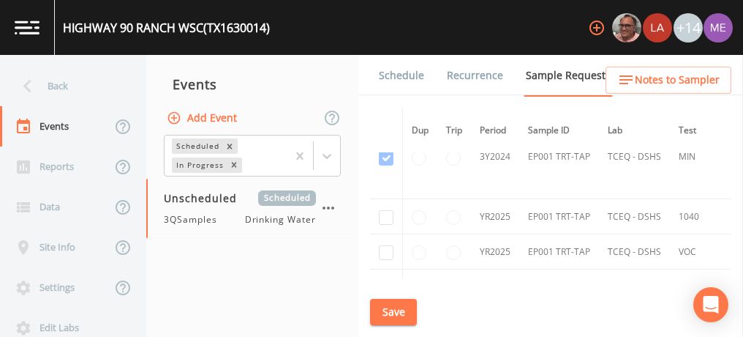
scroll to position [541, 0]
click at [385, 217] on input "checkbox" at bounding box center [386, 218] width 15 height 15
checkbox input "true"
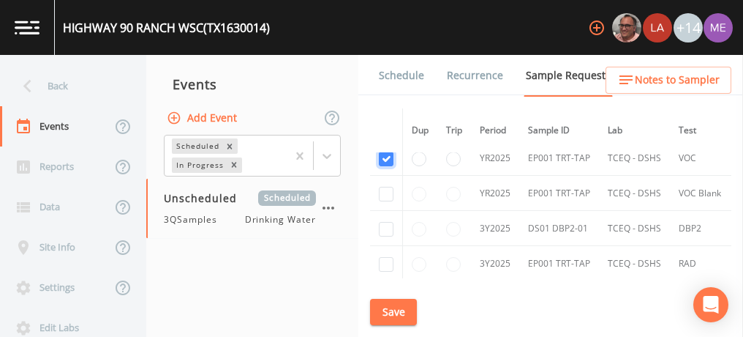
scroll to position [639, 0]
checkbox input "true"
click at [385, 225] on input "checkbox" at bounding box center [386, 226] width 15 height 15
checkbox input "true"
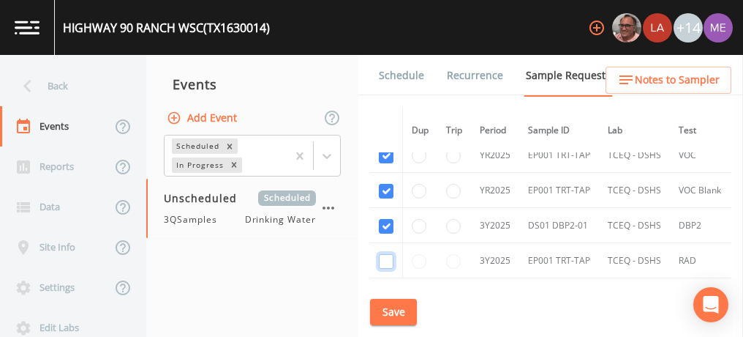
click at [386, 258] on input "checkbox" at bounding box center [386, 261] width 15 height 15
checkbox input "true"
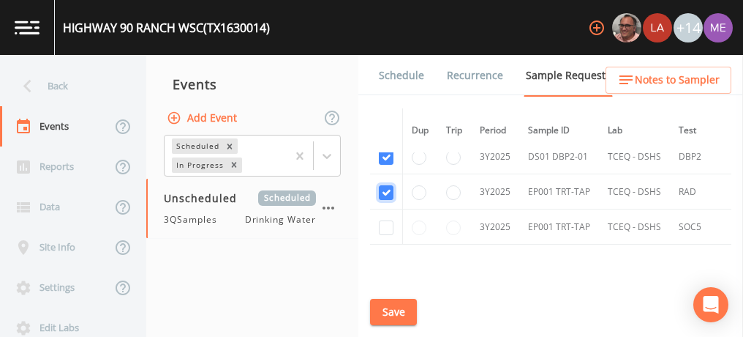
scroll to position [707, 0]
click at [387, 227] on input "checkbox" at bounding box center [386, 229] width 15 height 15
checkbox input "true"
click at [396, 310] on button "Save" at bounding box center [393, 312] width 47 height 27
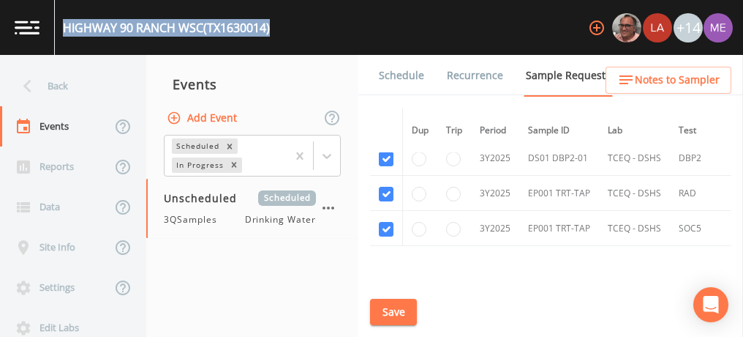
drag, startPoint x: 64, startPoint y: 26, endPoint x: 279, endPoint y: 41, distance: 216.4
click at [279, 41] on div "HIGHWAY 90 RANCH WSC (TX1630014) +14" at bounding box center [371, 27] width 743 height 55
click at [399, 314] on button "Save" at bounding box center [393, 312] width 47 height 27
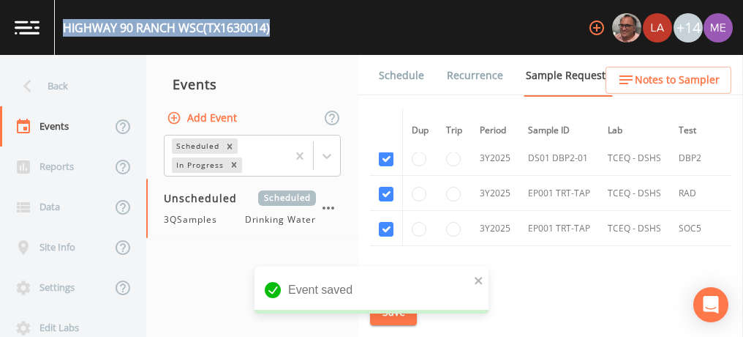
click at [416, 76] on link "Schedule" at bounding box center [402, 75] width 50 height 41
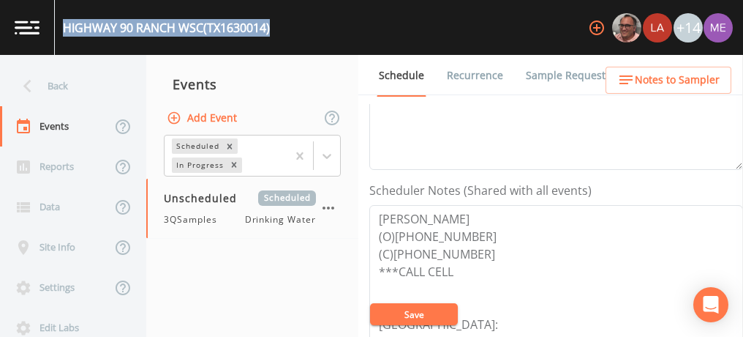
scroll to position [358, 0]
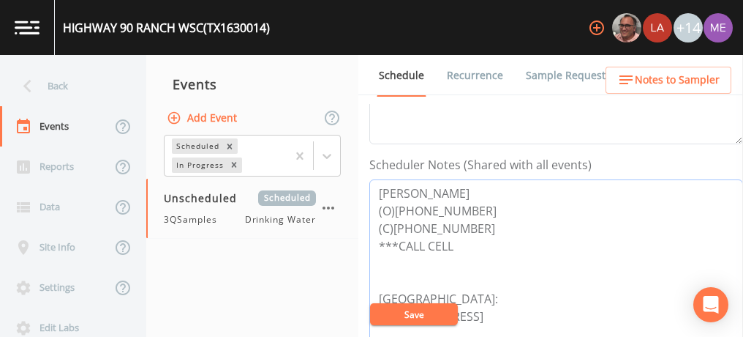
drag, startPoint x: 378, startPoint y: 188, endPoint x: 470, endPoint y: 222, distance: 98.4
click at [470, 222] on textarea "Johnny Hearon (O)830-931-9349 (C)210-326-4207 ***CALL CELL Meeting Point: 100 C…" at bounding box center [556, 272] width 374 height 186
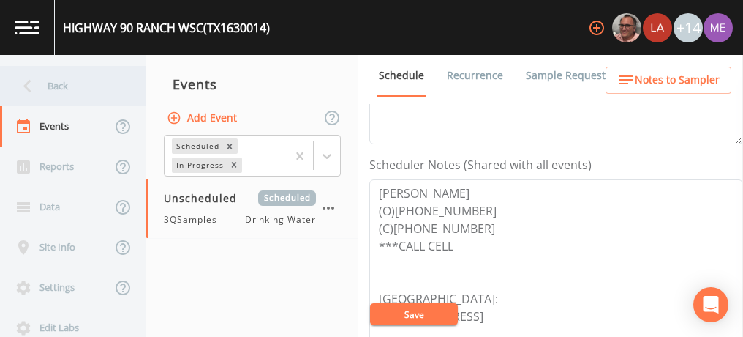
click at [61, 82] on div "Back" at bounding box center [66, 86] width 132 height 40
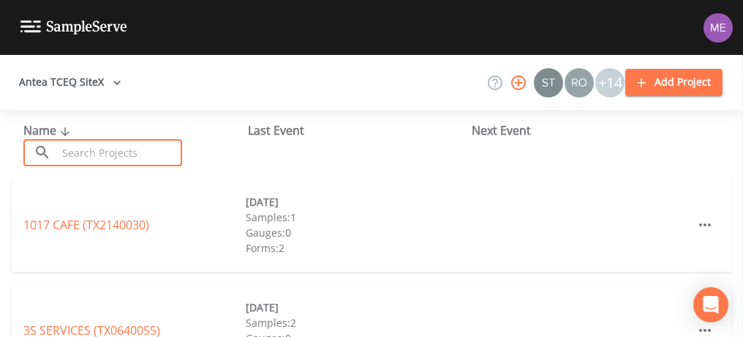
click at [84, 148] on input "text" at bounding box center [119, 152] width 125 height 27
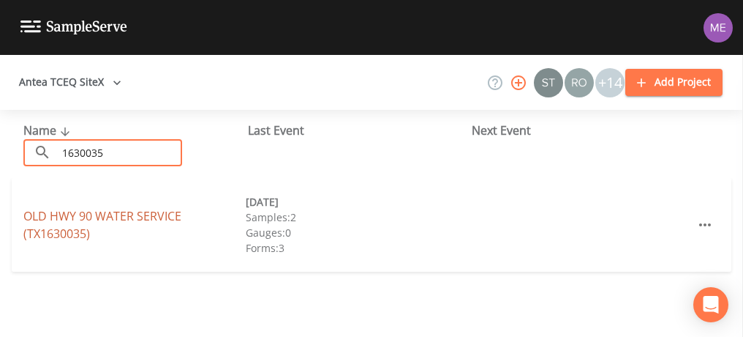
type input "1630035"
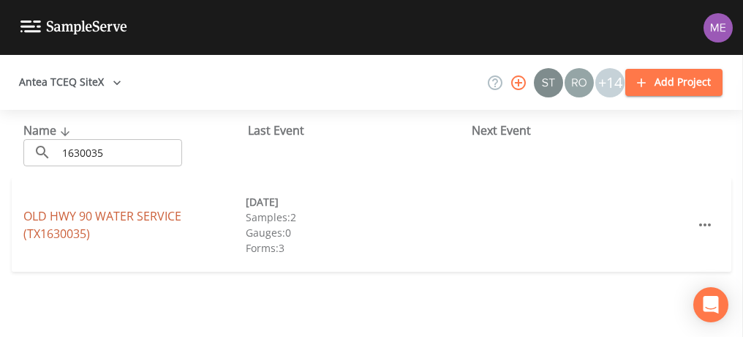
click at [101, 215] on link "OLD HWY 90 WATER SERVICE (TX1630035)" at bounding box center [102, 225] width 158 height 34
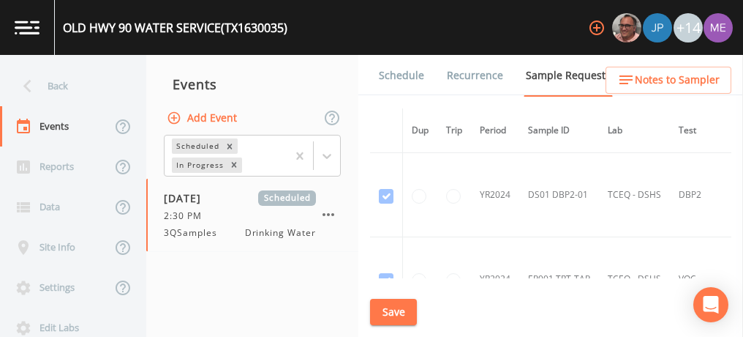
click at [399, 78] on link "Schedule" at bounding box center [402, 75] width 50 height 41
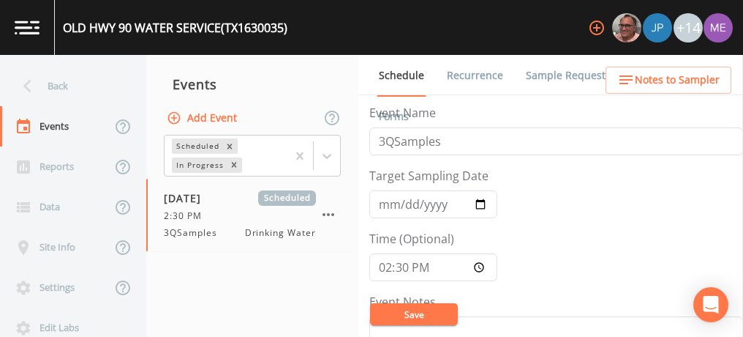
click at [560, 78] on link "Sample Requests" at bounding box center [568, 75] width 89 height 41
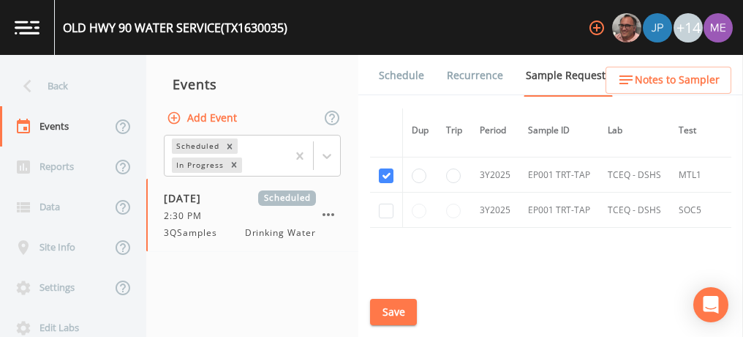
scroll to position [1063, 0]
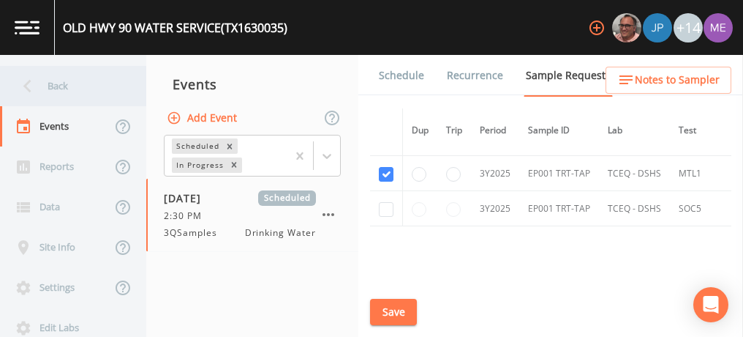
click at [61, 86] on div "Back" at bounding box center [66, 86] width 132 height 40
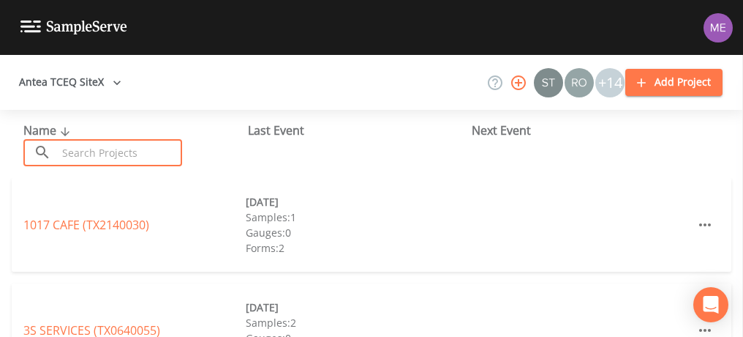
click at [89, 154] on input "text" at bounding box center [119, 152] width 125 height 27
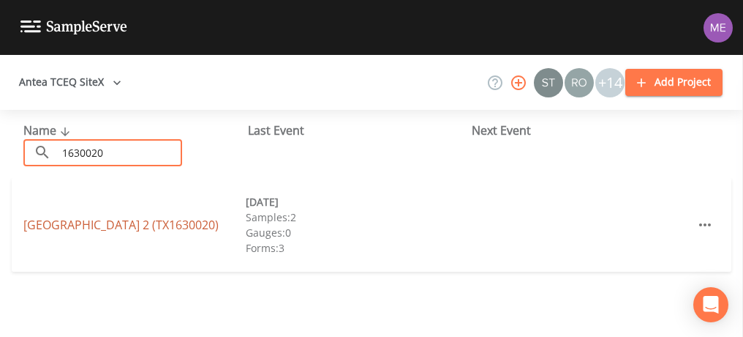
type input "1630020"
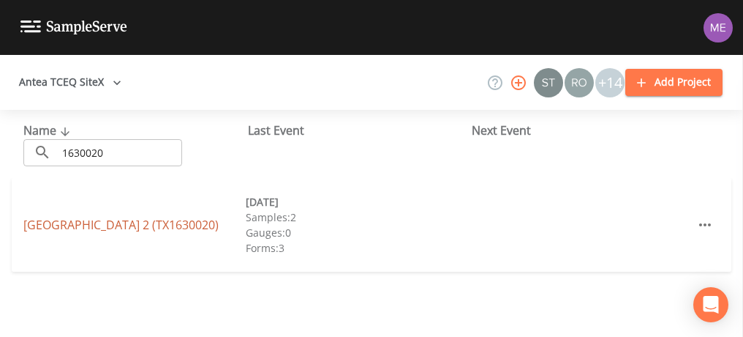
click at [59, 217] on link "EAST MEDINA COUNTY SUD UNIT 2 (TX1630020)" at bounding box center [120, 225] width 195 height 16
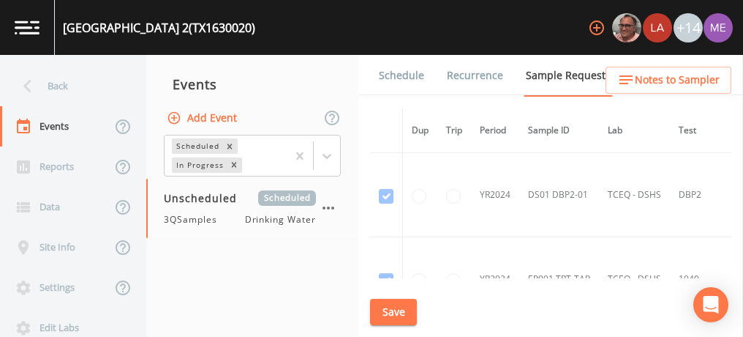
click at [410, 76] on link "Schedule" at bounding box center [402, 75] width 50 height 41
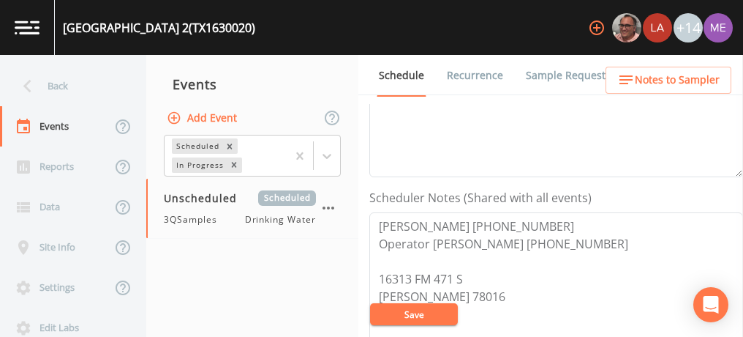
scroll to position [328, 0]
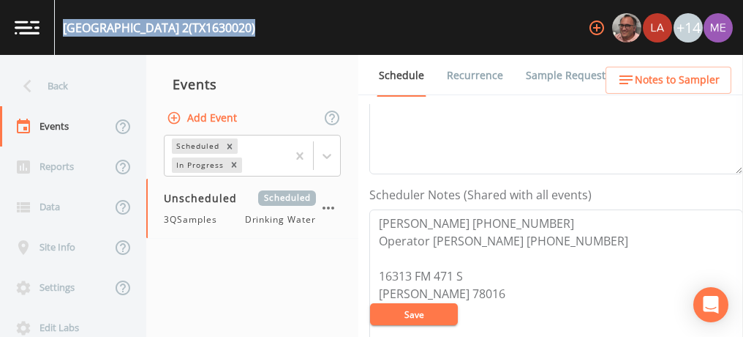
drag, startPoint x: 63, startPoint y: 27, endPoint x: 329, endPoint y: 34, distance: 265.7
click at [329, 34] on div "EAST MEDINA COUNTY SUD UNIT 2 (TX1630020) +14" at bounding box center [371, 27] width 743 height 55
drag, startPoint x: 329, startPoint y: 34, endPoint x: 292, endPoint y: 26, distance: 37.5
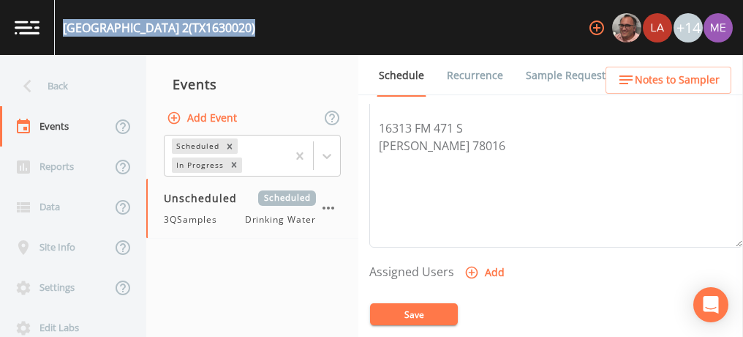
scroll to position [490, 0]
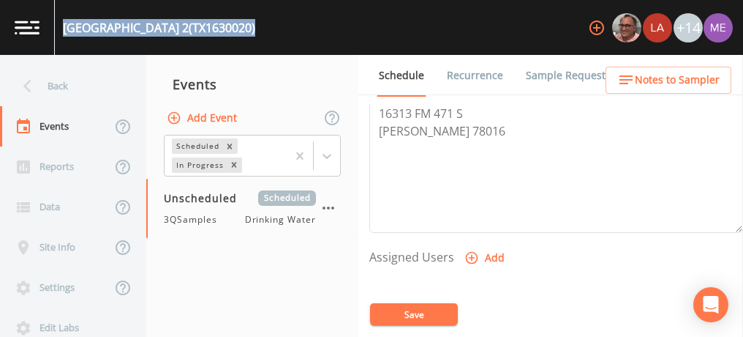
click at [561, 74] on link "Sample Requests" at bounding box center [568, 75] width 89 height 41
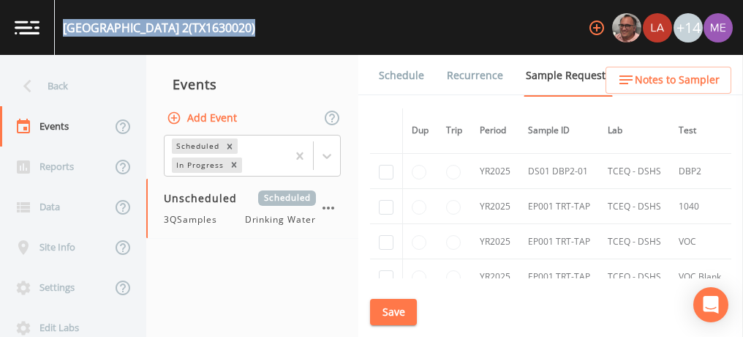
scroll to position [421, 0]
checkbox input "true"
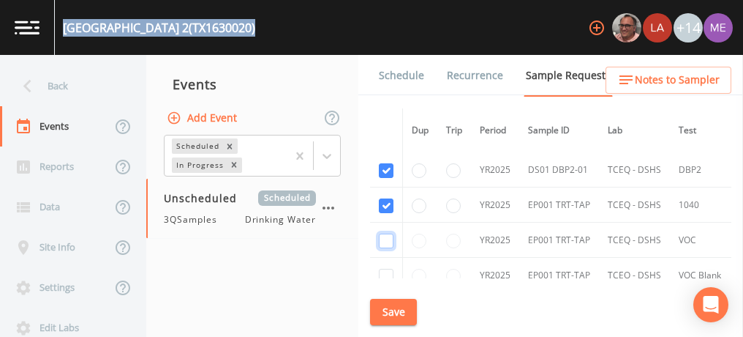
checkbox input "true"
click at [387, 34] on input "checkbox" at bounding box center [386, 27] width 15 height 15
checkbox input "true"
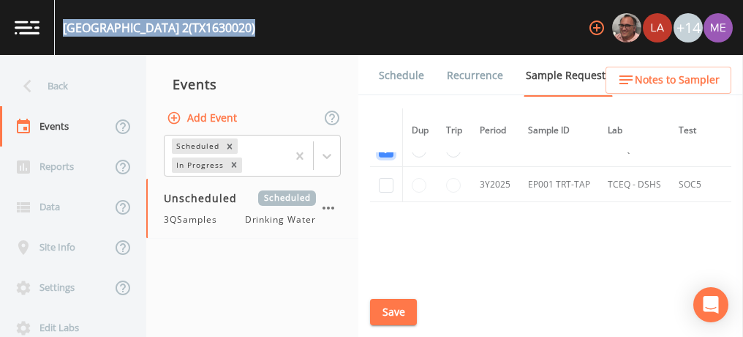
scroll to position [547, 0]
click at [389, 181] on input "checkbox" at bounding box center [386, 185] width 15 height 15
checkbox input "true"
click at [392, 304] on button "Save" at bounding box center [393, 312] width 47 height 27
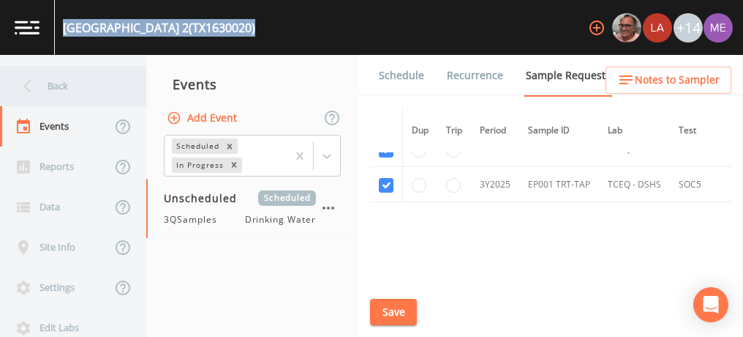
click at [47, 87] on div "Back" at bounding box center [66, 86] width 132 height 40
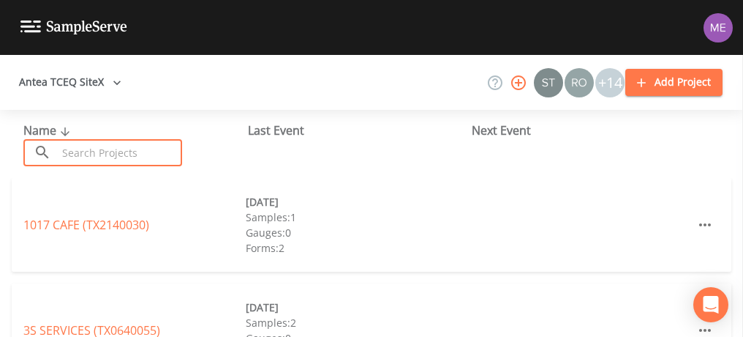
click at [67, 155] on input "text" at bounding box center [119, 152] width 125 height 27
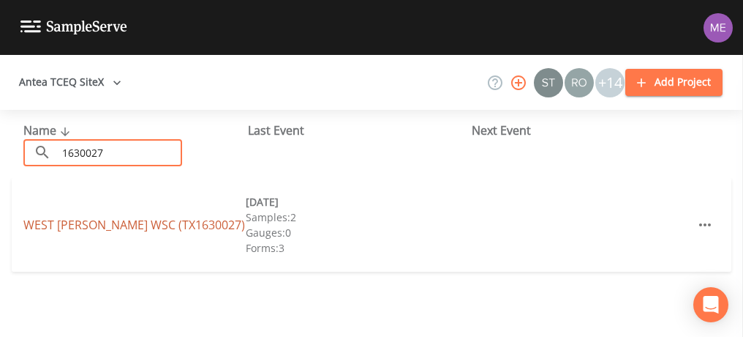
type input "1630027"
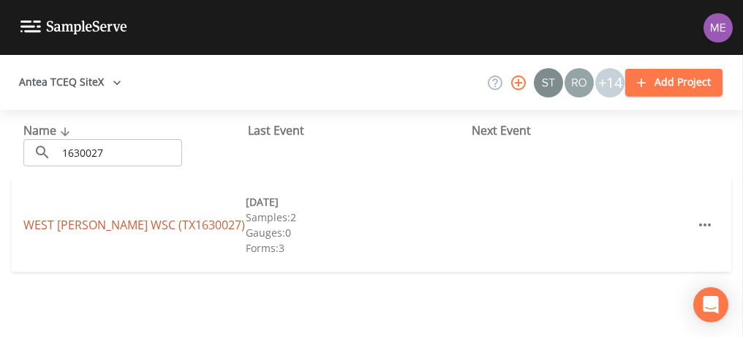
click at [103, 219] on link "WEST MEDINA WSC (TX1630027)" at bounding box center [134, 225] width 222 height 16
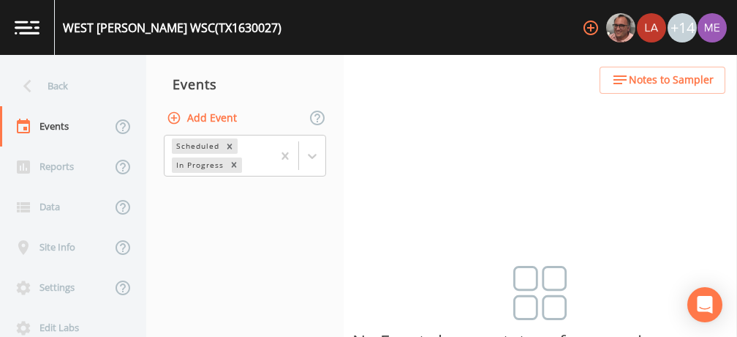
click at [213, 121] on button "Add Event" at bounding box center [203, 118] width 79 height 27
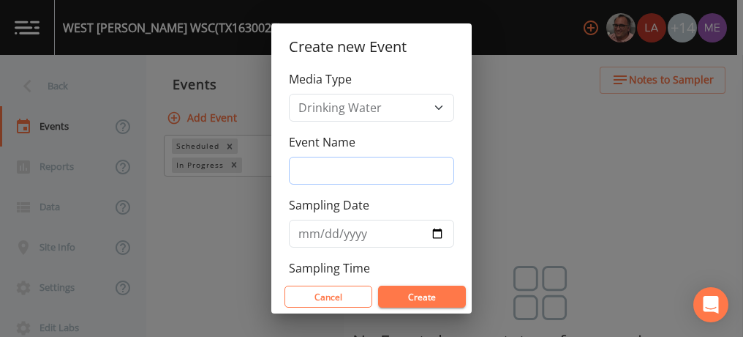
click at [299, 170] on input "Event Name" at bounding box center [371, 171] width 165 height 28
type input "3QSamples"
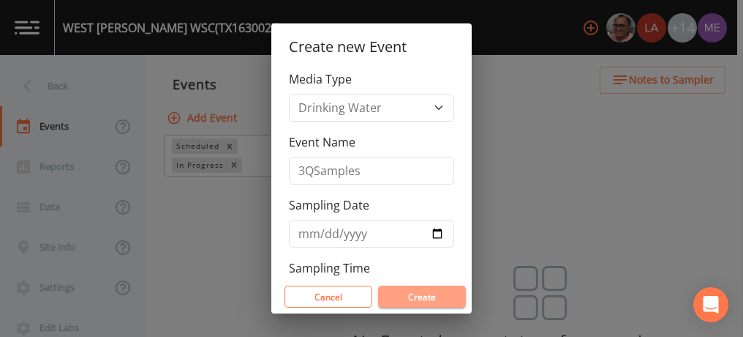
click at [426, 298] on button "Create" at bounding box center [422, 296] width 88 height 22
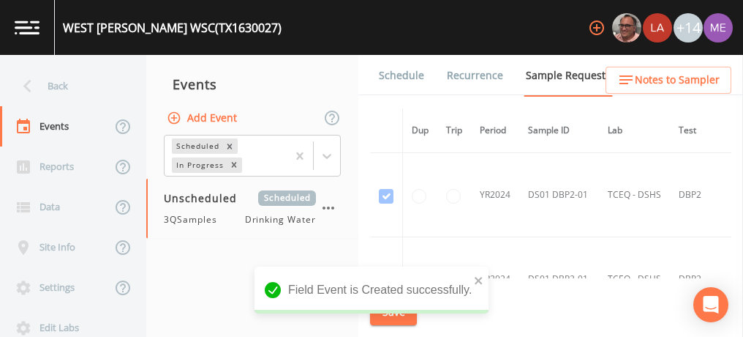
click at [398, 75] on link "Schedule" at bounding box center [402, 75] width 50 height 41
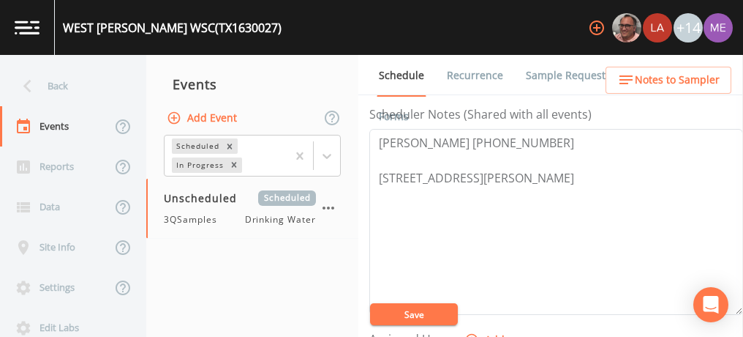
scroll to position [439, 0]
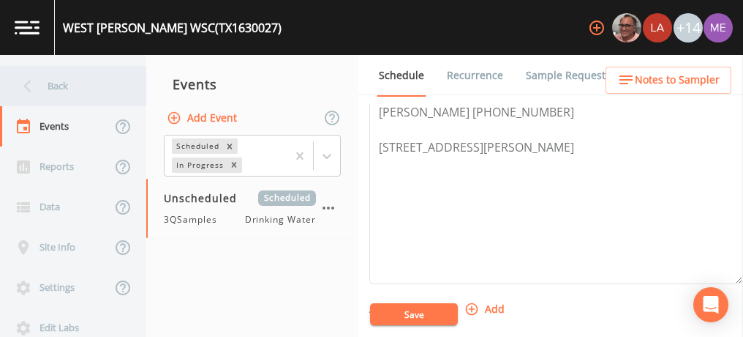
click at [66, 91] on div "Back" at bounding box center [66, 86] width 132 height 40
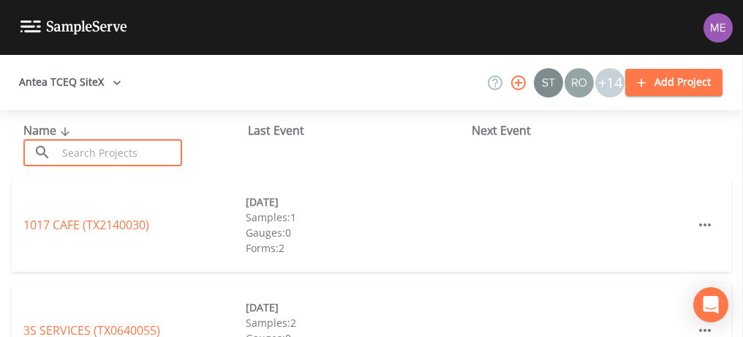
click at [110, 160] on input "text" at bounding box center [119, 152] width 125 height 27
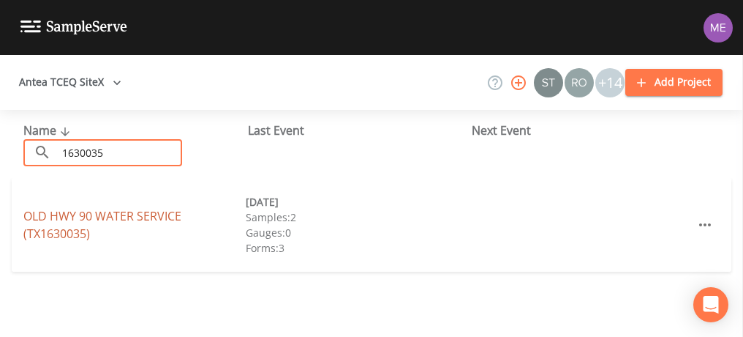
type input "1630035"
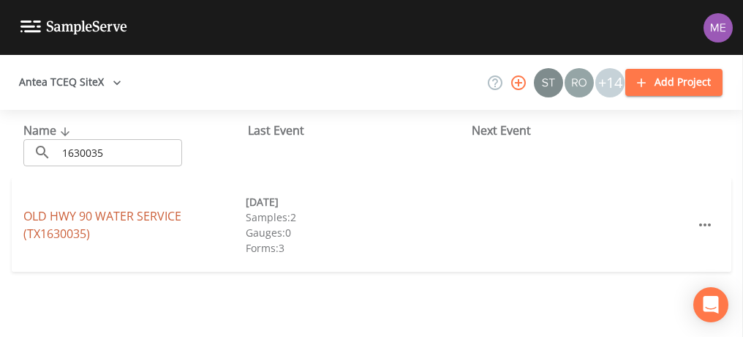
click at [59, 218] on link "OLD HWY 90 WATER SERVICE (TX1630035)" at bounding box center [102, 225] width 158 height 34
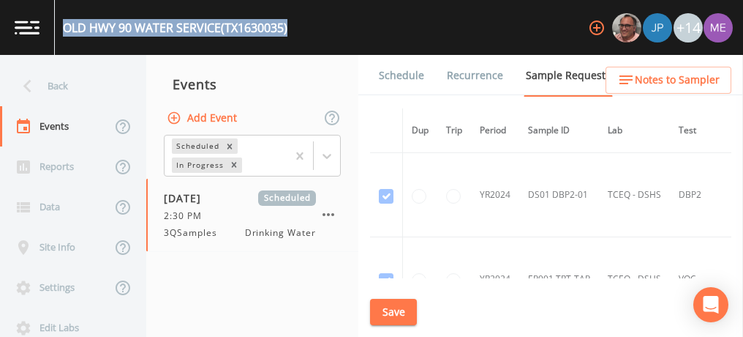
drag, startPoint x: 64, startPoint y: 23, endPoint x: 295, endPoint y: 29, distance: 231.3
click at [295, 29] on div "OLD HWY 90 WATER SERVICE (TX1630035) +14" at bounding box center [371, 27] width 743 height 55
drag, startPoint x: 295, startPoint y: 29, endPoint x: 277, endPoint y: 28, distance: 18.3
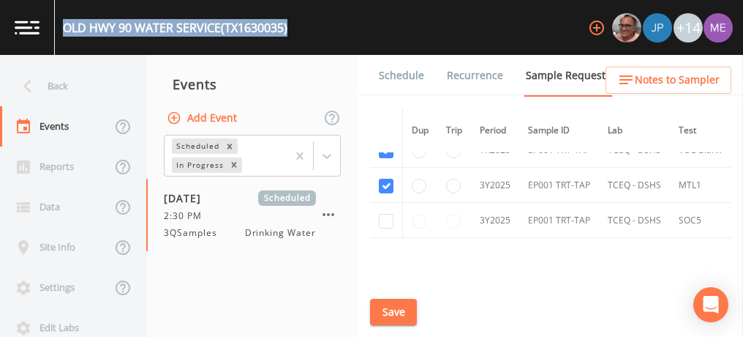
scroll to position [1052, 0]
click at [389, 214] on input "checkbox" at bounding box center [386, 220] width 15 height 15
checkbox input "true"
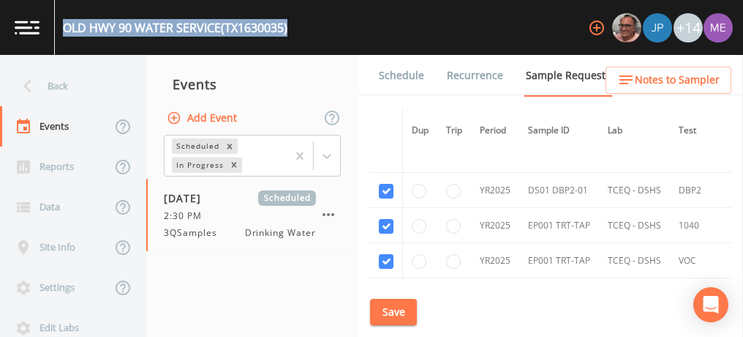
scroll to position [833, 0]
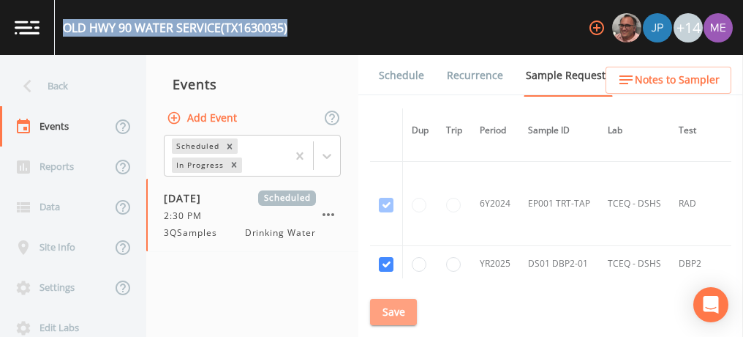
click at [397, 312] on button "Save" at bounding box center [393, 312] width 47 height 27
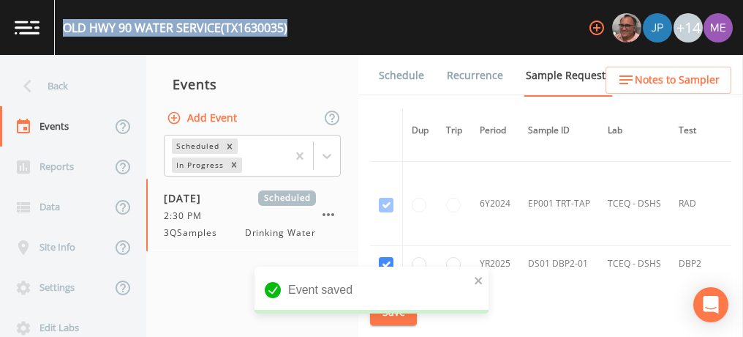
click at [417, 70] on link "Schedule" at bounding box center [402, 75] width 50 height 41
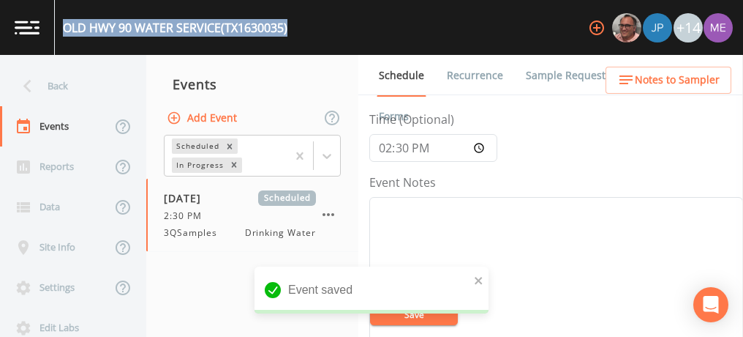
scroll to position [146, 0]
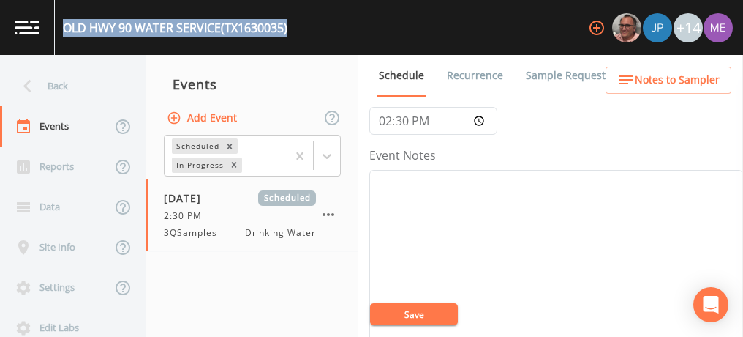
click at [546, 78] on link "Sample Requests" at bounding box center [568, 75] width 89 height 41
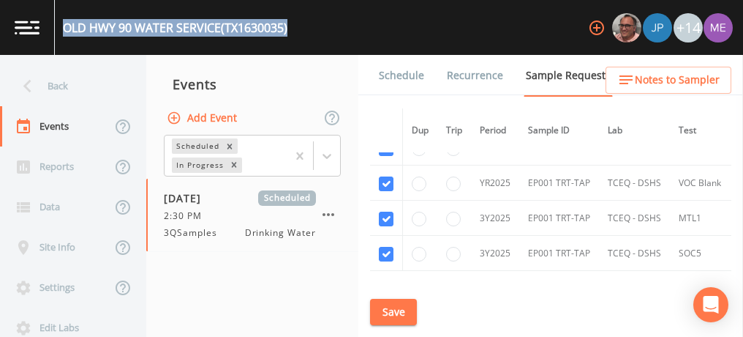
scroll to position [964, 0]
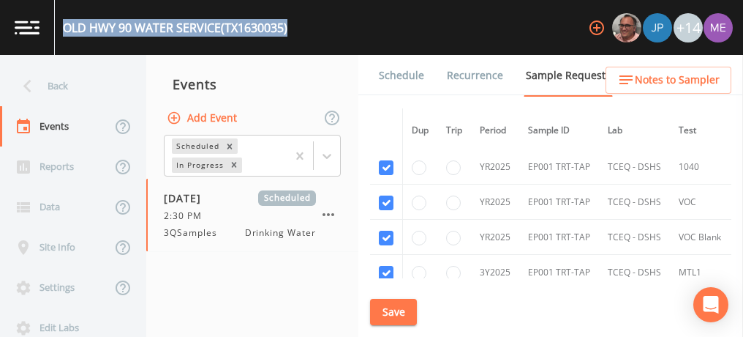
click at [391, 311] on button "Save" at bounding box center [393, 312] width 47 height 27
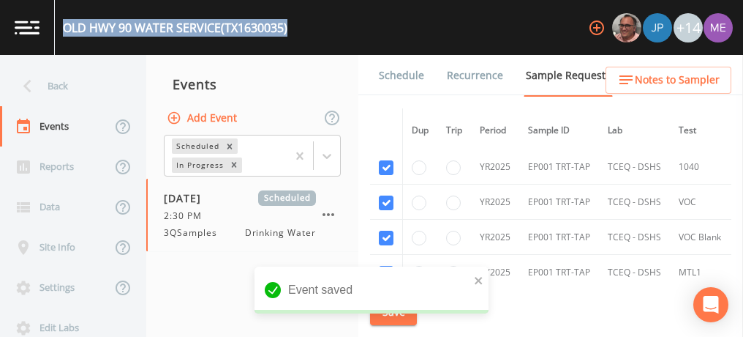
click at [405, 75] on link "Schedule" at bounding box center [402, 75] width 50 height 41
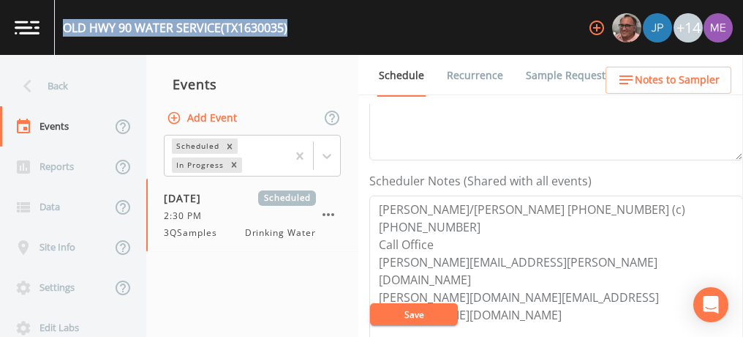
scroll to position [342, 0]
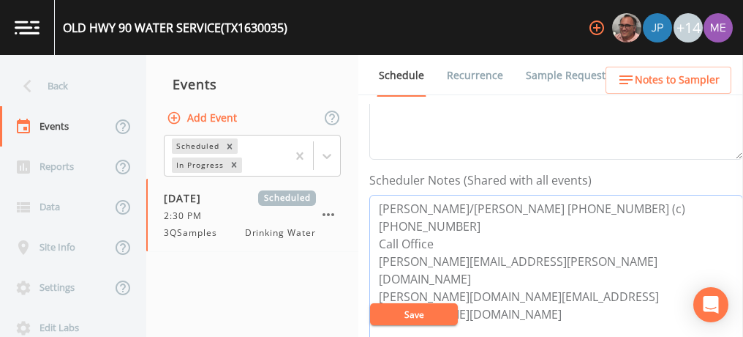
drag, startPoint x: 380, startPoint y: 201, endPoint x: 673, endPoint y: 187, distance: 293.0
click at [673, 187] on div "Scheduler Notes (Shared with all events) Chester/Cheryl Maples 830-931-9272 (c)…" at bounding box center [556, 275] width 374 height 209
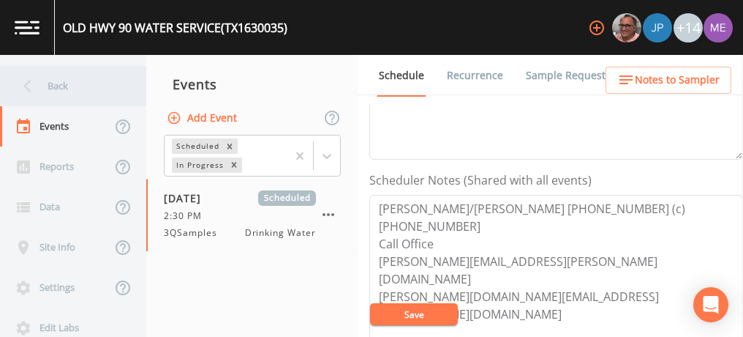
click at [53, 87] on div "Back" at bounding box center [66, 86] width 132 height 40
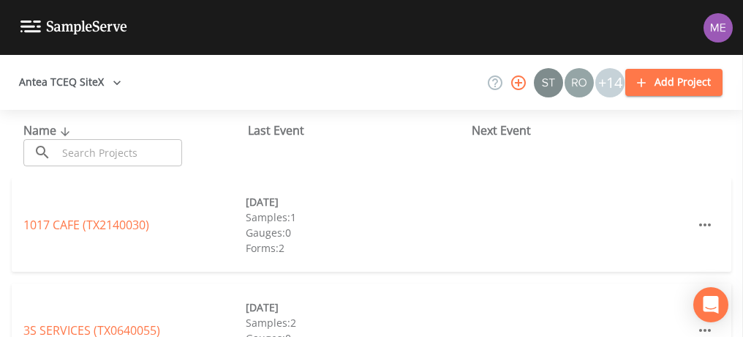
click at [86, 157] on input "text" at bounding box center [119, 152] width 125 height 27
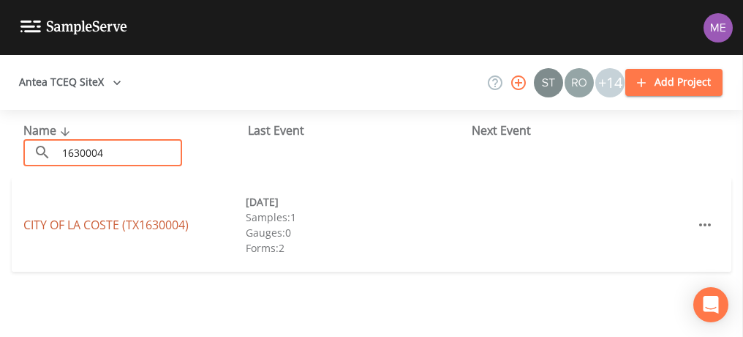
type input "1630004"
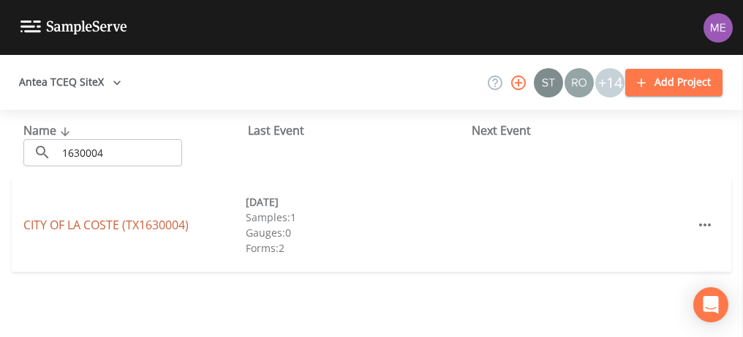
click at [60, 222] on link "CITY OF LA COSTE (TX1630004)" at bounding box center [105, 225] width 165 height 16
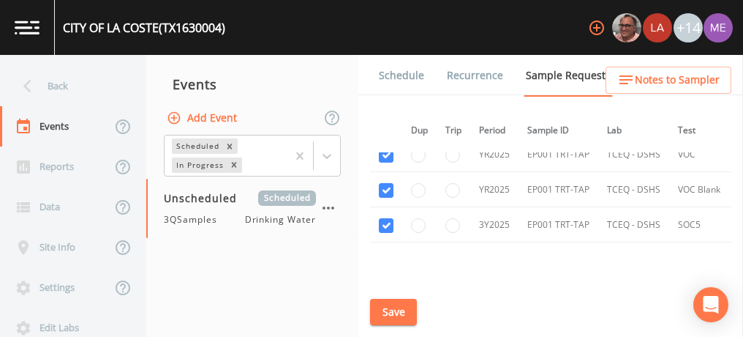
scroll to position [928, 1]
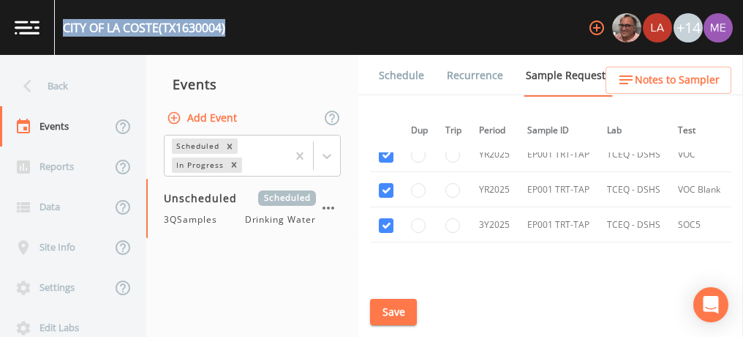
drag, startPoint x: 63, startPoint y: 26, endPoint x: 233, endPoint y: 30, distance: 170.5
click at [233, 30] on div "CITY OF LA COSTE (TX1630004) +14" at bounding box center [371, 27] width 743 height 55
click at [396, 315] on button "Save" at bounding box center [393, 312] width 47 height 27
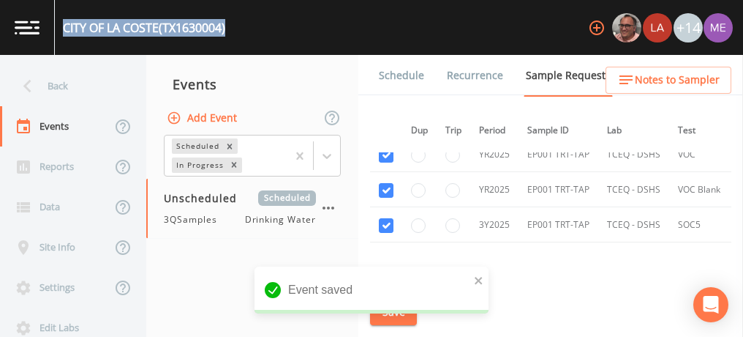
click at [385, 72] on link "Schedule" at bounding box center [402, 75] width 50 height 41
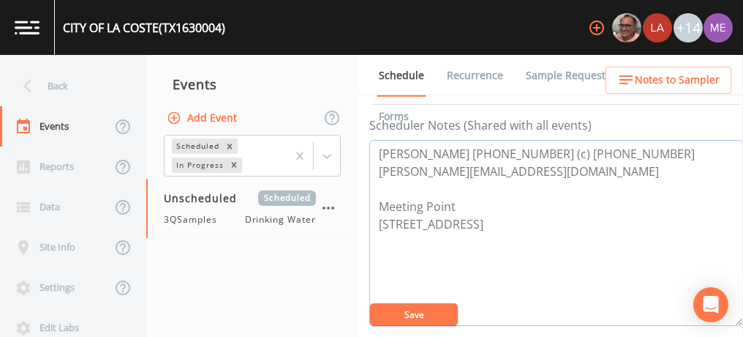
scroll to position [348, 0]
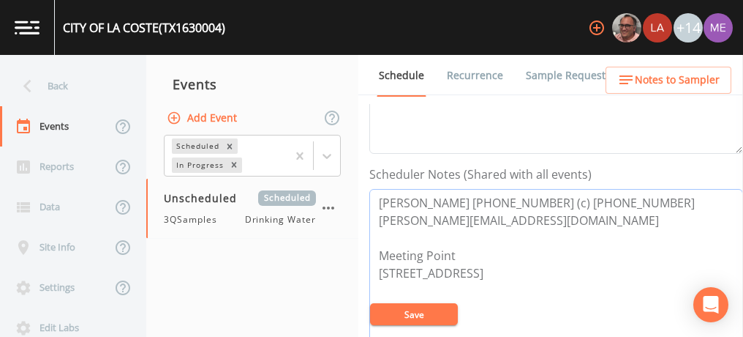
drag, startPoint x: 378, startPoint y: 111, endPoint x: 674, endPoint y: 206, distance: 311.0
click at [674, 206] on textarea "Lesa Hearon 830-985-9494 ext 107 (c) 210-608-3805 l.hearon@cityoflocoste-tx.org…" at bounding box center [556, 282] width 374 height 186
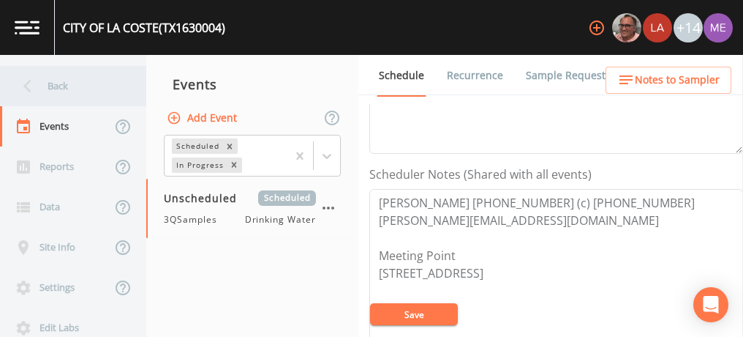
click at [59, 83] on div "Back" at bounding box center [66, 86] width 132 height 40
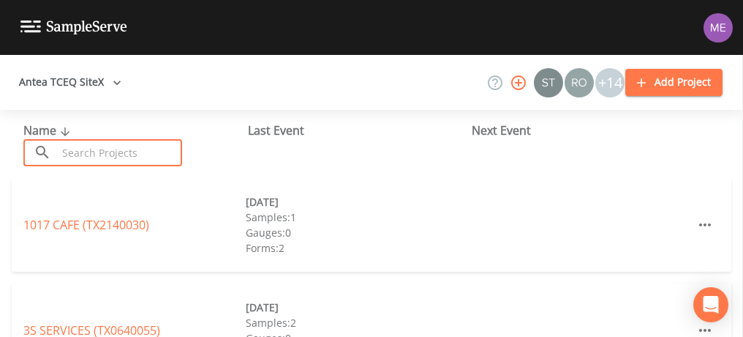
click at [89, 148] on input "text" at bounding box center [119, 152] width 125 height 27
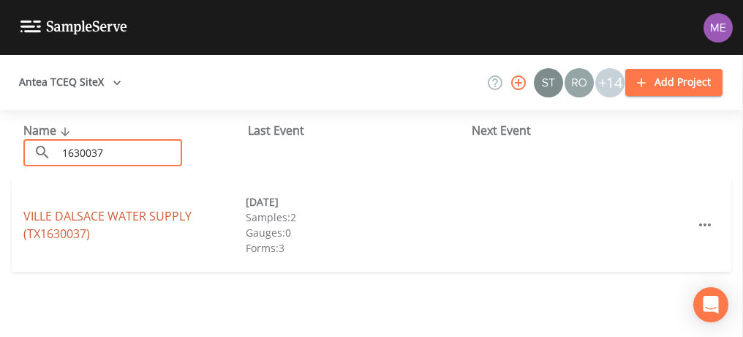
type input "1630037"
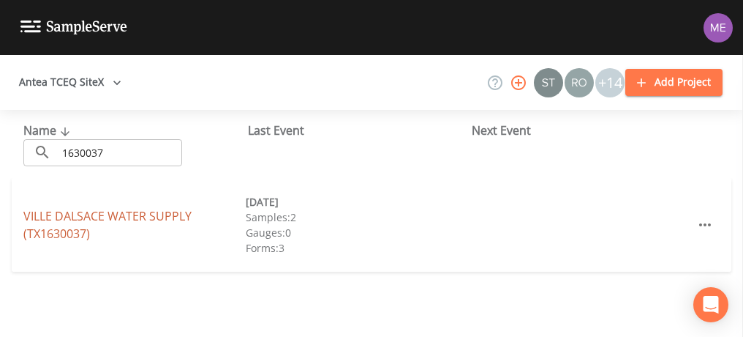
click at [55, 219] on link "VILLE DALSACE WATER SUPPLY (TX1630037)" at bounding box center [107, 225] width 168 height 34
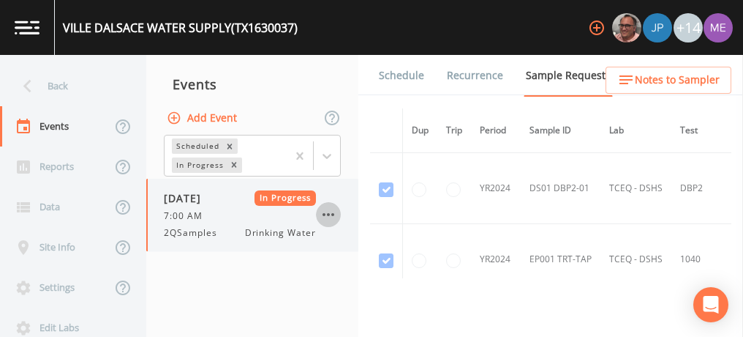
click at [333, 213] on icon "button" at bounding box center [329, 214] width 12 height 3
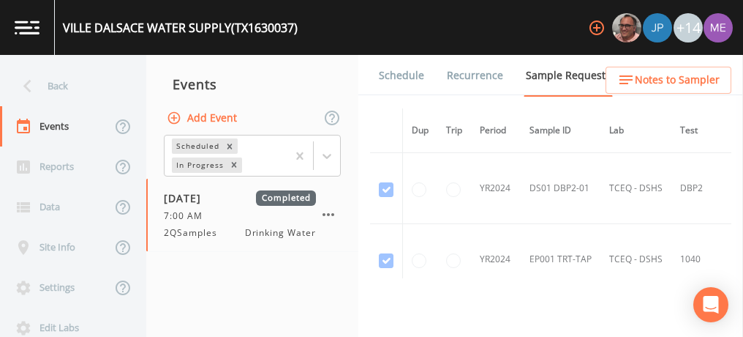
click at [198, 119] on button "Add Event" at bounding box center [203, 118] width 79 height 27
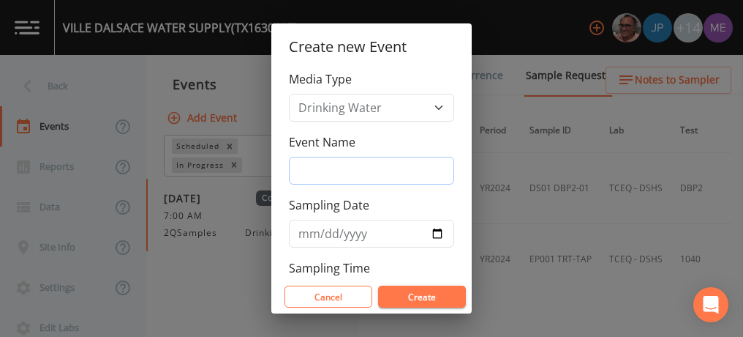
click at [299, 175] on input "Event Name" at bounding box center [371, 171] width 165 height 28
type input "3QSamples"
click at [307, 230] on input "Sampling Date" at bounding box center [371, 233] width 165 height 28
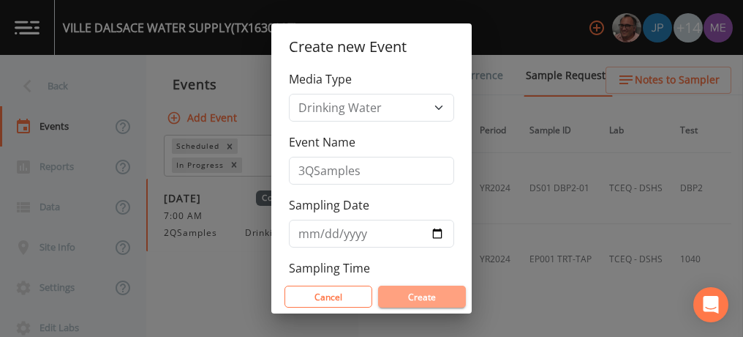
click at [419, 298] on button "Create" at bounding box center [422, 296] width 88 height 22
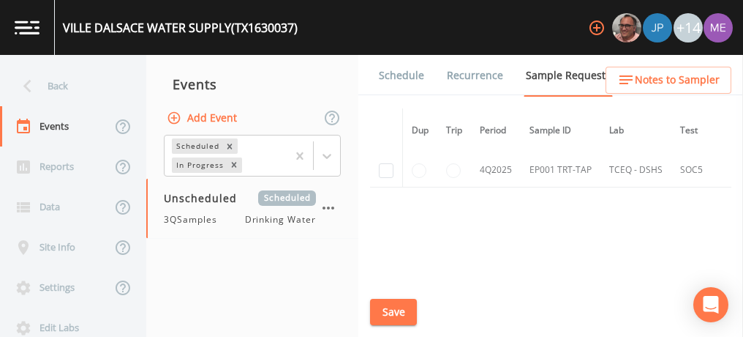
scroll to position [1463, 0]
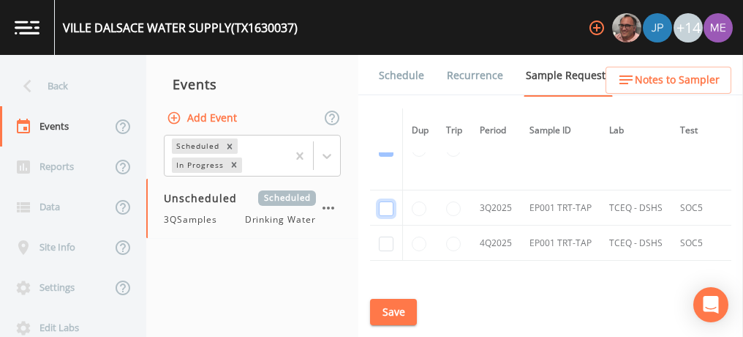
checkbox input "true"
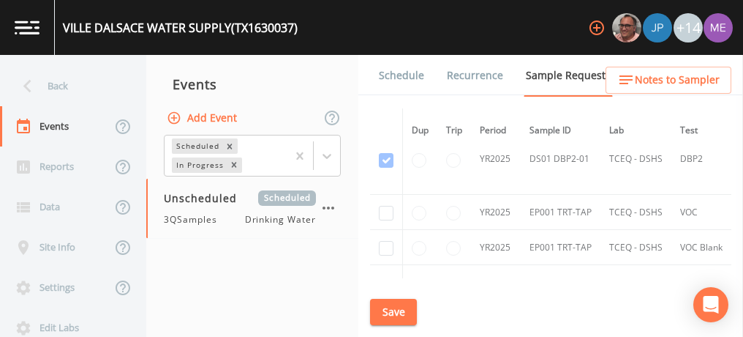
scroll to position [953, 0]
checkbox input "true"
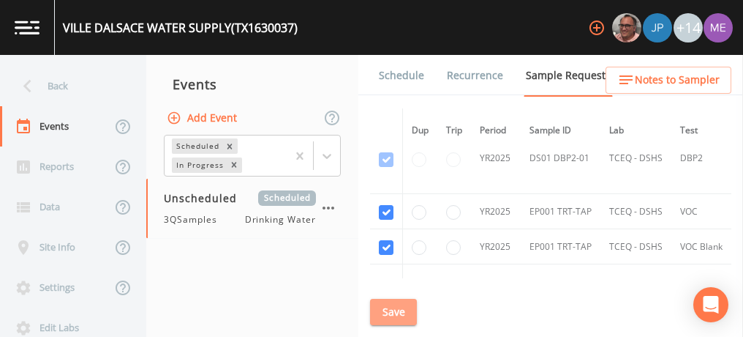
click at [386, 305] on button "Save" at bounding box center [393, 312] width 47 height 27
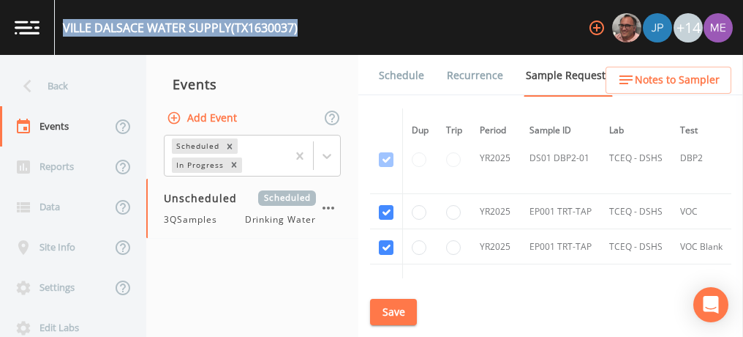
drag, startPoint x: 64, startPoint y: 26, endPoint x: 308, endPoint y: 39, distance: 244.7
click at [308, 39] on div "VILLE DALSACE WATER SUPPLY (TX1630037) +14" at bounding box center [371, 27] width 743 height 55
click at [378, 305] on button "Save" at bounding box center [393, 312] width 47 height 27
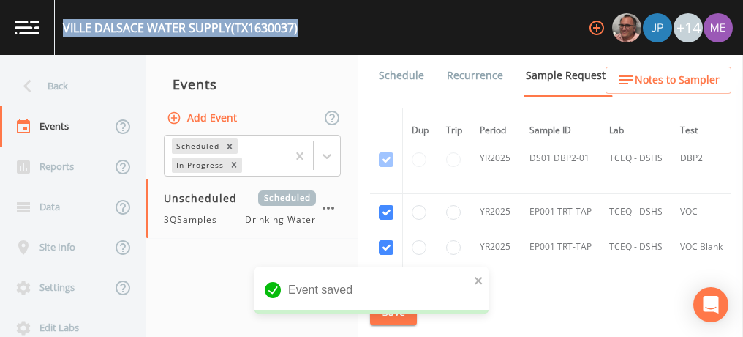
click at [416, 78] on link "Schedule" at bounding box center [402, 75] width 50 height 41
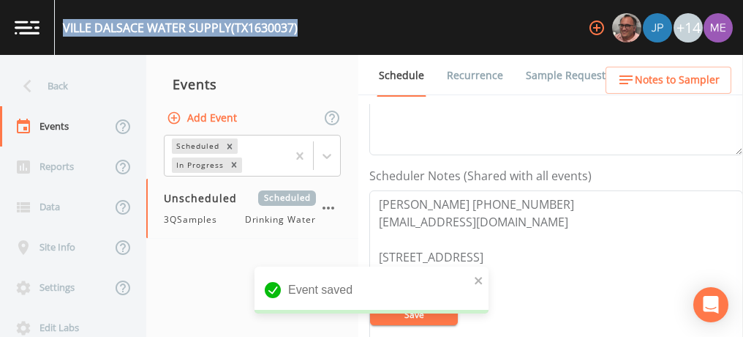
scroll to position [366, 0]
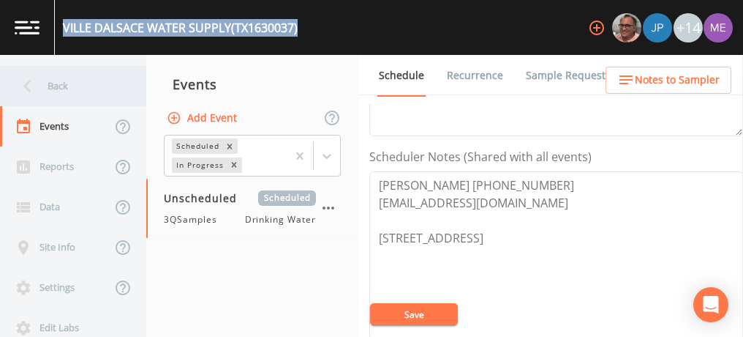
click at [50, 86] on div "Back" at bounding box center [66, 86] width 132 height 40
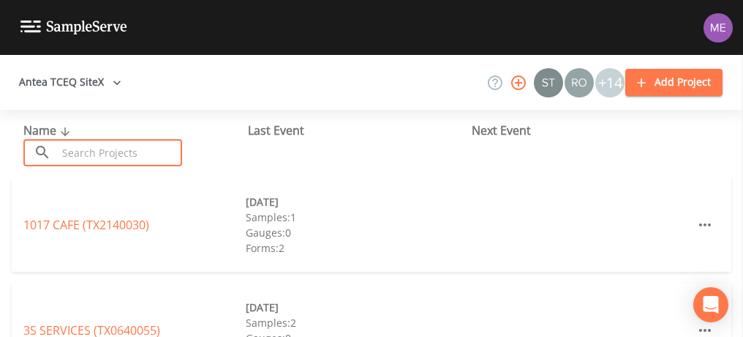
click at [116, 161] on input "text" at bounding box center [119, 152] width 125 height 27
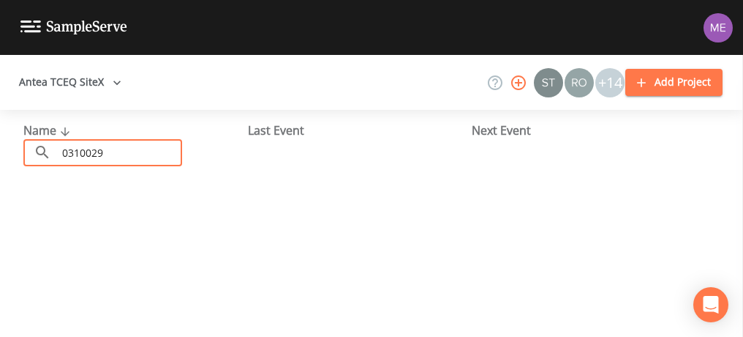
click at [78, 151] on input "0310029" at bounding box center [119, 152] width 125 height 27
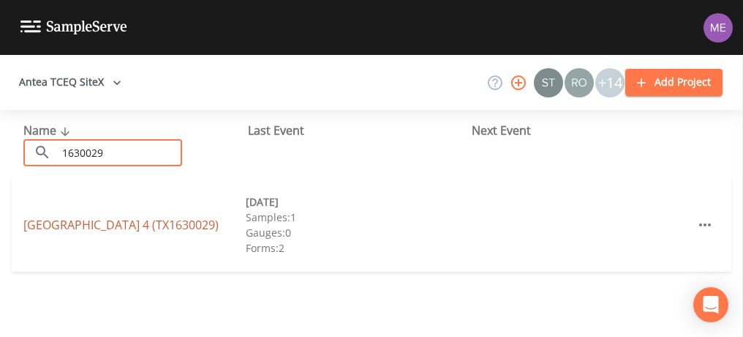
type input "1630029"
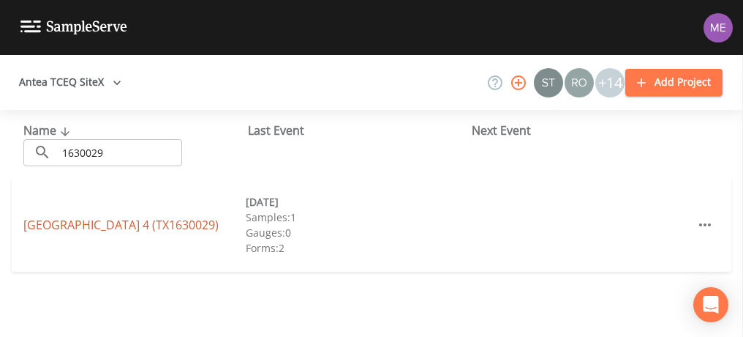
click at [110, 217] on link "EAST MEDINA COUNTY SUD UNIT 4 (TX1630029)" at bounding box center [120, 225] width 195 height 16
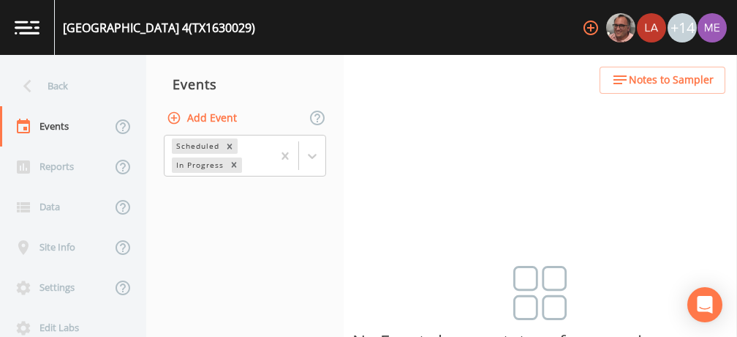
click at [195, 116] on button "Add Event" at bounding box center [203, 118] width 79 height 27
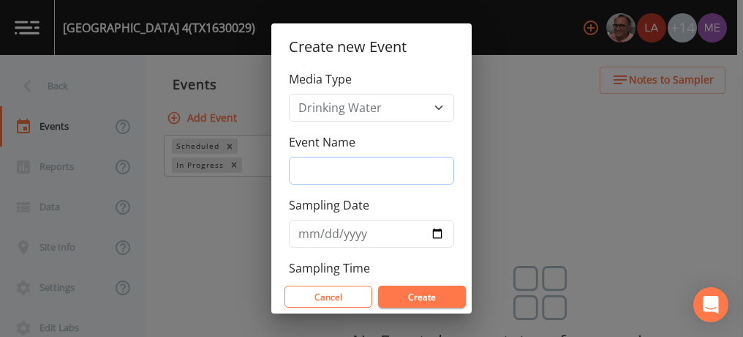
click at [345, 170] on input "Event Name" at bounding box center [371, 171] width 165 height 28
type input "3QSamples"
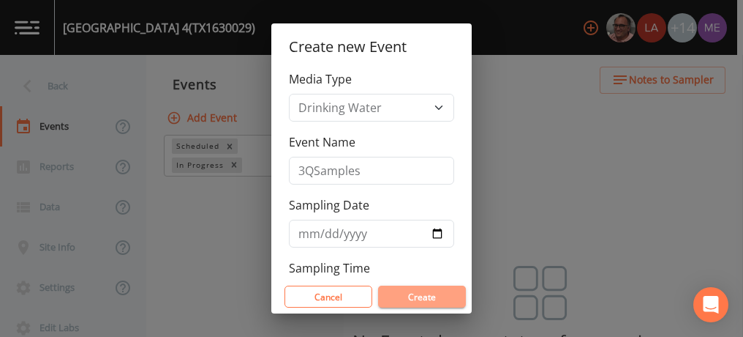
click at [424, 295] on button "Create" at bounding box center [422, 296] width 88 height 22
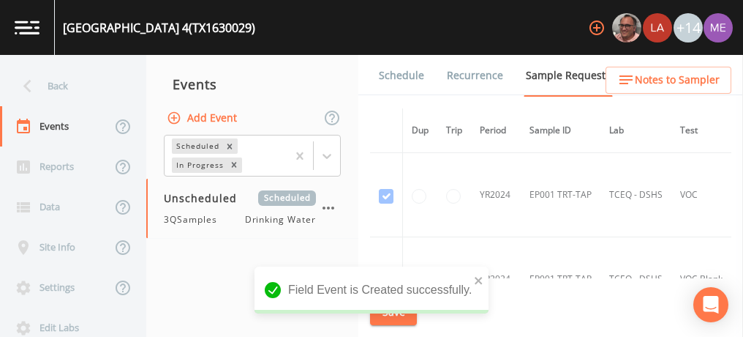
click at [385, 75] on link "Schedule" at bounding box center [402, 75] width 50 height 41
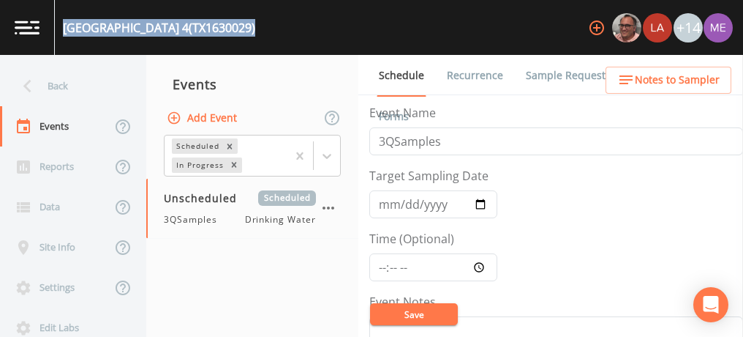
drag, startPoint x: 64, startPoint y: 28, endPoint x: 343, endPoint y: 30, distance: 278.8
click at [343, 30] on div "EAST MEDINA COUNTY SUD UNIT 4 (TX1630029) +14" at bounding box center [371, 27] width 743 height 55
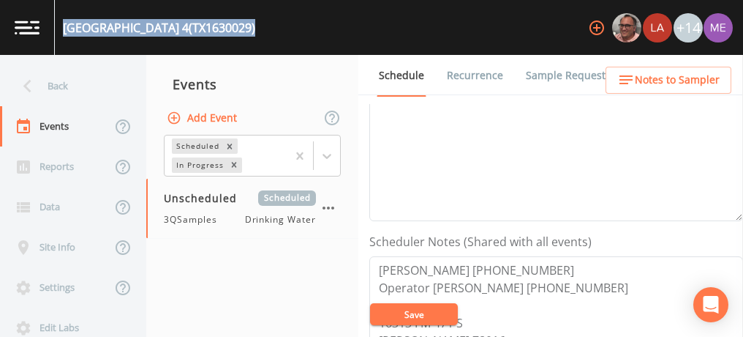
scroll to position [366, 0]
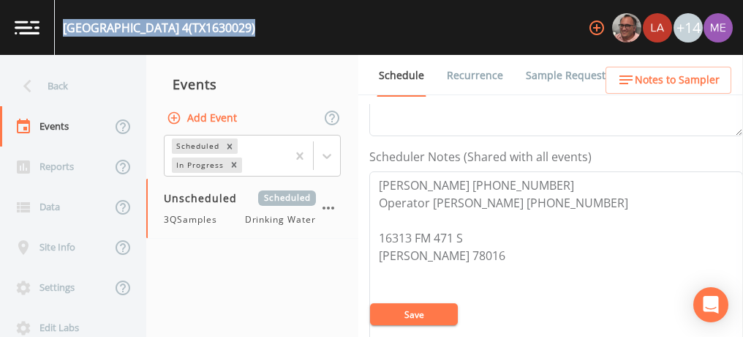
click at [532, 81] on link "Sample Requests" at bounding box center [568, 75] width 89 height 41
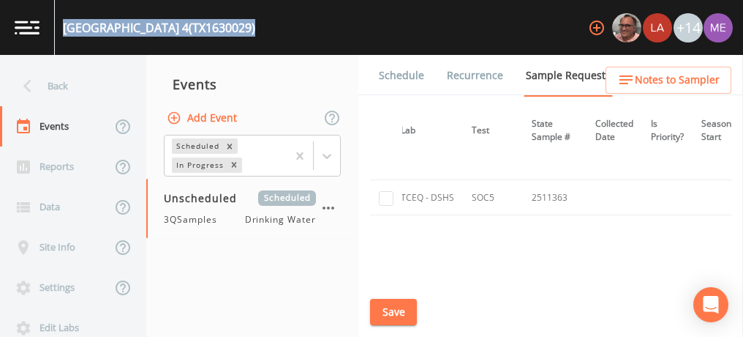
scroll to position [1800, 209]
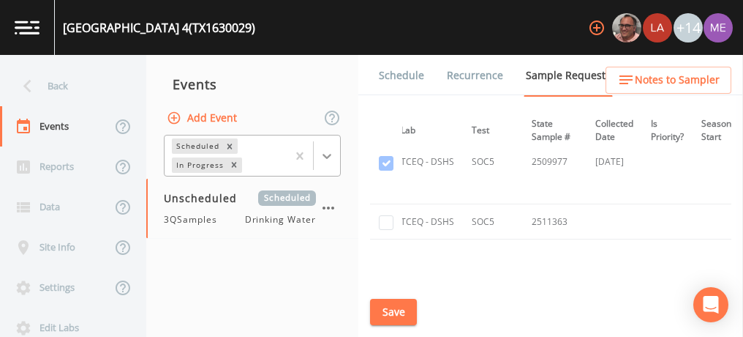
click at [325, 166] on div at bounding box center [327, 156] width 26 height 26
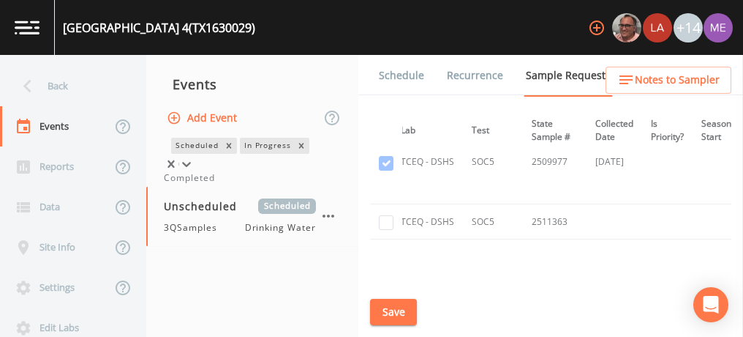
click at [322, 184] on div "Completed" at bounding box center [252, 177] width 177 height 13
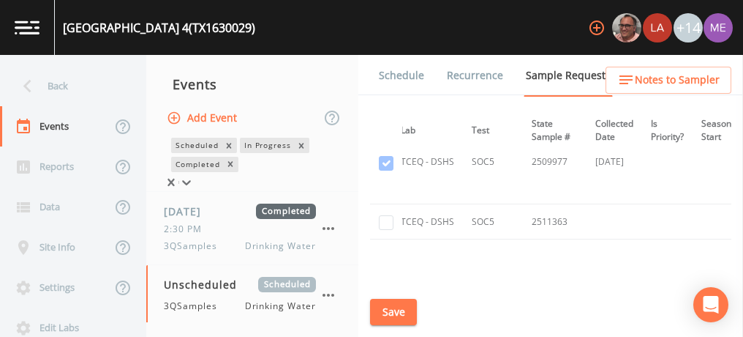
scroll to position [1800, 0]
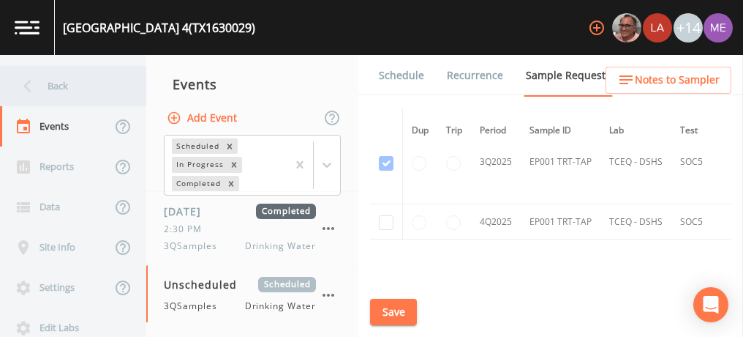
click at [53, 86] on div "Back" at bounding box center [66, 86] width 132 height 40
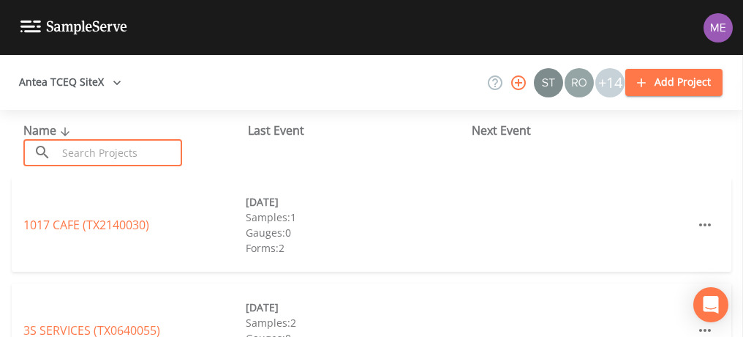
click at [79, 148] on input "text" at bounding box center [119, 152] width 125 height 27
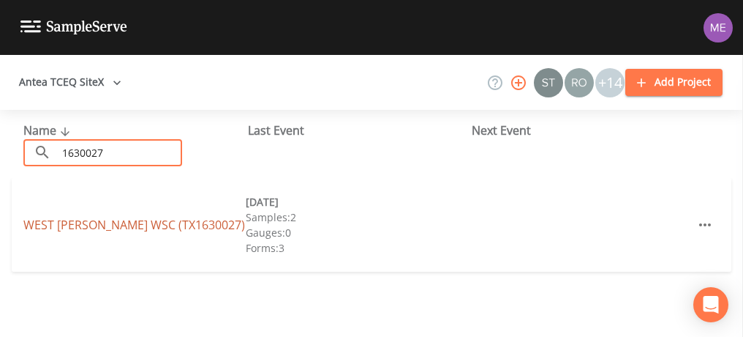
type input "1630027"
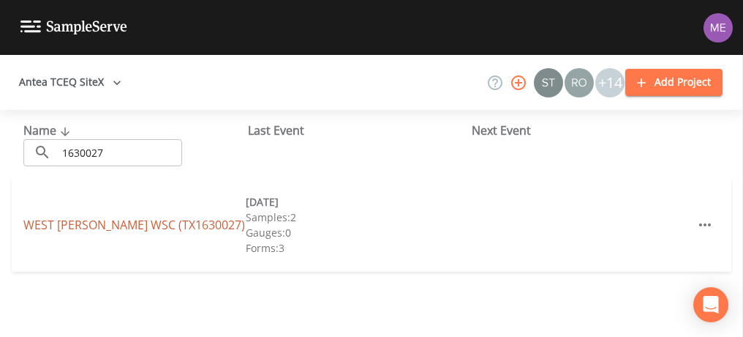
click at [64, 222] on link "WEST MEDINA WSC (TX1630027)" at bounding box center [134, 225] width 222 height 16
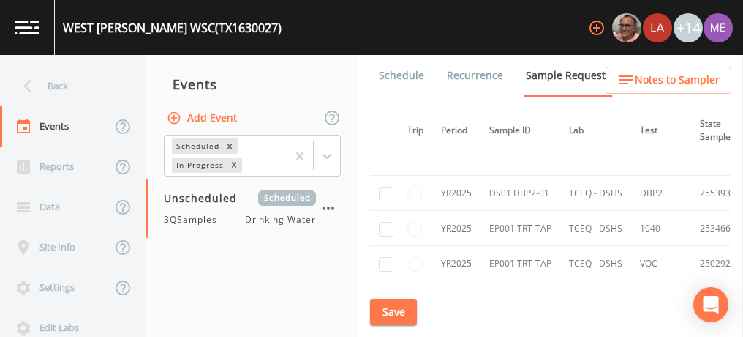
scroll to position [903, 0]
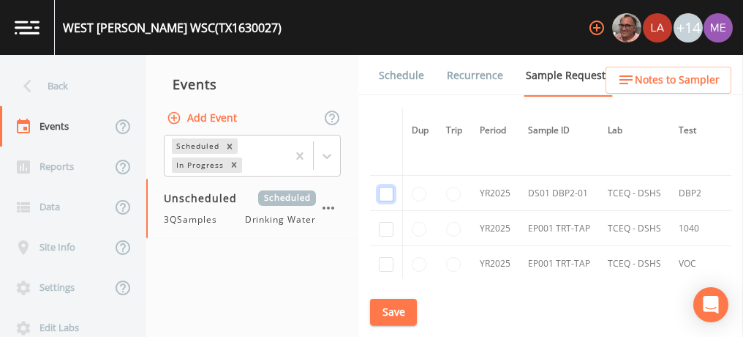
checkbox input "true"
click at [387, 307] on button "Save" at bounding box center [393, 312] width 47 height 27
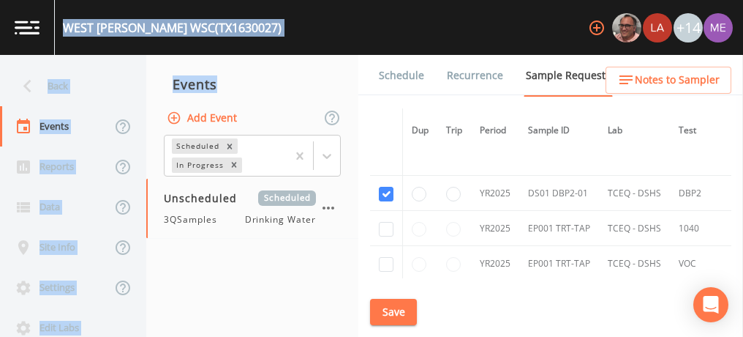
drag, startPoint x: 64, startPoint y: 26, endPoint x: 238, endPoint y: 57, distance: 176.8
click at [238, 57] on div "WEST MEDINA WSC (TX1630027) +14 Back Events Reports Data Site Info Settings Edi…" at bounding box center [371, 168] width 743 height 337
click at [238, 57] on nav "Events Add Event Scheduled In Progress Unscheduled Scheduled 3QSamples Drinking…" at bounding box center [252, 196] width 212 height 282
click at [255, 33] on div "WEST MEDINA WSC (TX1630027) +14" at bounding box center [371, 27] width 743 height 55
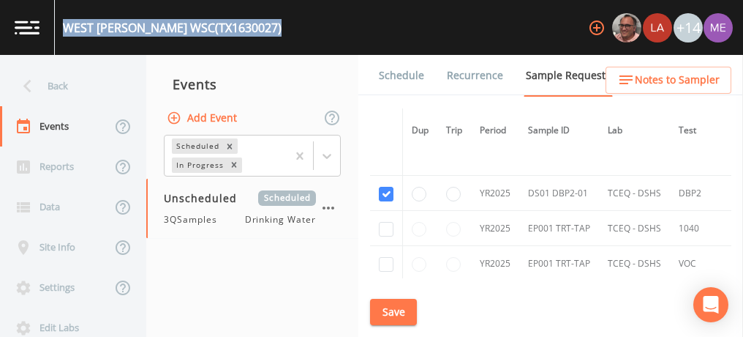
drag, startPoint x: 243, startPoint y: 28, endPoint x: 67, endPoint y: 18, distance: 175.9
click at [67, 18] on div "WEST MEDINA WSC (TX1630027) +14" at bounding box center [371, 27] width 743 height 55
click at [403, 307] on button "Save" at bounding box center [393, 312] width 47 height 27
click at [402, 73] on link "Schedule" at bounding box center [402, 75] width 50 height 41
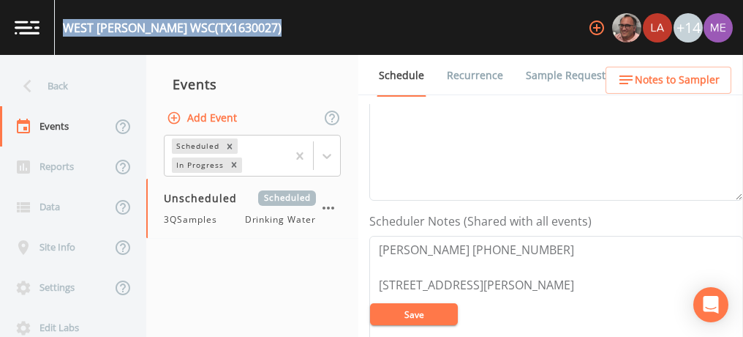
scroll to position [307, 0]
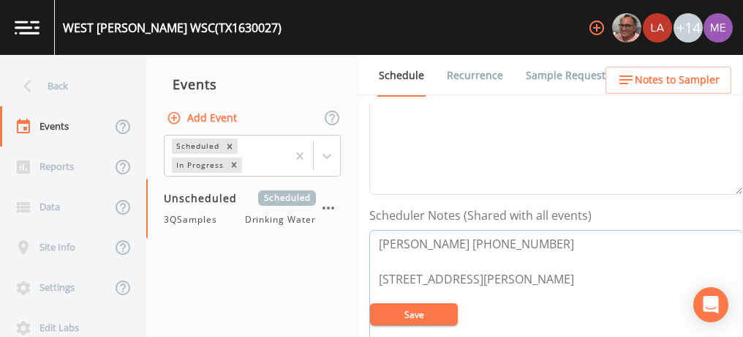
drag, startPoint x: 375, startPoint y: 240, endPoint x: 422, endPoint y: 260, distance: 51.8
click at [422, 260] on textarea "Doug Samford 830-426-1248 145 Co Rd 526 D'Hanis 78850" at bounding box center [556, 323] width 374 height 186
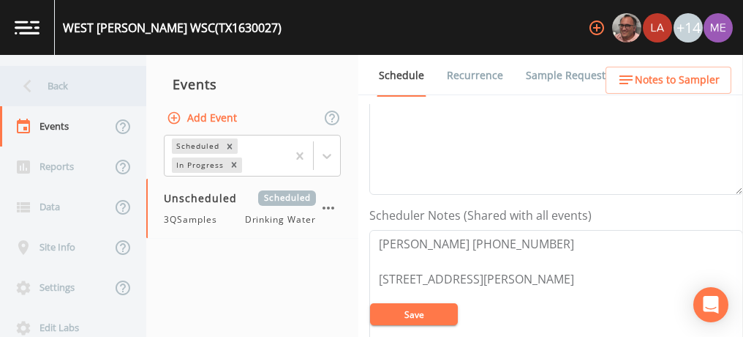
click at [52, 84] on div "Back" at bounding box center [66, 86] width 132 height 40
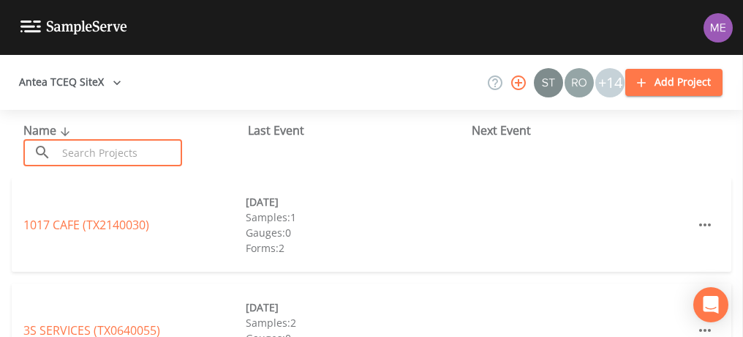
click at [119, 144] on input "text" at bounding box center [119, 152] width 125 height 27
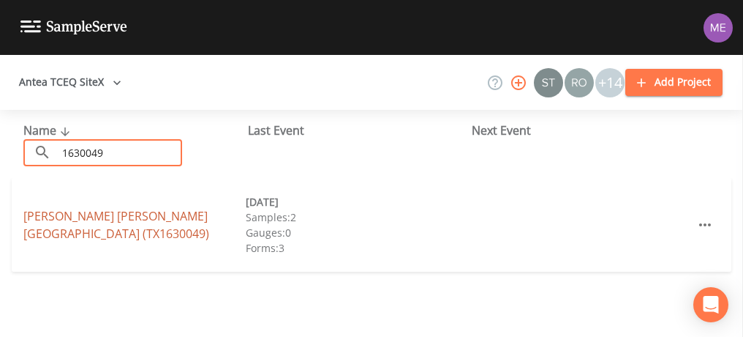
type input "1630049"
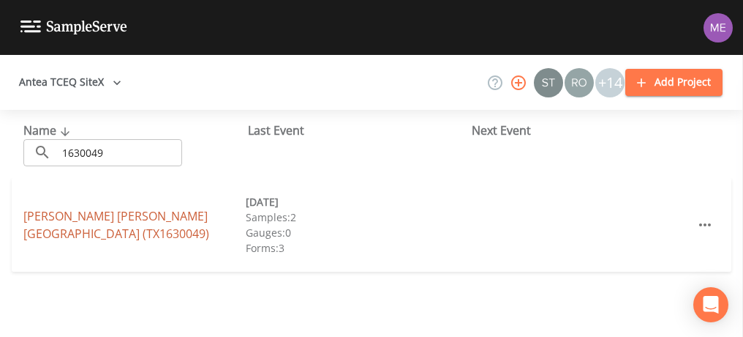
click at [122, 217] on link "MARTIN MARIETTA MEDINA COUNTY QUARRY (TX1630049)" at bounding box center [116, 225] width 186 height 34
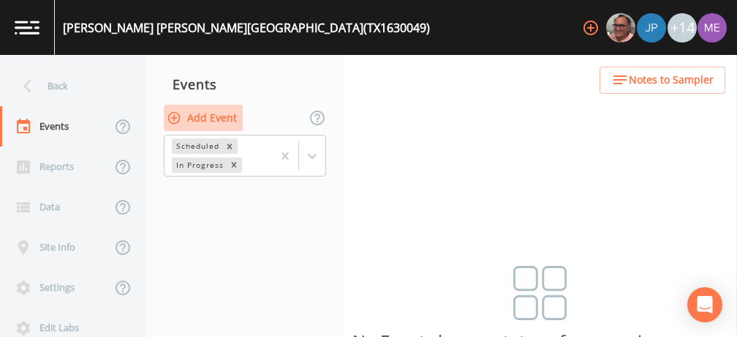
click at [219, 117] on button "Add Event" at bounding box center [203, 118] width 79 height 27
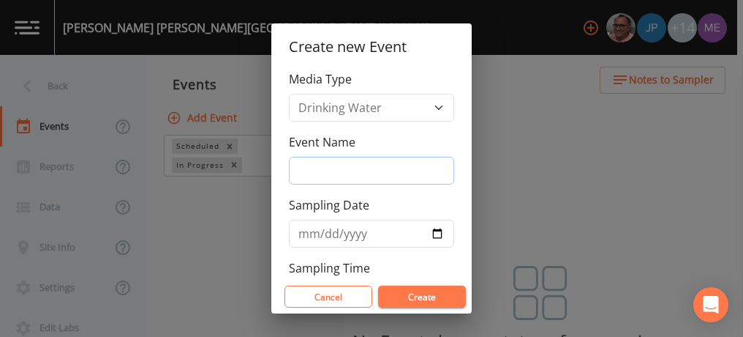
click at [328, 173] on input "Event Name" at bounding box center [371, 171] width 165 height 28
type input "3QSamples"
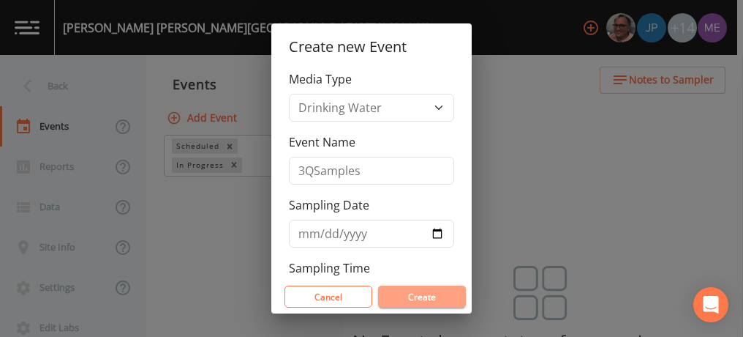
click at [427, 294] on button "Create" at bounding box center [422, 296] width 88 height 22
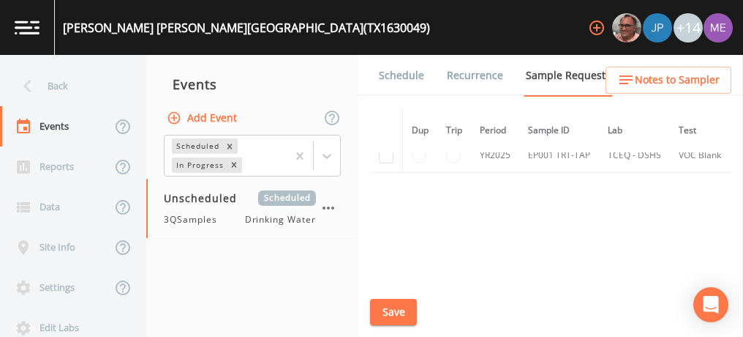
scroll to position [805, 0]
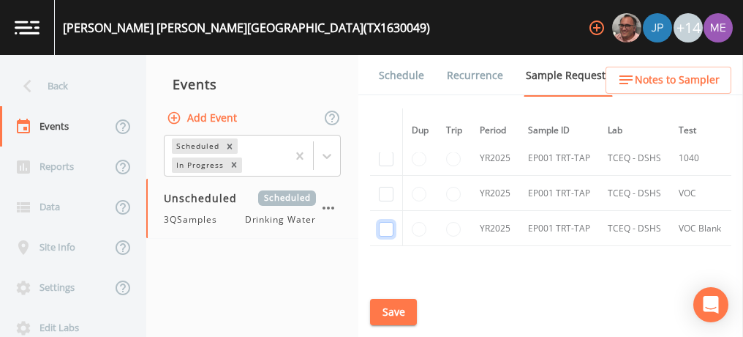
checkbox input "true"
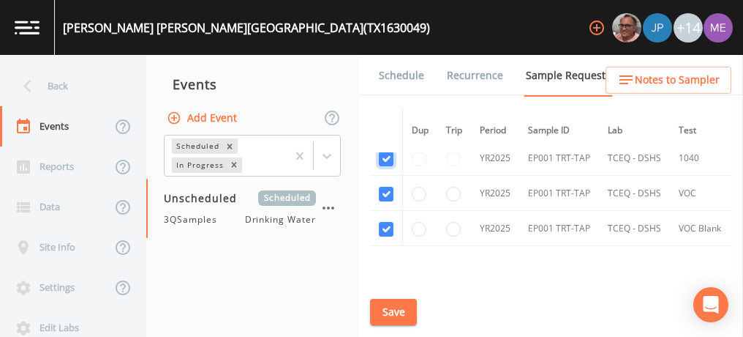
checkbox input "true"
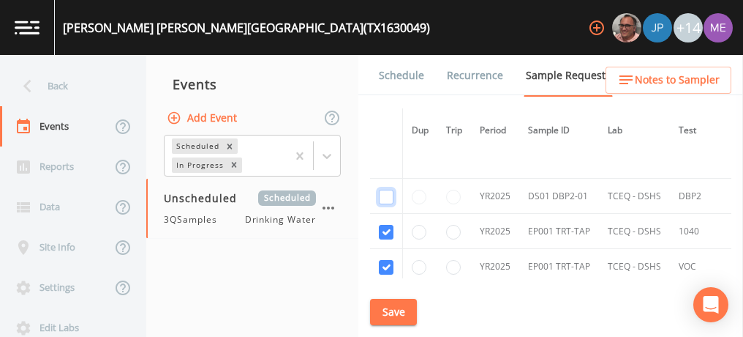
checkbox input "true"
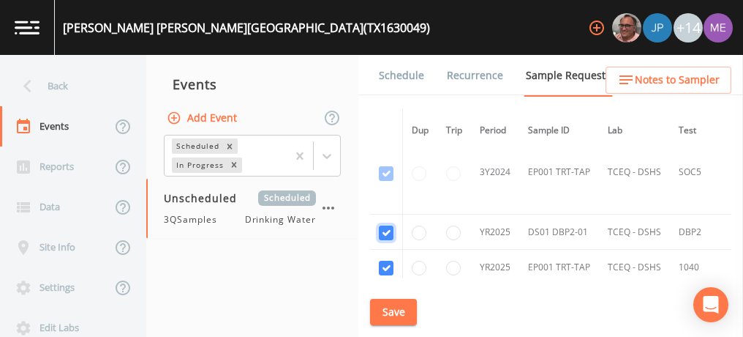
scroll to position [669, 0]
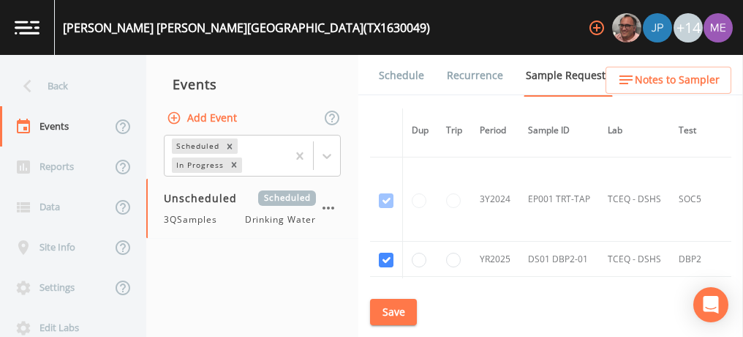
click at [378, 304] on button "Save" at bounding box center [393, 312] width 47 height 27
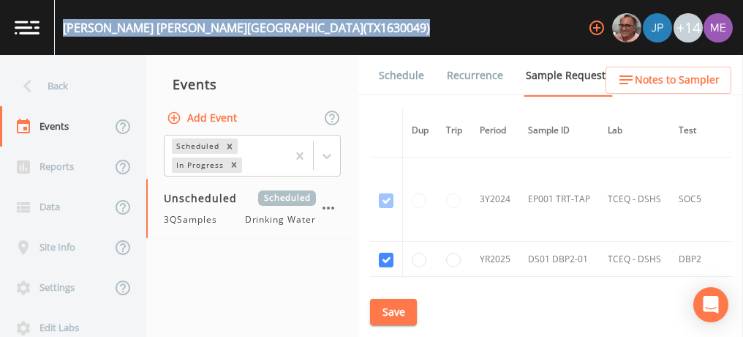
drag, startPoint x: 64, startPoint y: 26, endPoint x: 383, endPoint y: 29, distance: 319.0
click at [383, 29] on div "MARTIN MARIETTA MEDINA COUNTY QUARRY (TX1630049) +14" at bounding box center [371, 27] width 743 height 55
drag, startPoint x: 383, startPoint y: 29, endPoint x: 341, endPoint y: 28, distance: 42.4
click at [410, 78] on link "Schedule" at bounding box center [402, 75] width 50 height 41
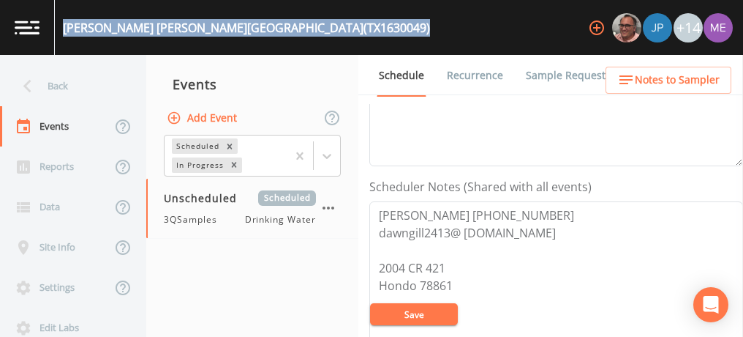
scroll to position [366, 0]
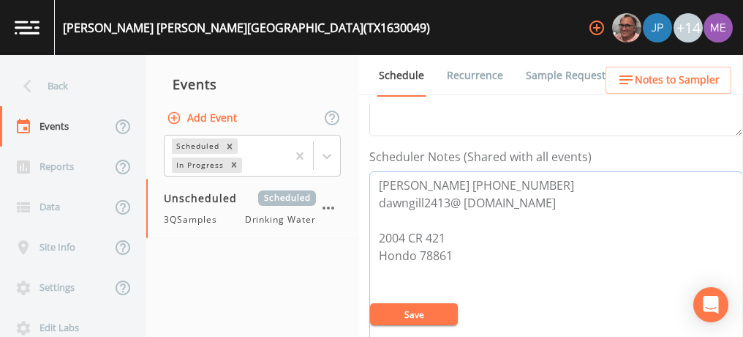
drag, startPoint x: 374, startPoint y: 182, endPoint x: 547, endPoint y: 190, distance: 173.6
click at [547, 190] on textarea "Steve Gilliam 210-559-7329 dawngill2413@ yahoo.com 2004 CR 421 Hondo 78861" at bounding box center [556, 264] width 374 height 186
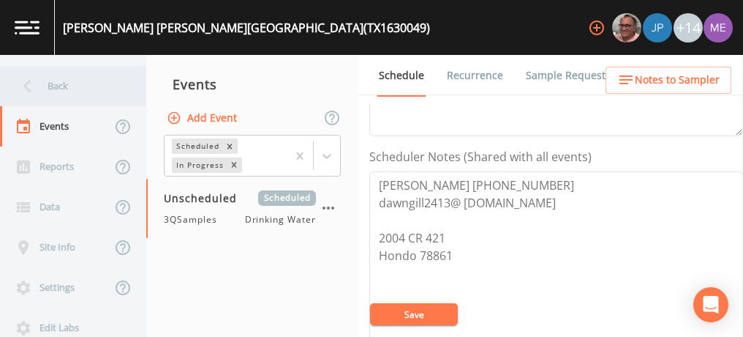
click at [57, 87] on div "Back" at bounding box center [66, 86] width 132 height 40
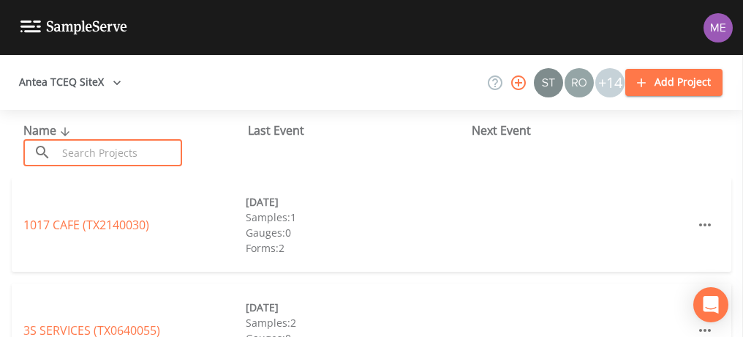
click at [132, 158] on input "text" at bounding box center [119, 152] width 125 height 27
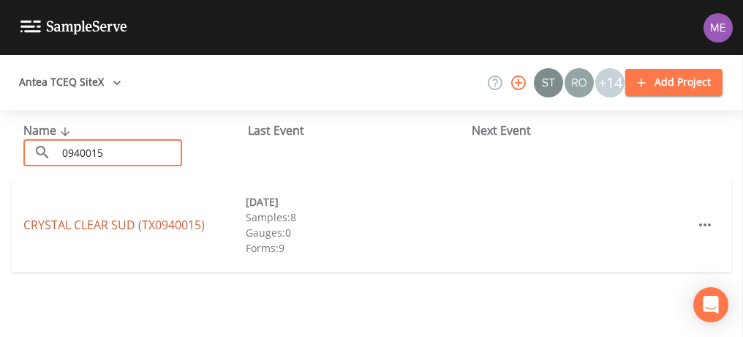
type input "0940015"
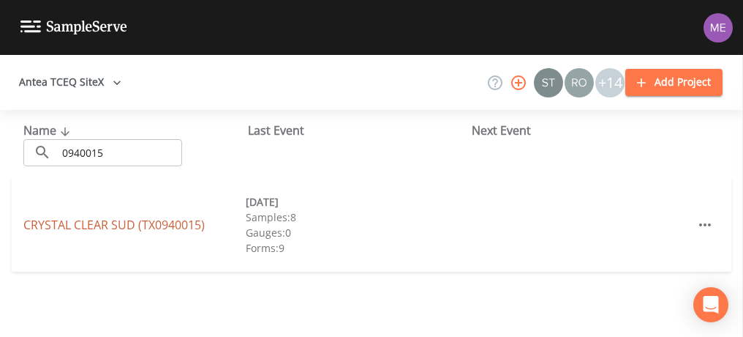
click at [121, 226] on link "CRYSTAL CLEAR SUD (TX0940015)" at bounding box center [113, 225] width 181 height 16
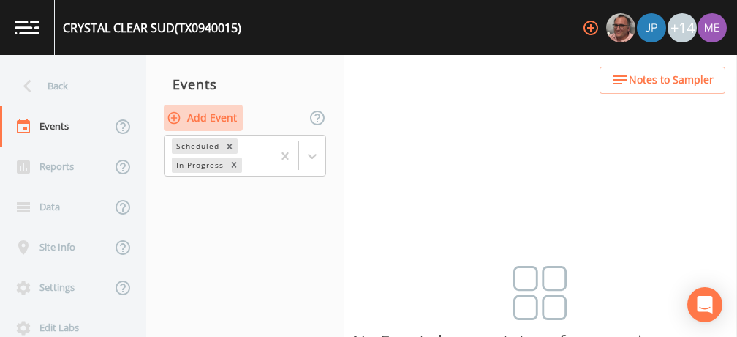
click at [228, 114] on button "Add Event" at bounding box center [203, 118] width 79 height 27
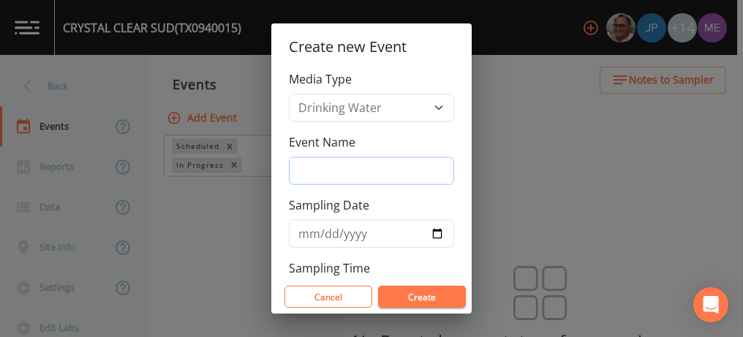
click at [315, 165] on input "Event Name" at bounding box center [371, 171] width 165 height 28
type input "3QSamples"
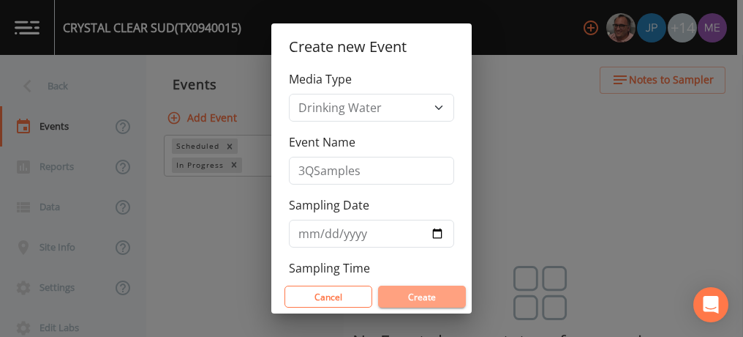
click at [431, 295] on button "Create" at bounding box center [422, 296] width 88 height 22
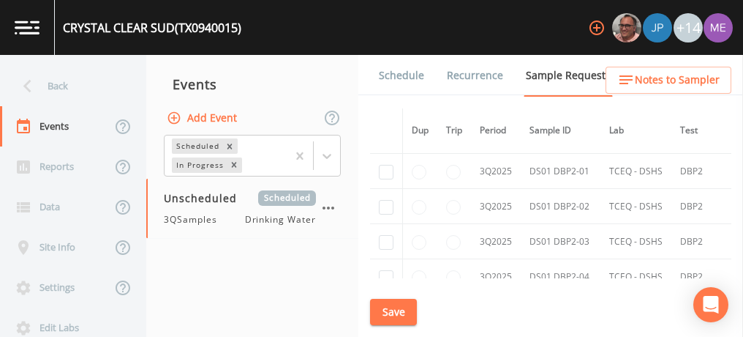
scroll to position [3275, 0]
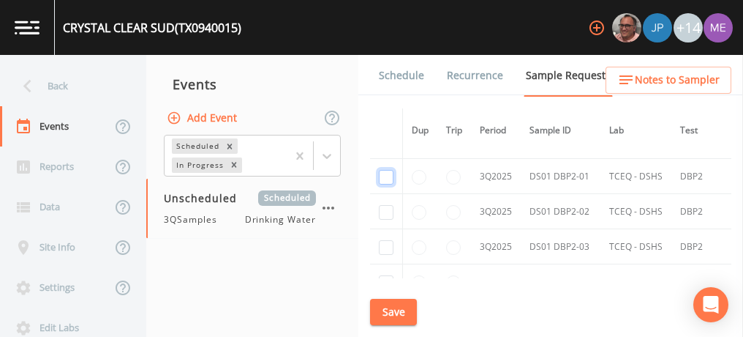
checkbox input "true"
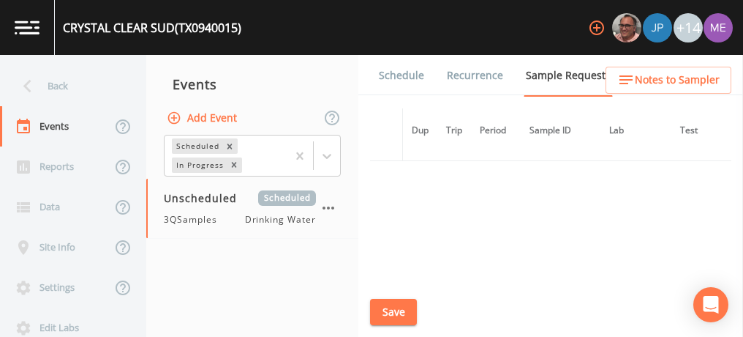
scroll to position [2769, 0]
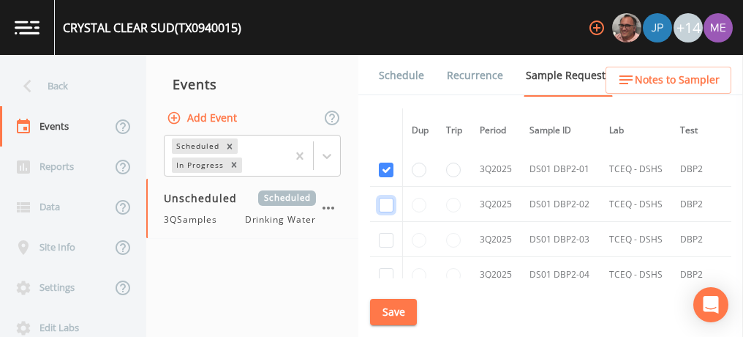
checkbox input "true"
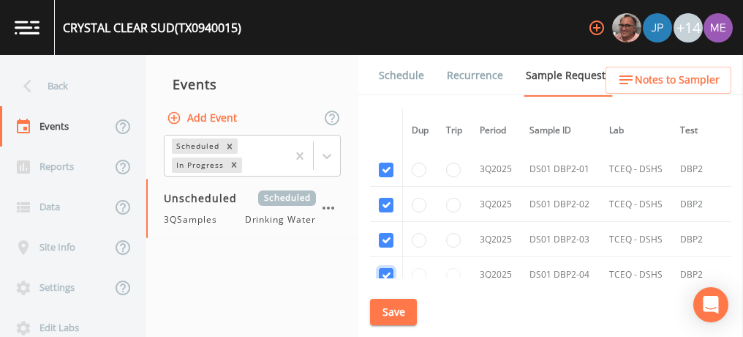
checkbox input "true"
click at [397, 310] on button "Save" at bounding box center [393, 312] width 47 height 27
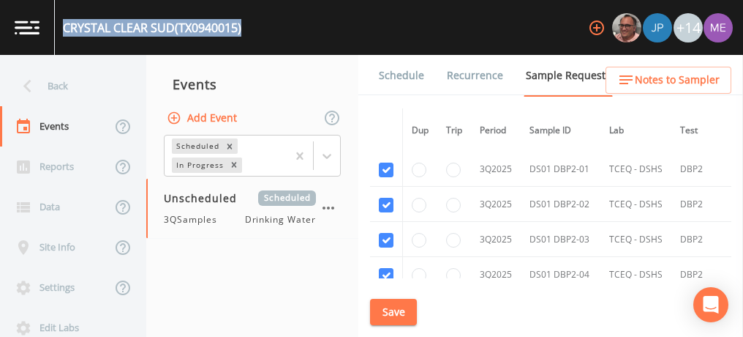
drag, startPoint x: 63, startPoint y: 27, endPoint x: 245, endPoint y: 35, distance: 182.4
click at [245, 35] on div "CRYSTAL CLEAR SUD (TX0940015) +14" at bounding box center [371, 27] width 743 height 55
click at [402, 308] on button "Save" at bounding box center [393, 312] width 47 height 27
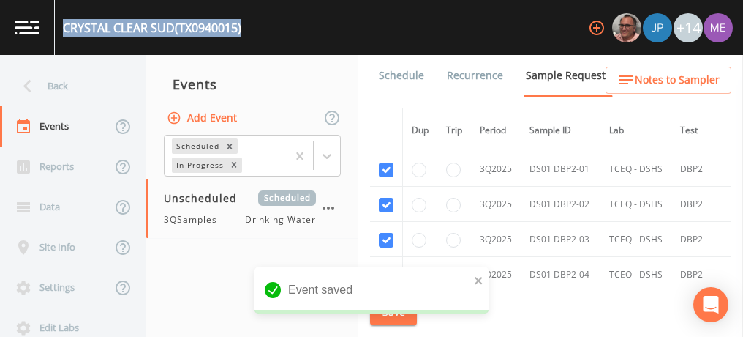
click at [413, 71] on link "Schedule" at bounding box center [402, 75] width 50 height 41
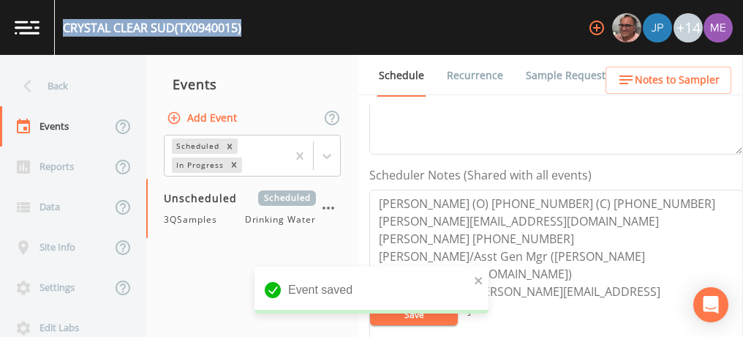
scroll to position [348, 0]
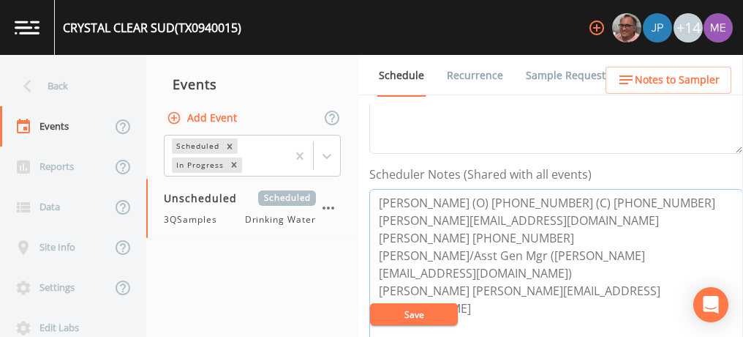
drag, startPoint x: 379, startPoint y: 198, endPoint x: 643, endPoint y: 201, distance: 264.1
click at [643, 201] on textarea "Brad Johnson (O) 830-372-1031 (C) 512-214-3633 brad@crystalclearsud.org Jacob P…" at bounding box center [556, 282] width 374 height 186
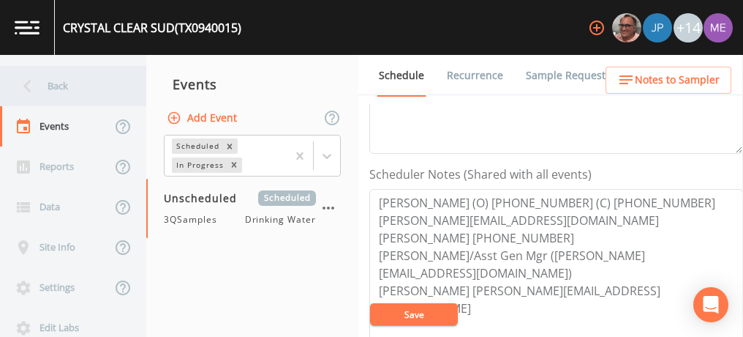
click at [66, 86] on div "Back" at bounding box center [66, 86] width 132 height 40
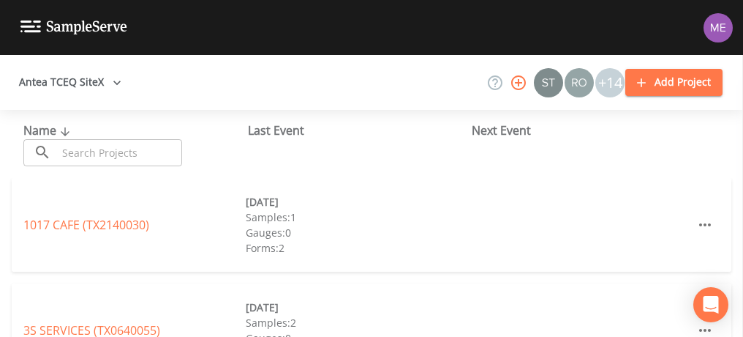
click at [94, 151] on input "text" at bounding box center [119, 152] width 125 height 27
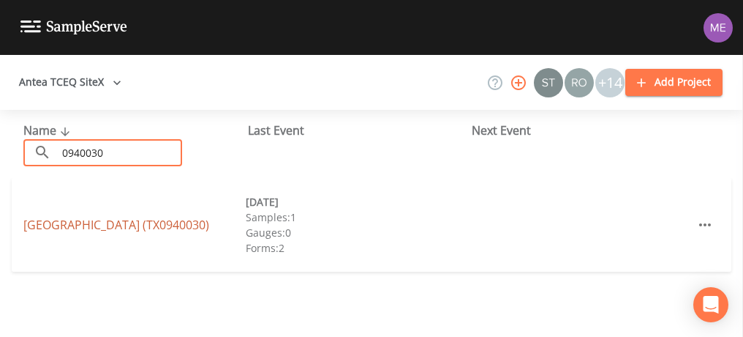
type input "0940030"
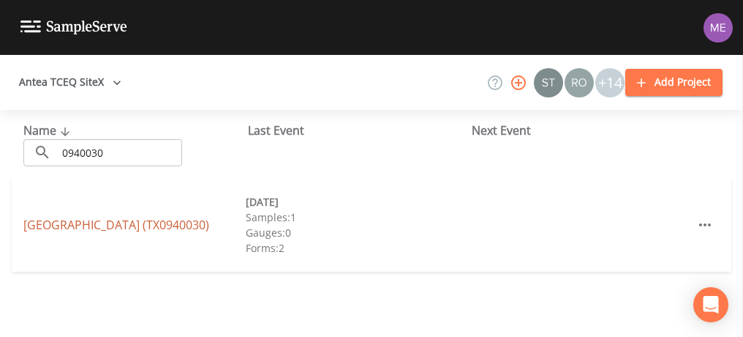
click at [66, 222] on link "GARDEN OAKS (TX0940030)" at bounding box center [116, 225] width 186 height 16
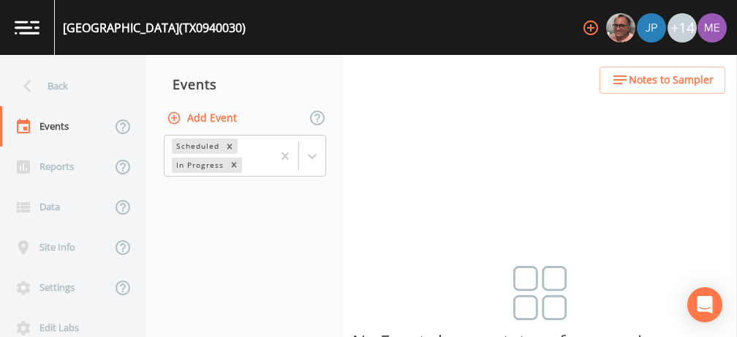
click at [341, 124] on div "Add Event" at bounding box center [245, 117] width 198 height 31
click at [232, 116] on button "Add Event" at bounding box center [203, 118] width 79 height 27
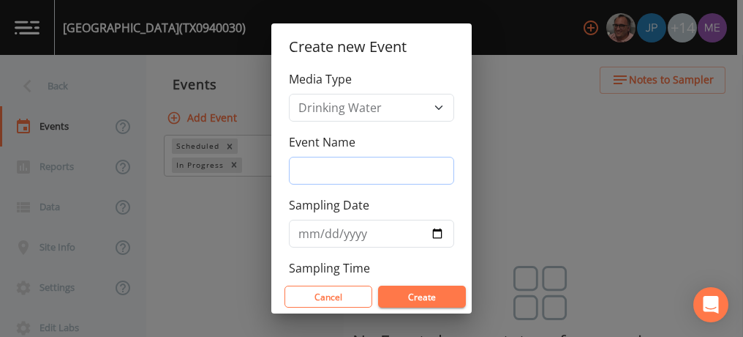
click at [305, 168] on input "Event Name" at bounding box center [371, 171] width 165 height 28
type input "3QSamples"
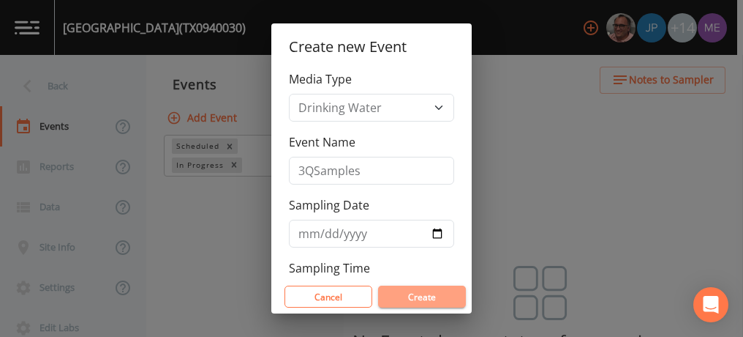
click at [422, 293] on button "Create" at bounding box center [422, 296] width 88 height 22
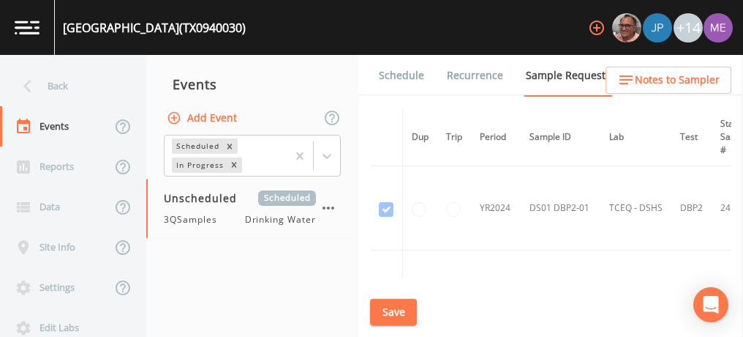
click at [392, 75] on link "Schedule" at bounding box center [402, 75] width 50 height 41
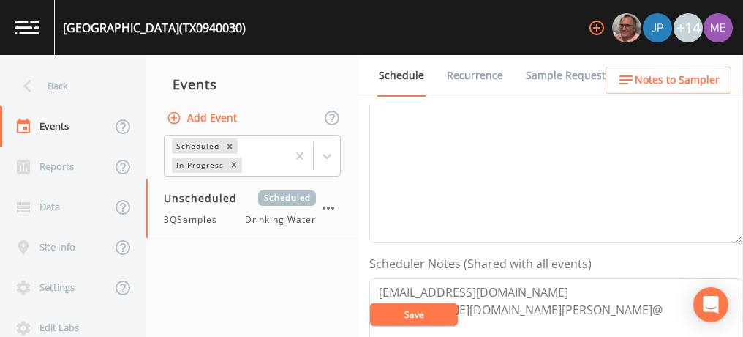
scroll to position [140, 0]
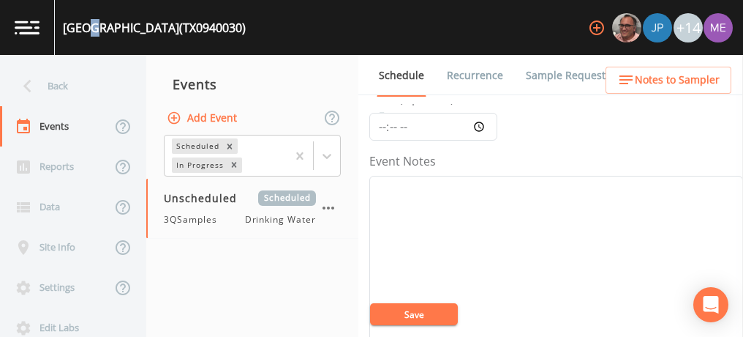
click at [98, 30] on div "GARDEN OAKS (TX0940030)" at bounding box center [154, 28] width 183 height 18
drag, startPoint x: 98, startPoint y: 30, endPoint x: 62, endPoint y: 22, distance: 36.7
click at [62, 22] on div "GARDEN OAKS (TX0940030)" at bounding box center [150, 27] width 191 height 55
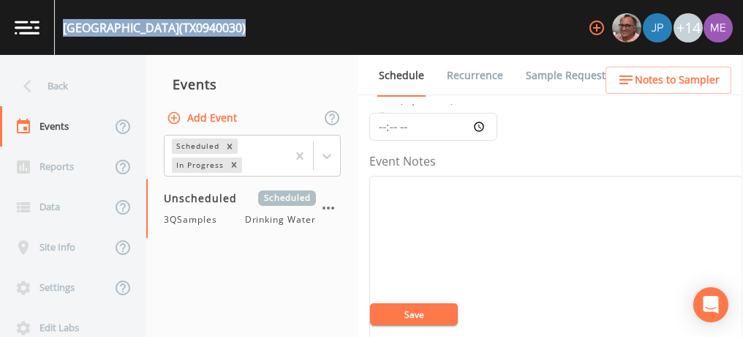
drag, startPoint x: 62, startPoint y: 22, endPoint x: 216, endPoint y: 40, distance: 154.6
click at [216, 40] on div "GARDEN OAKS (TX0940030) +14" at bounding box center [371, 27] width 743 height 55
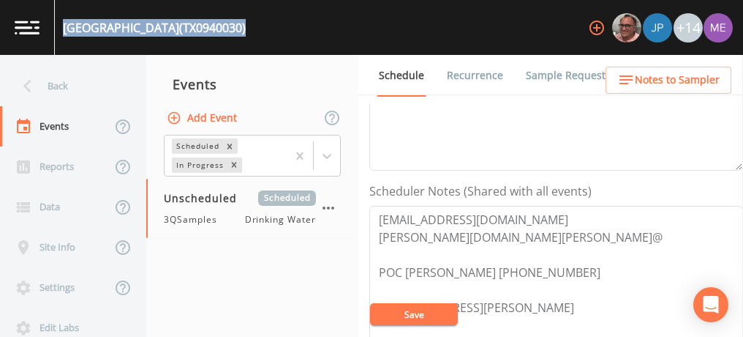
scroll to position [334, 0]
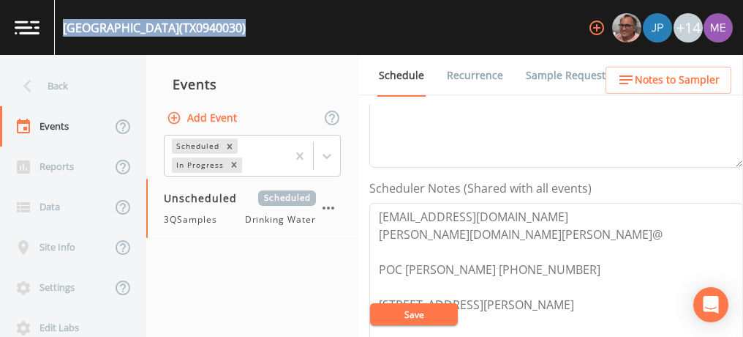
click at [554, 73] on link "Sample Requests" at bounding box center [568, 75] width 89 height 41
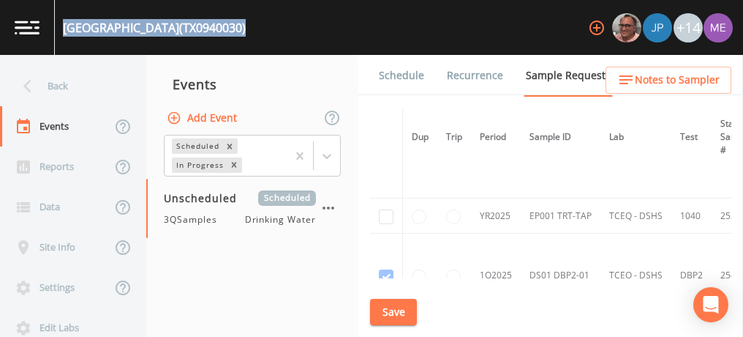
scroll to position [315, 0]
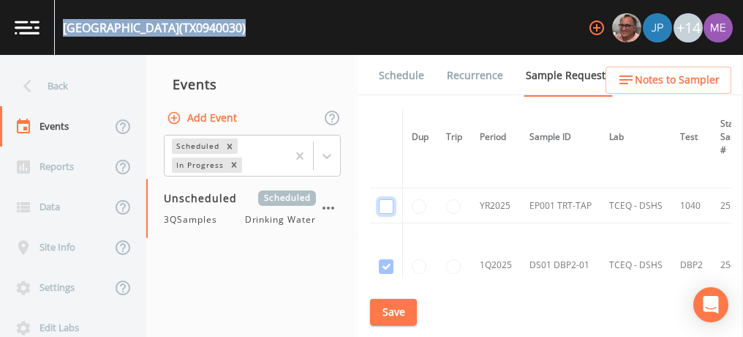
checkbox input "true"
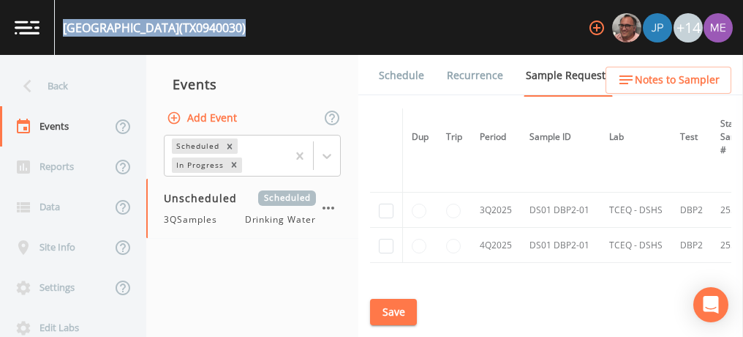
scroll to position [518, 0]
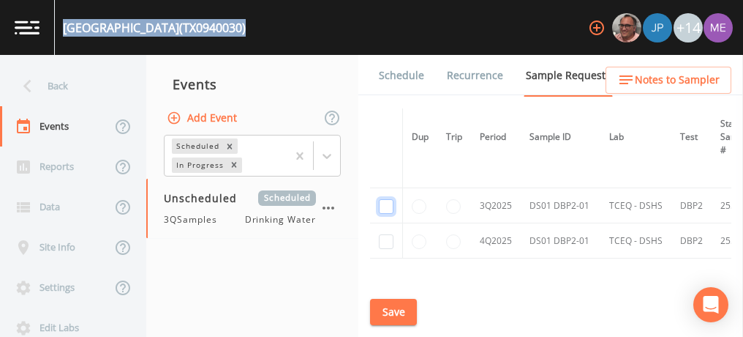
checkbox input "true"
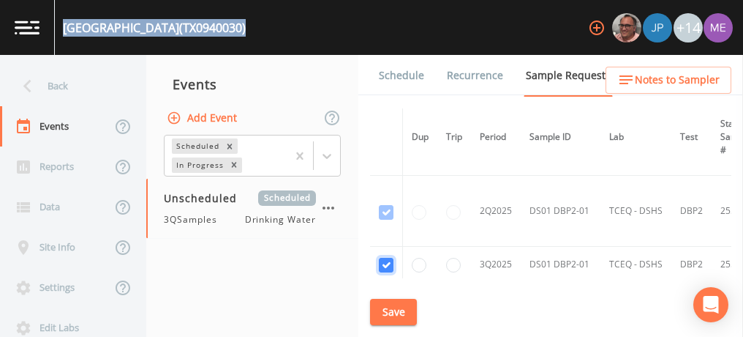
scroll to position [375, 0]
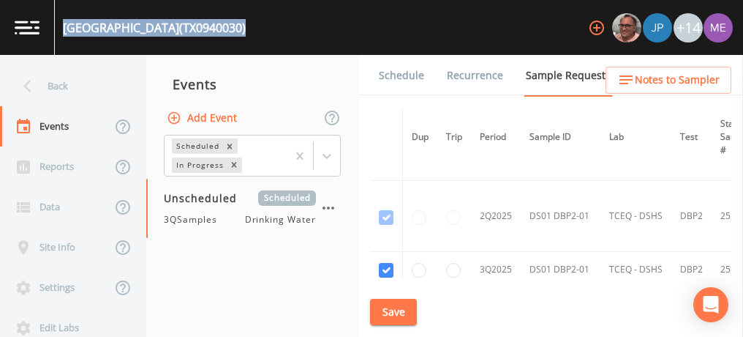
click at [392, 307] on button "Save" at bounding box center [393, 312] width 47 height 27
click at [414, 77] on link "Schedule" at bounding box center [402, 75] width 50 height 41
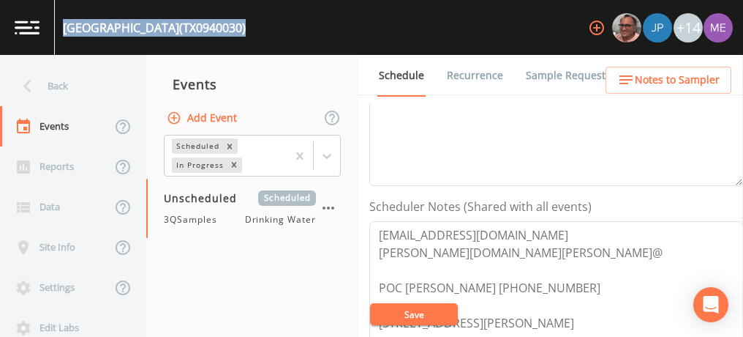
scroll to position [339, 0]
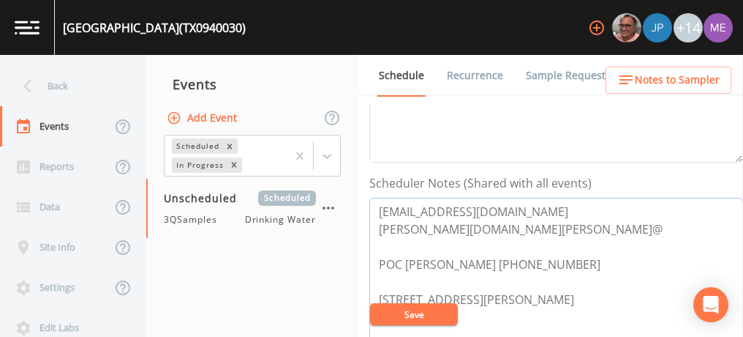
drag, startPoint x: 489, startPoint y: 262, endPoint x: 563, endPoint y: 255, distance: 75.0
click at [563, 255] on textarea "aamezquita@nexuswg.com matthew.hernandez@ POC Luis Robelledo 210-649-5234 1306 …" at bounding box center [556, 291] width 374 height 186
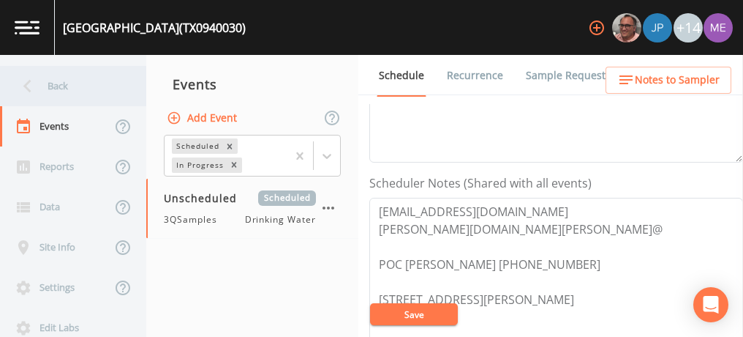
click at [61, 89] on div "Back" at bounding box center [66, 86] width 132 height 40
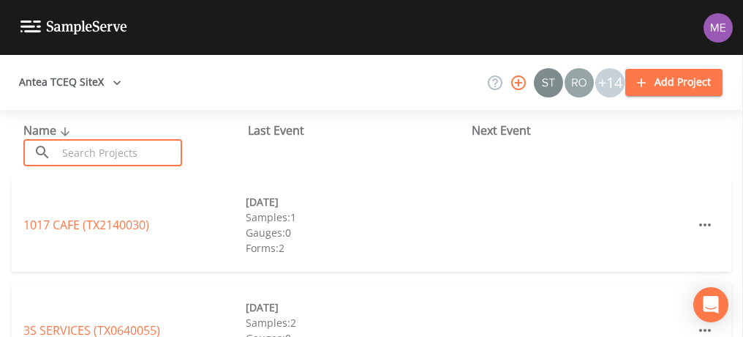
click at [88, 157] on input "text" at bounding box center [119, 152] width 125 height 27
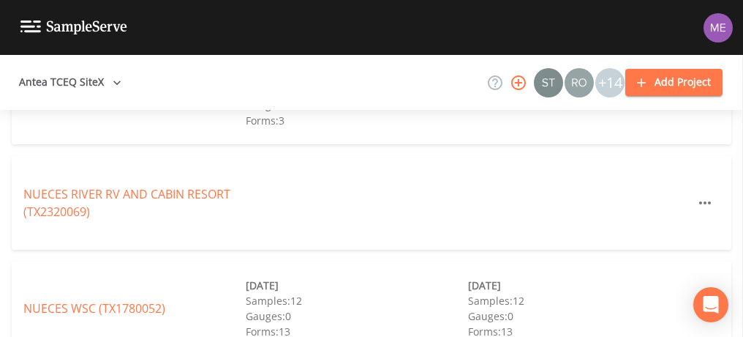
scroll to position [354, 0]
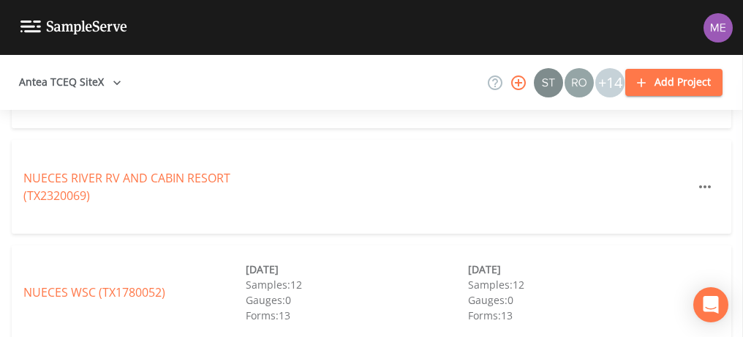
type input "nueces"
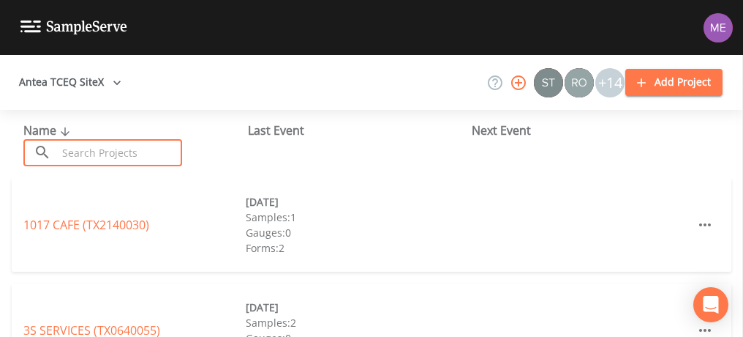
click at [139, 158] on input "text" at bounding box center [119, 152] width 125 height 27
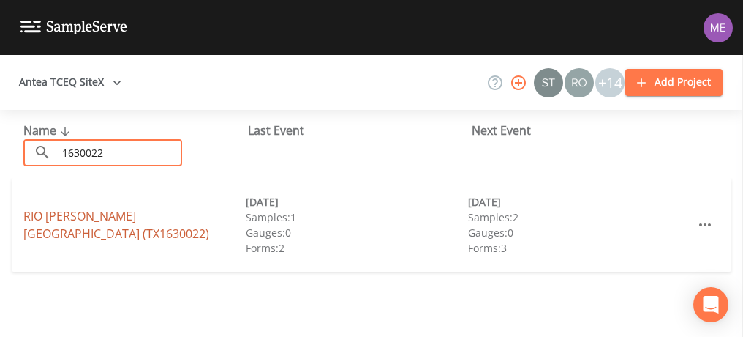
type input "1630022"
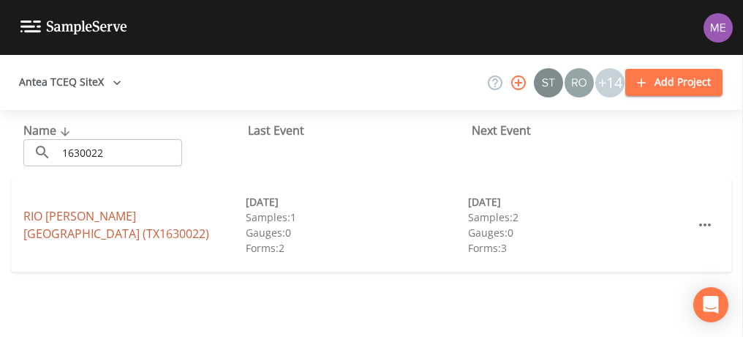
click at [71, 219] on link "RIO MEDINA ESTATES (TX1630022)" at bounding box center [116, 225] width 186 height 34
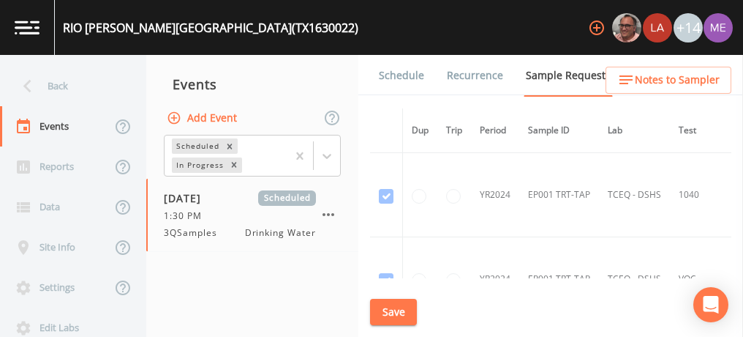
click at [411, 72] on link "Schedule" at bounding box center [402, 75] width 50 height 41
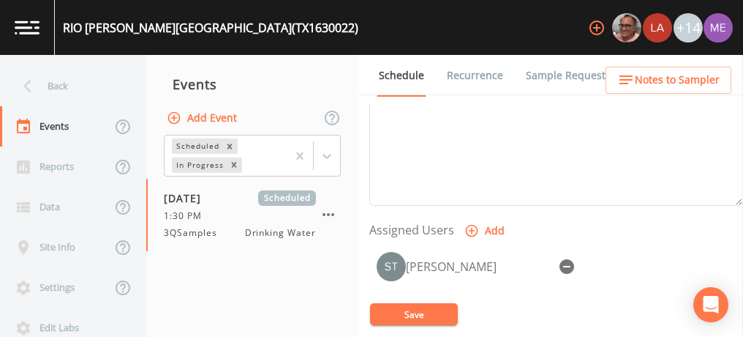
scroll to position [524, 0]
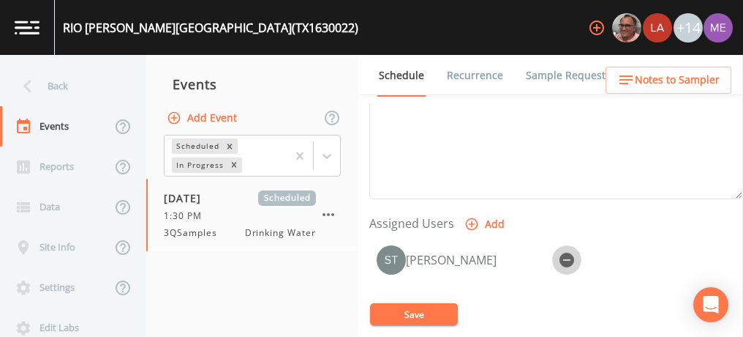
click at [571, 252] on icon "button" at bounding box center [567, 259] width 15 height 15
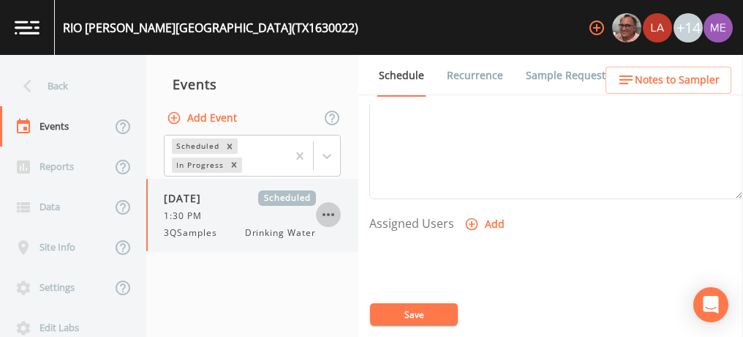
click at [328, 213] on icon "button" at bounding box center [329, 214] width 12 height 3
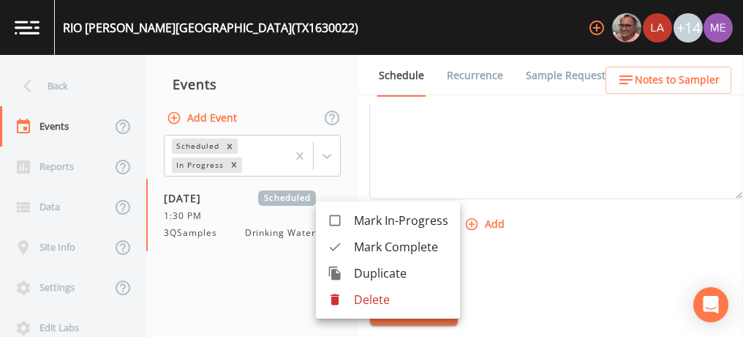
click at [485, 151] on div at bounding box center [371, 168] width 743 height 337
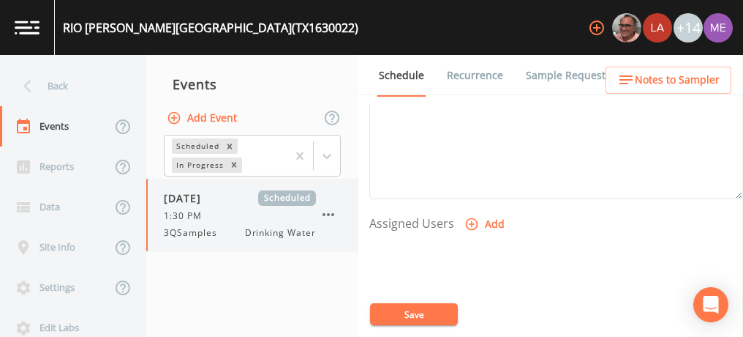
click at [330, 211] on icon "button" at bounding box center [329, 215] width 18 height 18
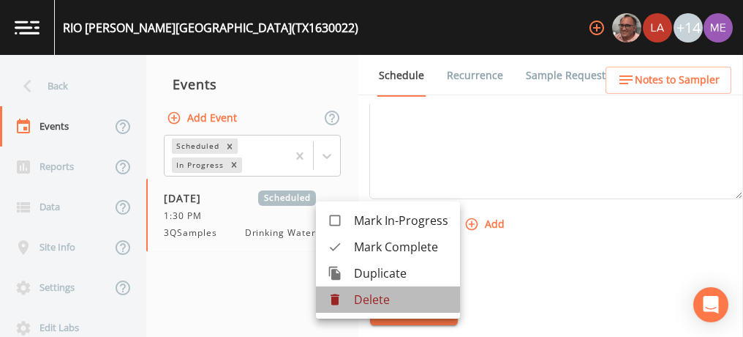
click at [358, 298] on p "Delete" at bounding box center [401, 299] width 94 height 18
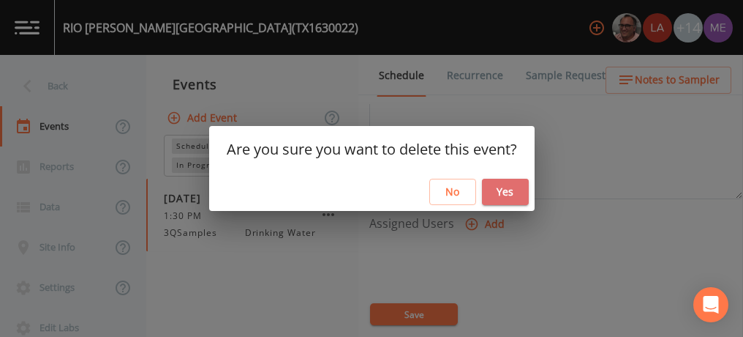
click at [514, 190] on button "Yes" at bounding box center [505, 192] width 47 height 27
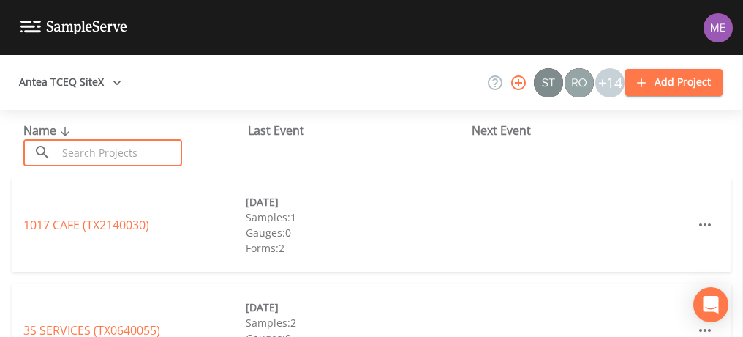
click at [76, 159] on input "text" at bounding box center [119, 152] width 125 height 27
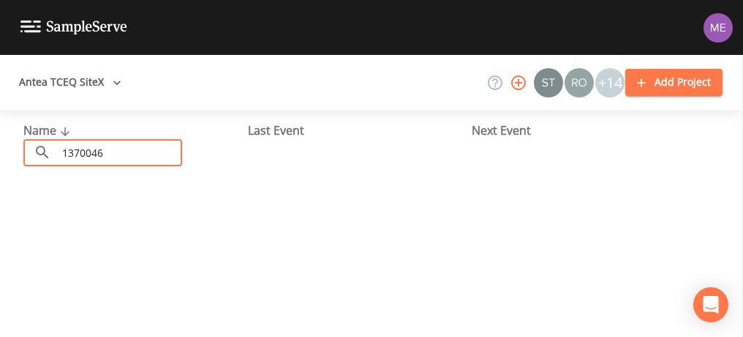
type input "1370046"
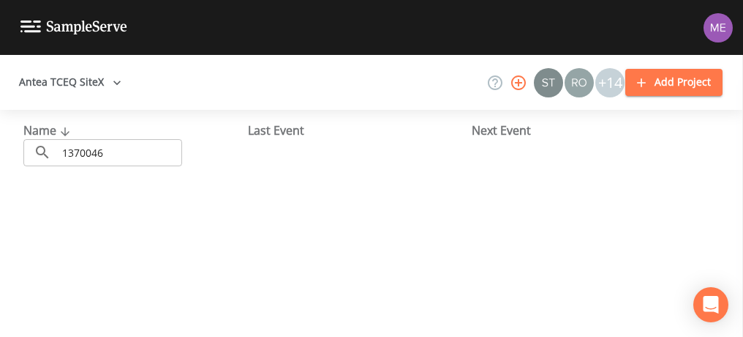
click at [714, 24] on img at bounding box center [718, 27] width 29 height 29
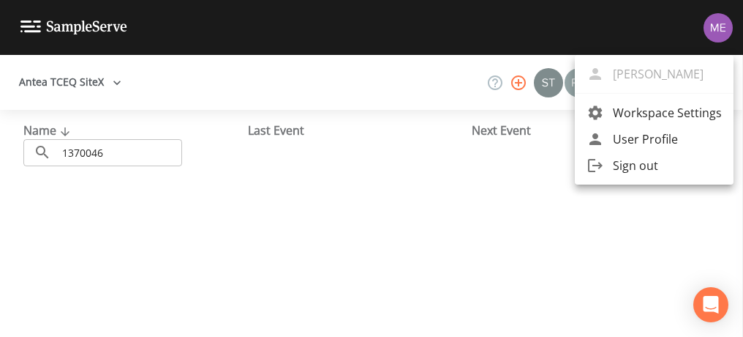
click at [192, 20] on div at bounding box center [371, 168] width 743 height 337
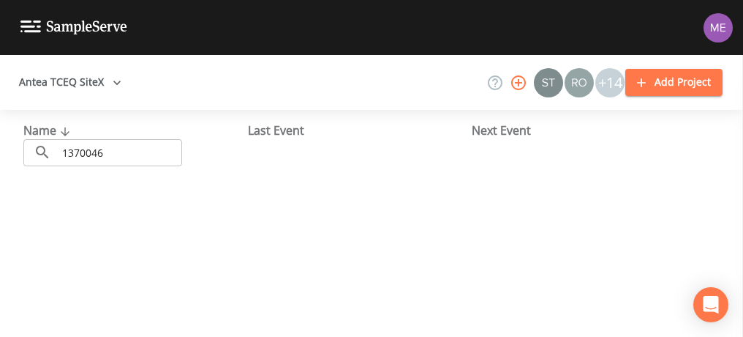
click at [71, 82] on button "Antea TCEQ SiteX" at bounding box center [70, 82] width 114 height 27
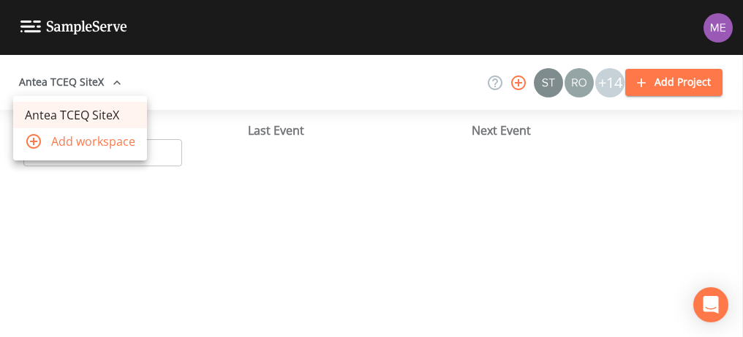
click at [74, 115] on link "Antea TCEQ SiteX" at bounding box center [80, 115] width 134 height 26
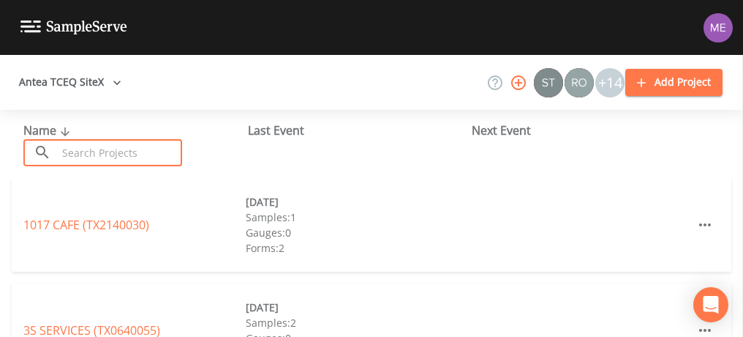
click at [164, 144] on input "text" at bounding box center [119, 152] width 125 height 27
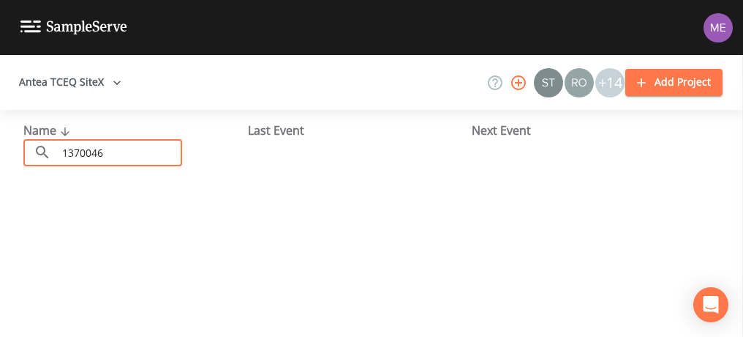
click at [132, 153] on input "1370046" at bounding box center [119, 152] width 125 height 27
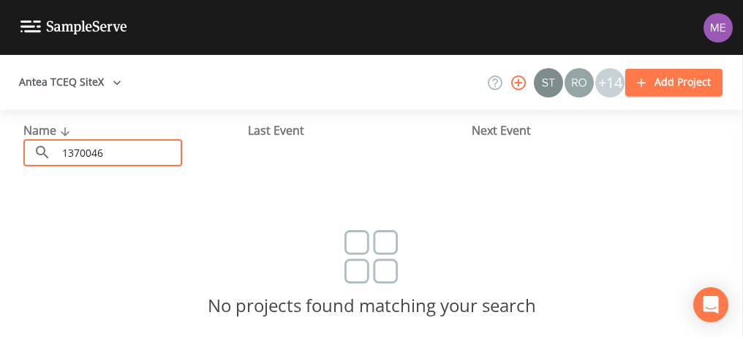
scroll to position [159, 0]
type input "1370046"
click at [656, 73] on button "Add Project" at bounding box center [674, 82] width 97 height 27
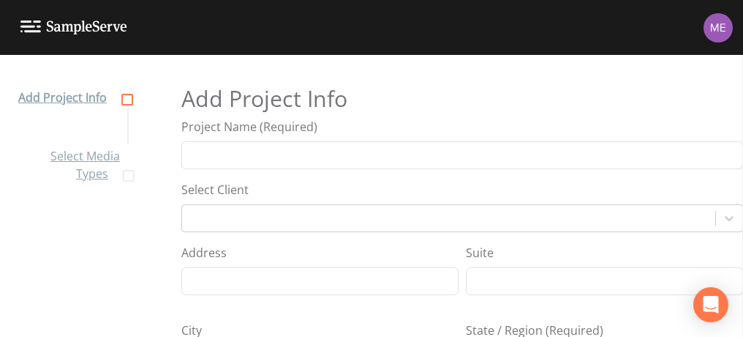
select select "[GEOGRAPHIC_DATA]/[GEOGRAPHIC_DATA]"
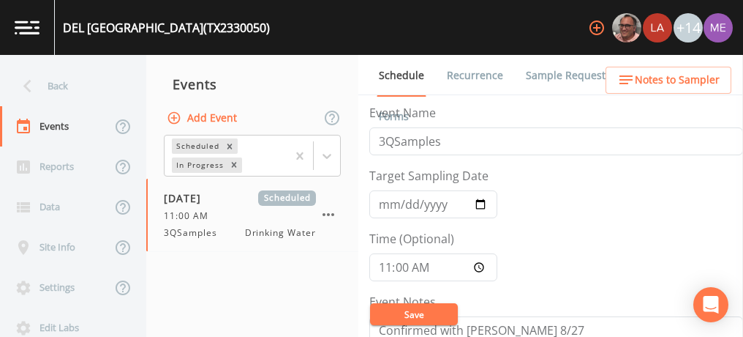
scroll to position [585, 0]
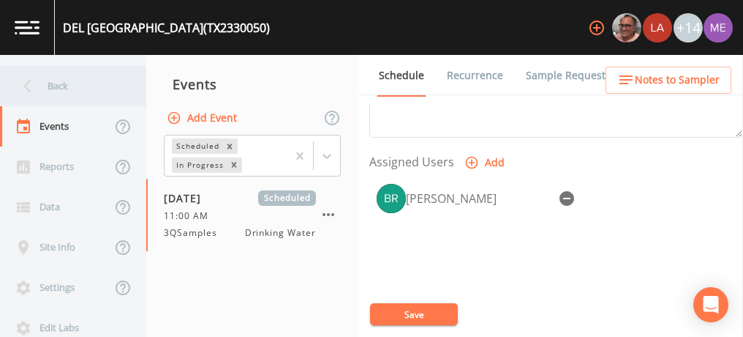
click at [65, 83] on div "Back" at bounding box center [66, 86] width 132 height 40
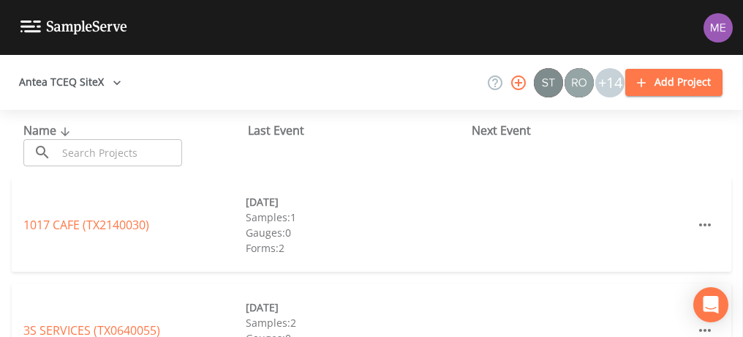
click at [83, 151] on input "text" at bounding box center [119, 152] width 125 height 27
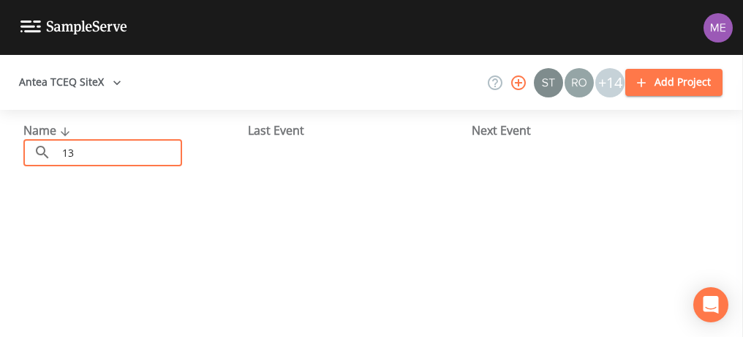
type input "1"
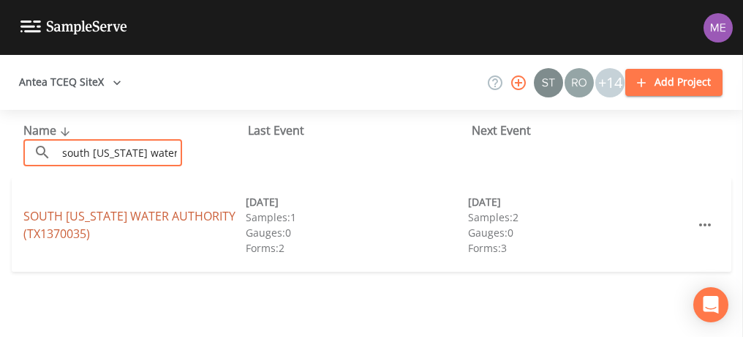
type input "south [US_STATE] water"
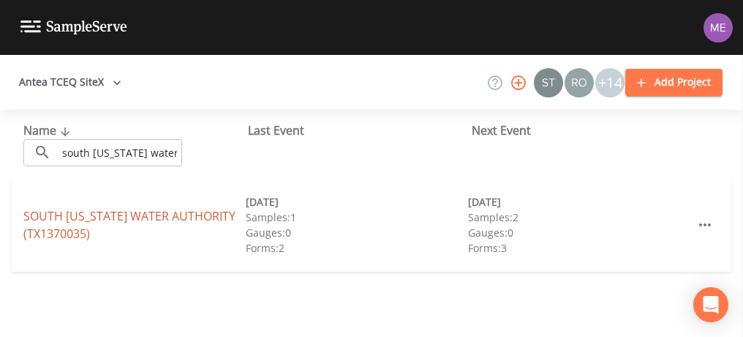
click at [55, 212] on link "SOUTH [US_STATE] WATER AUTHORITY (TX1370035)" at bounding box center [129, 225] width 212 height 34
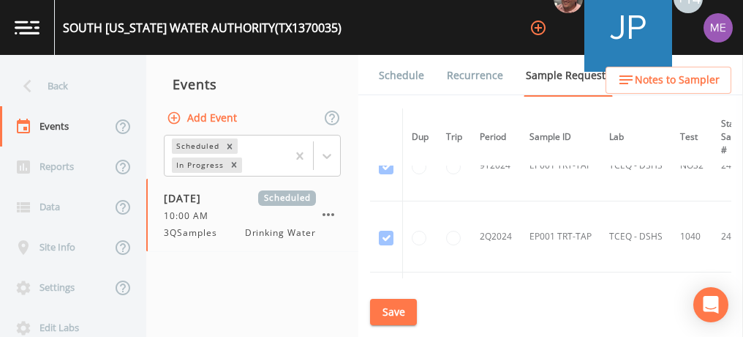
scroll to position [97, 0]
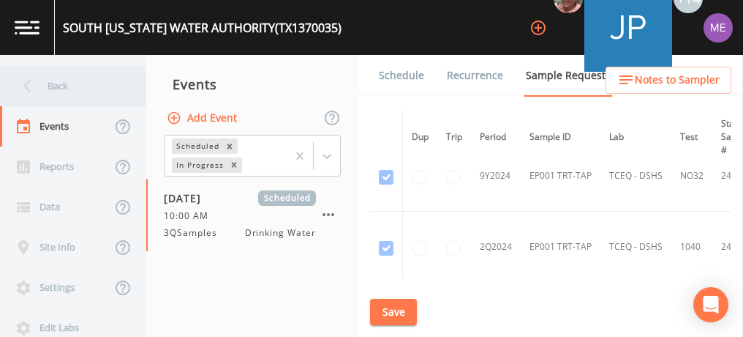
click at [62, 80] on div "Back" at bounding box center [66, 86] width 132 height 40
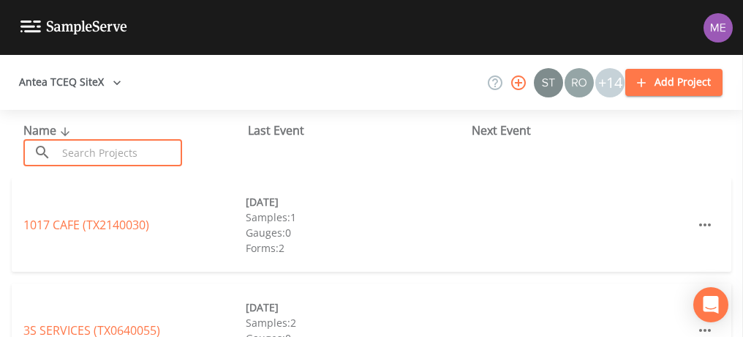
click at [105, 149] on input "text" at bounding box center [119, 152] width 125 height 27
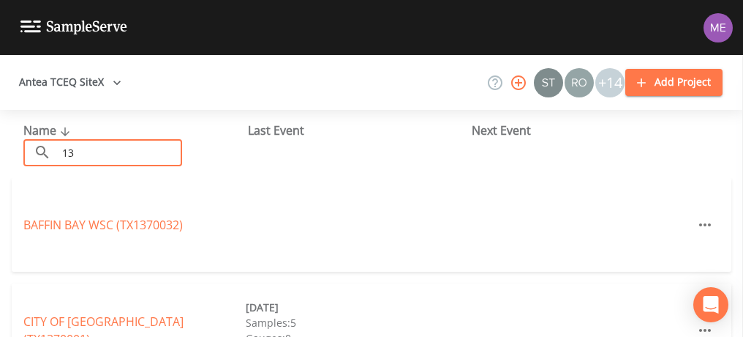
type input "1"
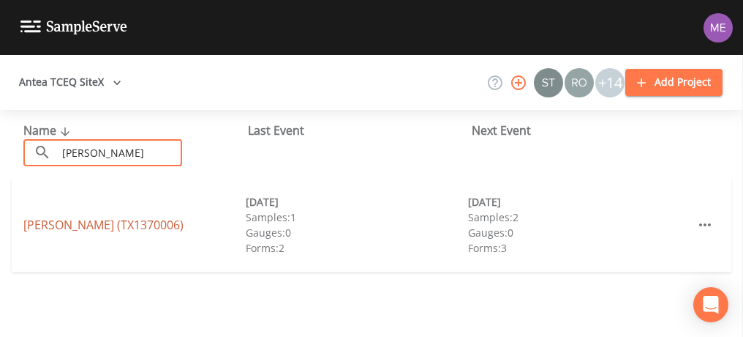
type input "[PERSON_NAME]"
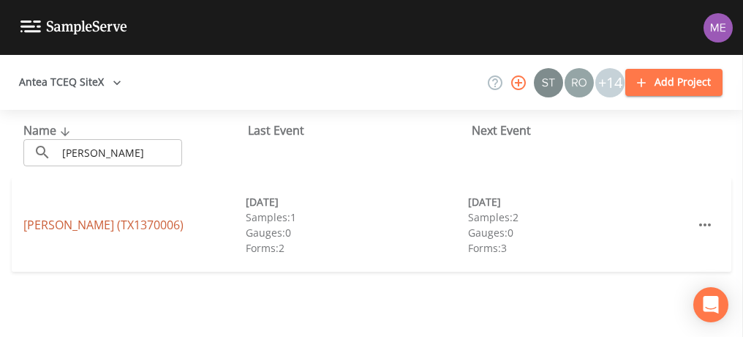
click at [77, 228] on link "[PERSON_NAME] (TX1370006)" at bounding box center [103, 225] width 160 height 16
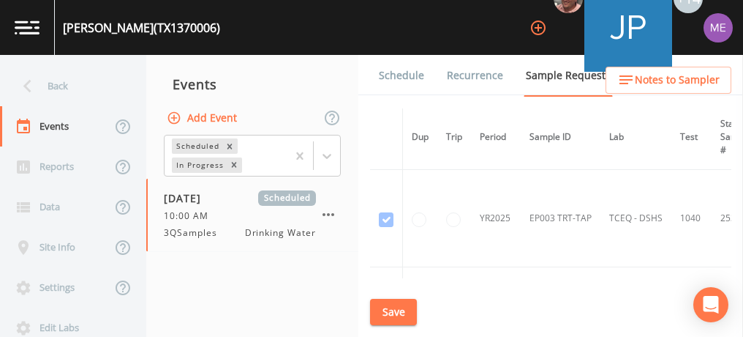
scroll to position [920, 0]
click at [398, 75] on link "Schedule" at bounding box center [402, 75] width 50 height 41
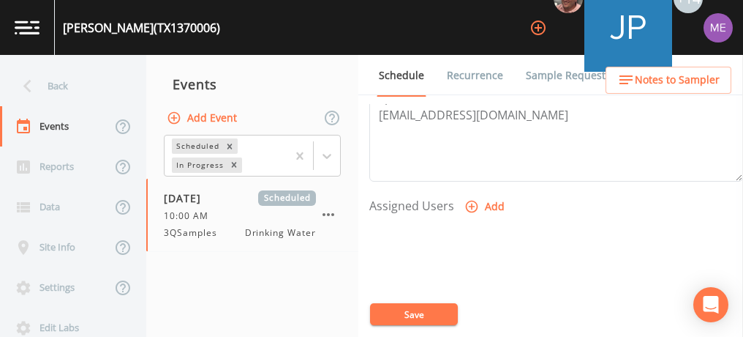
scroll to position [543, 0]
click at [472, 198] on icon "button" at bounding box center [472, 205] width 15 height 15
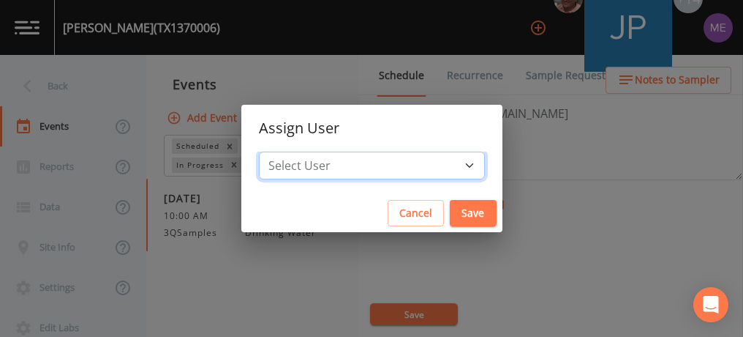
click at [445, 165] on select "Select User [PERSON_NAME] [PERSON_NAME] [PERSON_NAME] [PERSON_NAME] [PERSON_NAM…" at bounding box center [372, 165] width 226 height 28
select select "6518b6a0-c5fa-4d0f-8e3d-fc6e8623860b"
click at [281, 151] on select "Select User [PERSON_NAME] [PERSON_NAME] [PERSON_NAME] [PERSON_NAME] [PERSON_NAM…" at bounding box center [372, 165] width 226 height 28
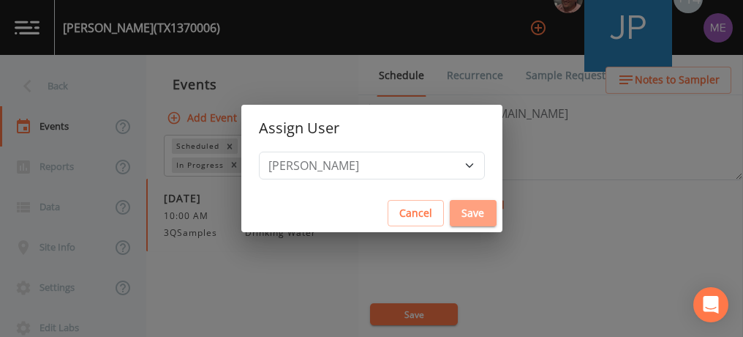
click at [460, 212] on button "Save" at bounding box center [473, 213] width 47 height 27
select select
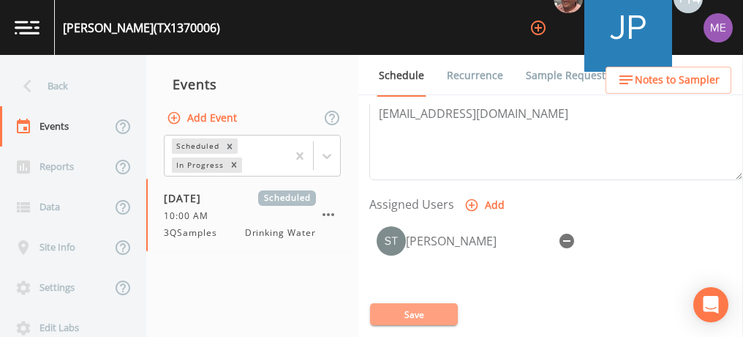
click at [425, 308] on button "Save" at bounding box center [414, 314] width 88 height 22
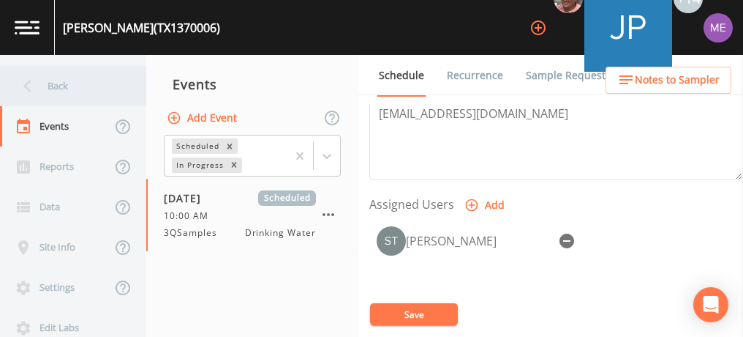
click at [53, 82] on div "Back" at bounding box center [66, 86] width 132 height 40
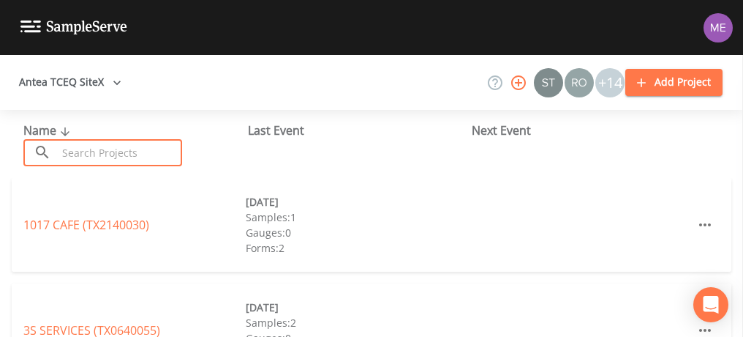
click at [121, 157] on input "text" at bounding box center [119, 152] width 125 height 27
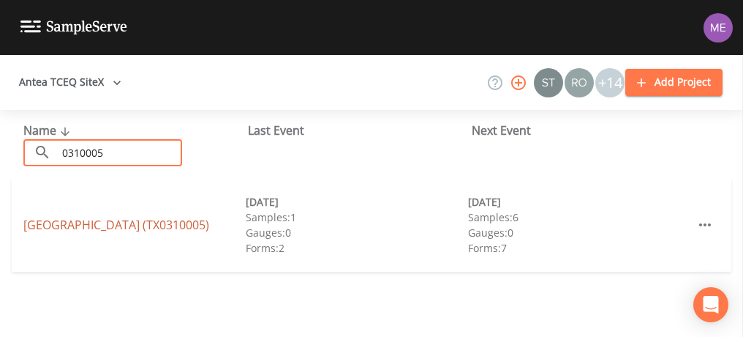
type input "0310005"
click at [79, 217] on link "[GEOGRAPHIC_DATA] (TX0310005)" at bounding box center [116, 225] width 186 height 16
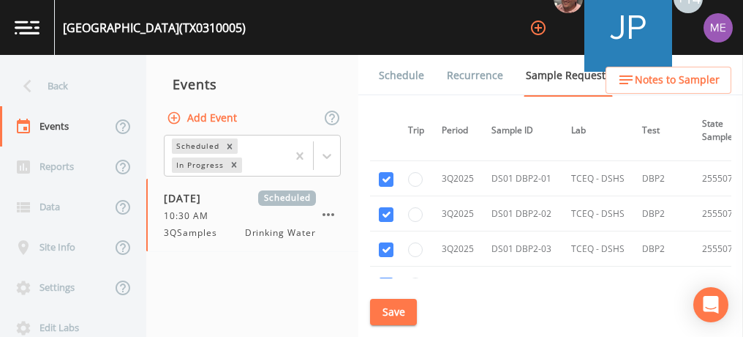
scroll to position [3822, 38]
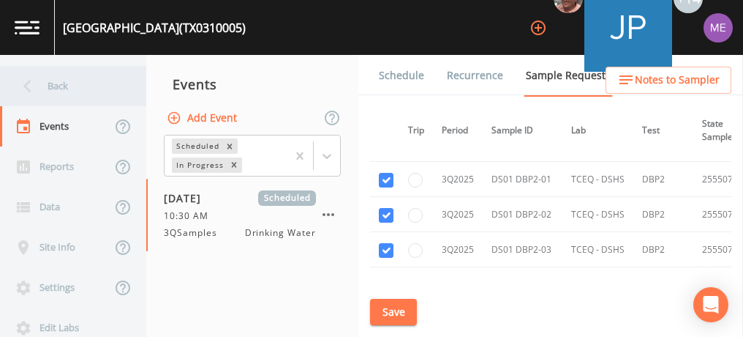
click at [51, 82] on div "Back" at bounding box center [66, 86] width 132 height 40
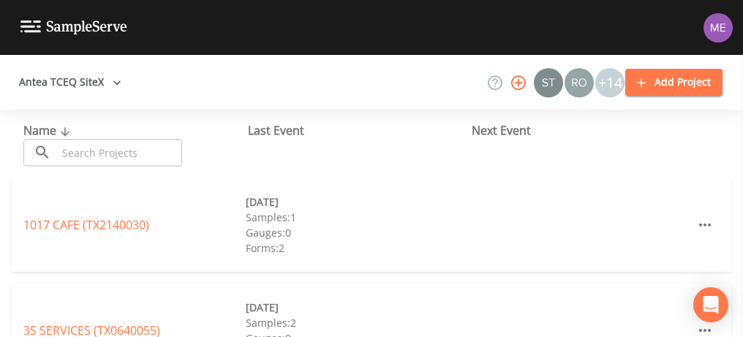
click at [91, 147] on input "text" at bounding box center [119, 152] width 125 height 27
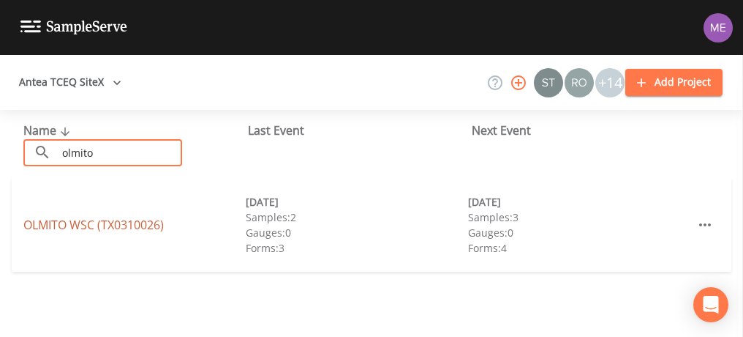
type input "olmito"
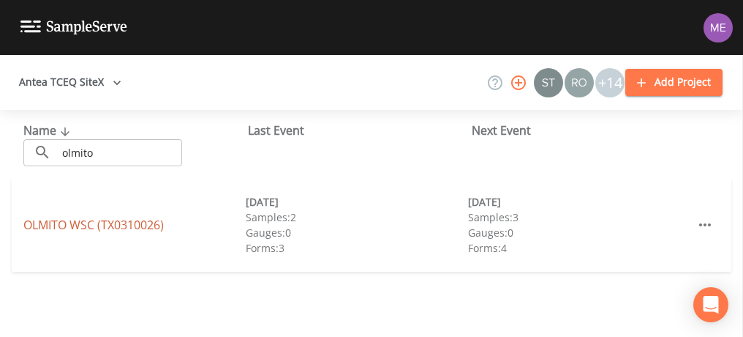
click at [85, 222] on link "OLMITO WSC (TX0310026)" at bounding box center [93, 225] width 140 height 16
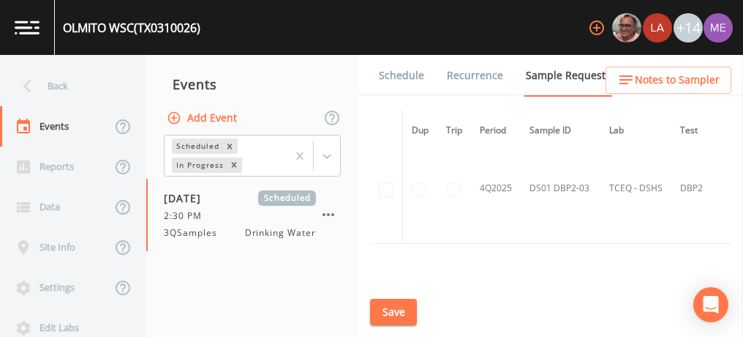
scroll to position [2327, 0]
